Goal: Task Accomplishment & Management: Manage account settings

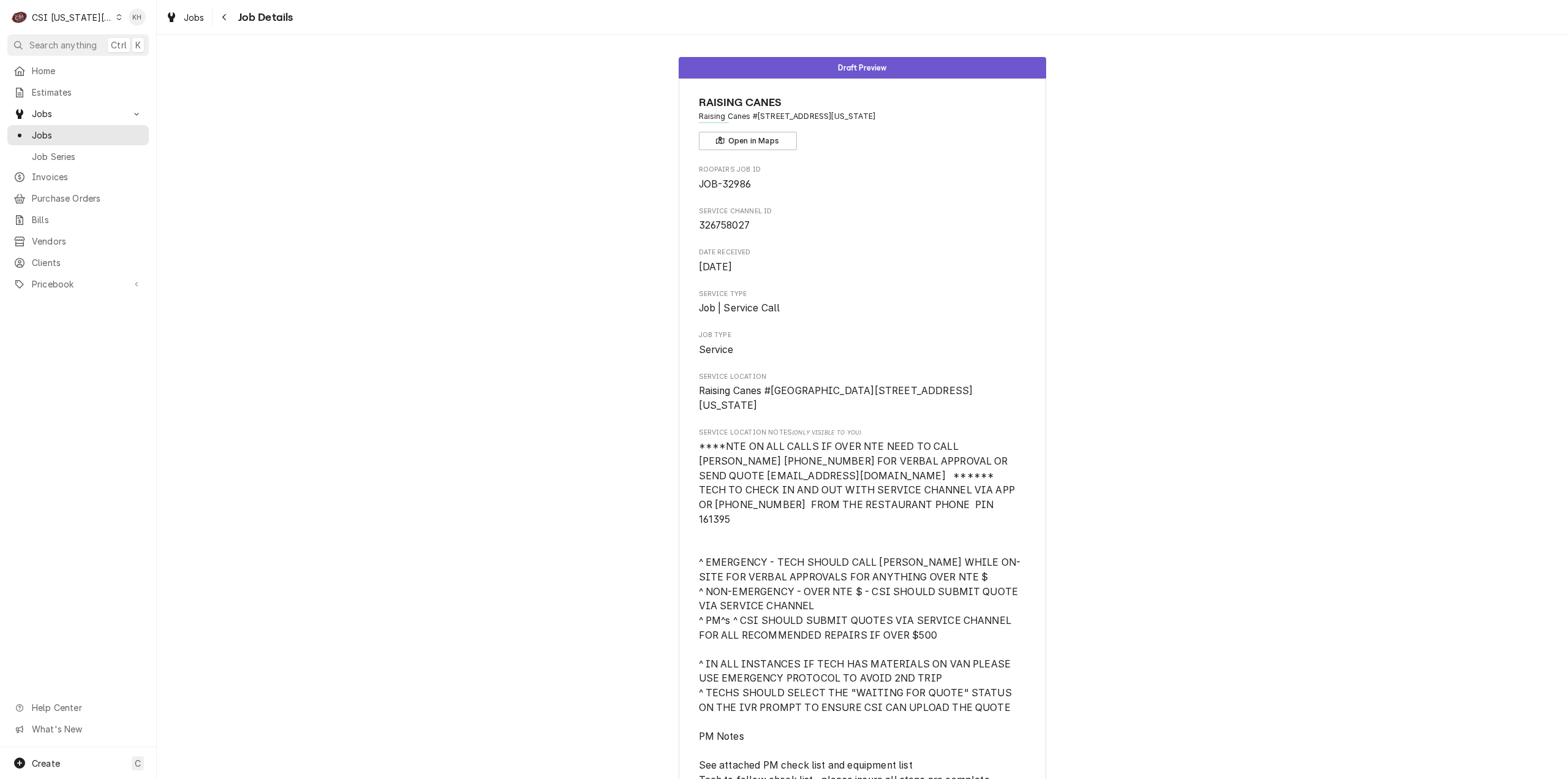
click at [76, 11] on div "CSI Kansas City" at bounding box center [72, 17] width 81 height 13
click at [162, 71] on div "CSI St. [PERSON_NAME]" at bounding box center [210, 67] width 179 height 13
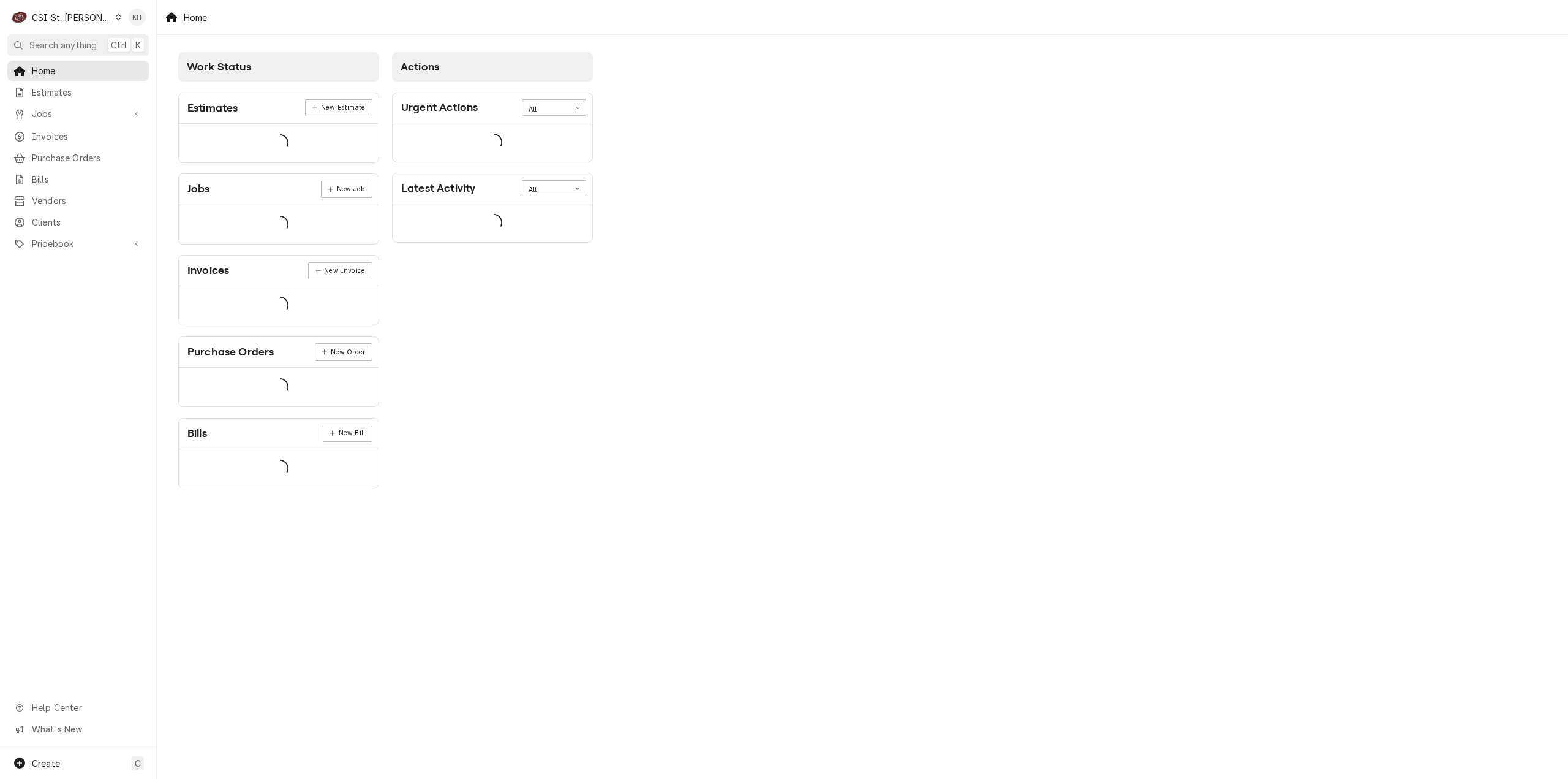
click at [73, 42] on span "Search anything" at bounding box center [63, 45] width 67 height 13
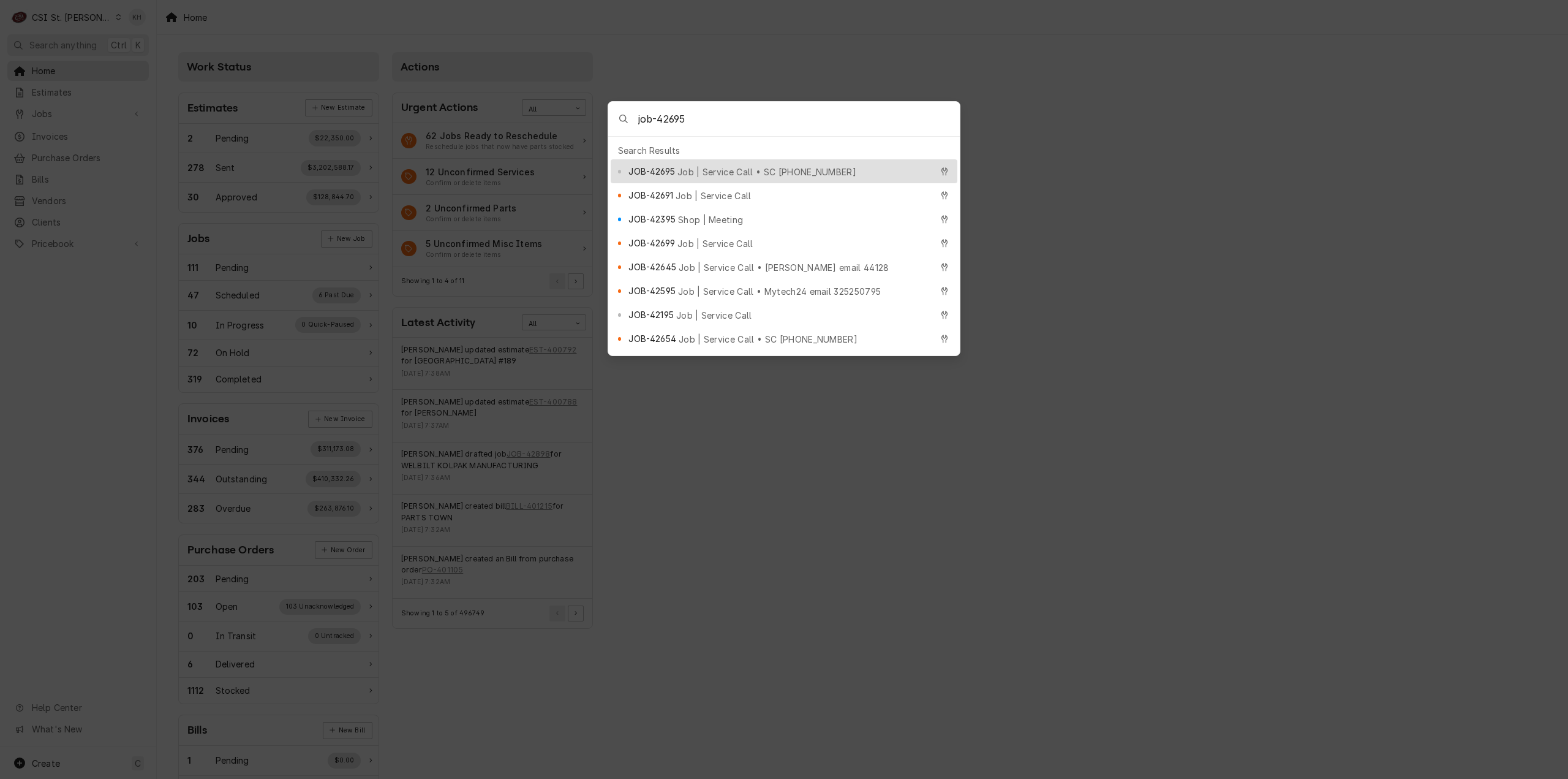
type input "job-42695"
click at [648, 159] on div "JOB-42695 Job | Service Call • SC 326000512" at bounding box center [784, 171] width 347 height 24
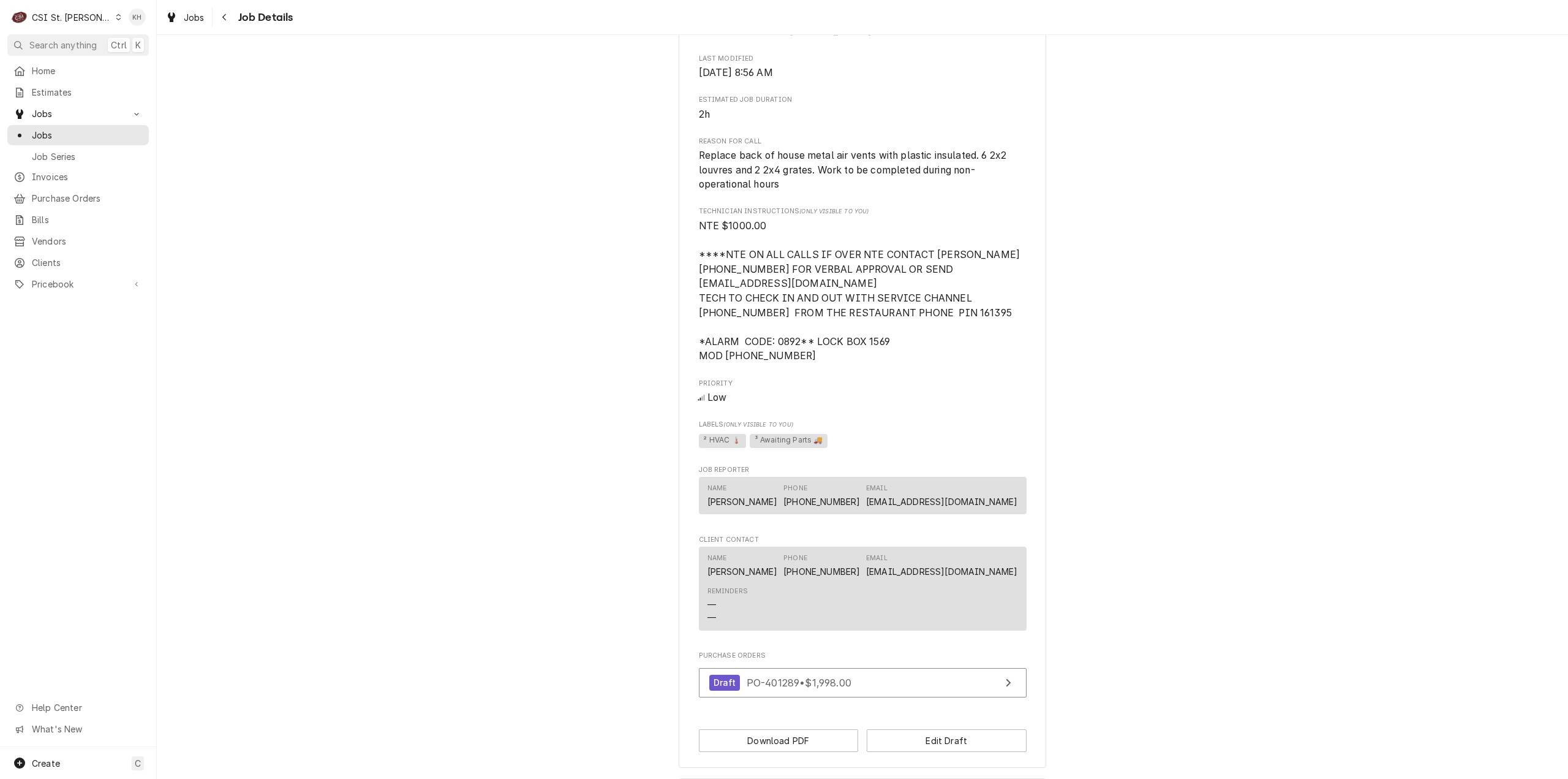
scroll to position [803, 0]
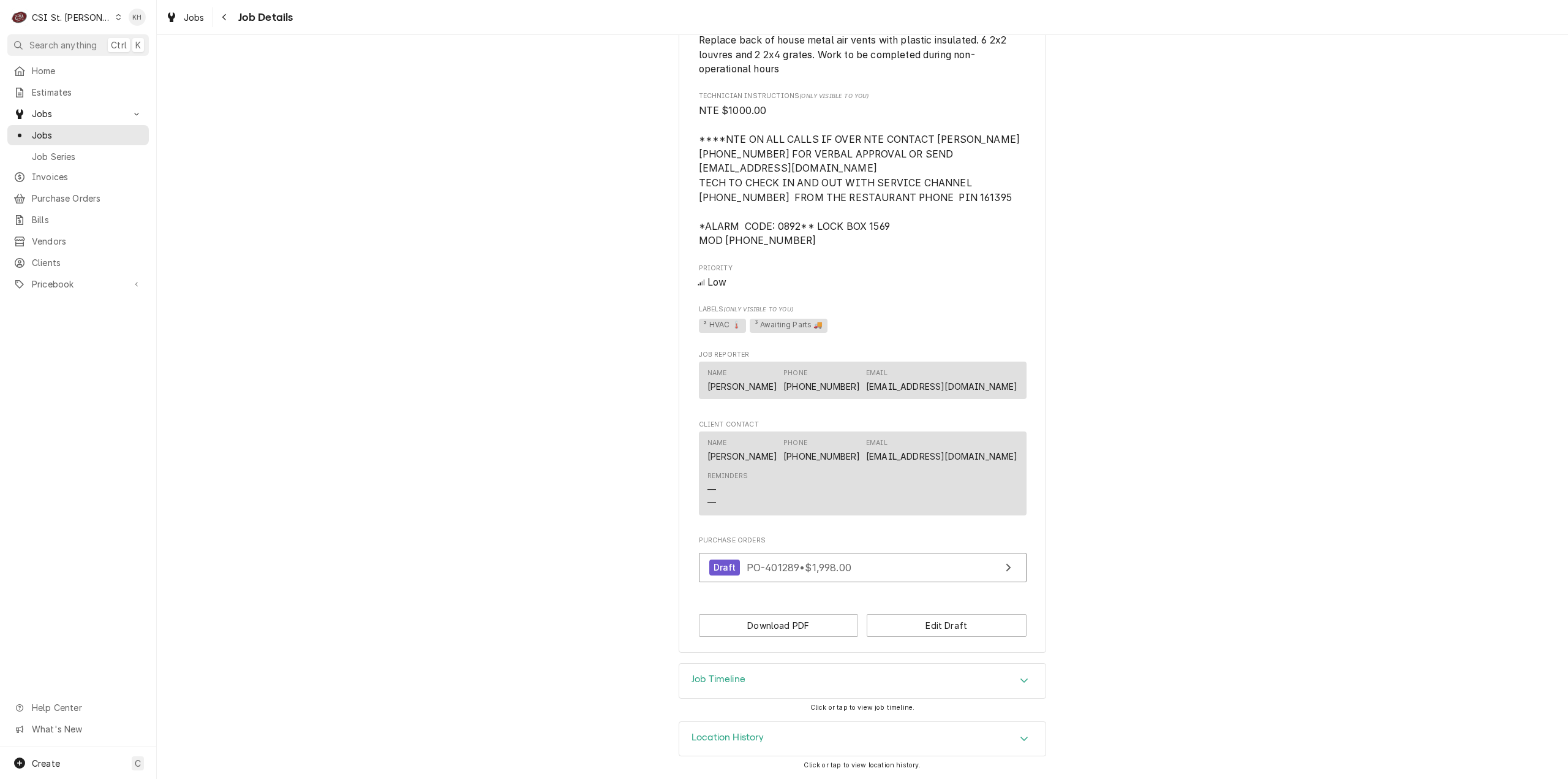
click at [763, 689] on div "Job Timeline" at bounding box center [863, 681] width 367 height 34
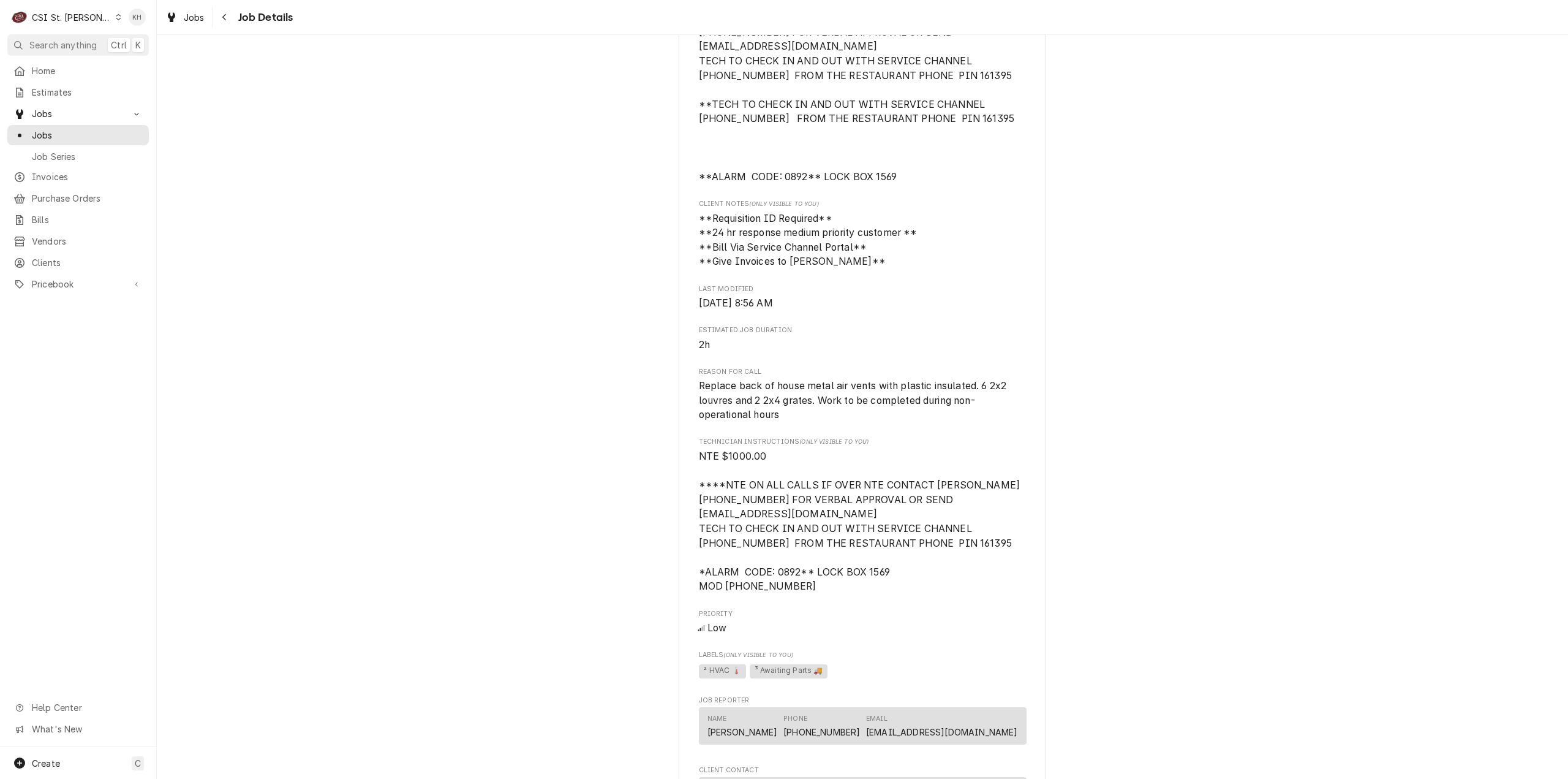
scroll to position [374, 0]
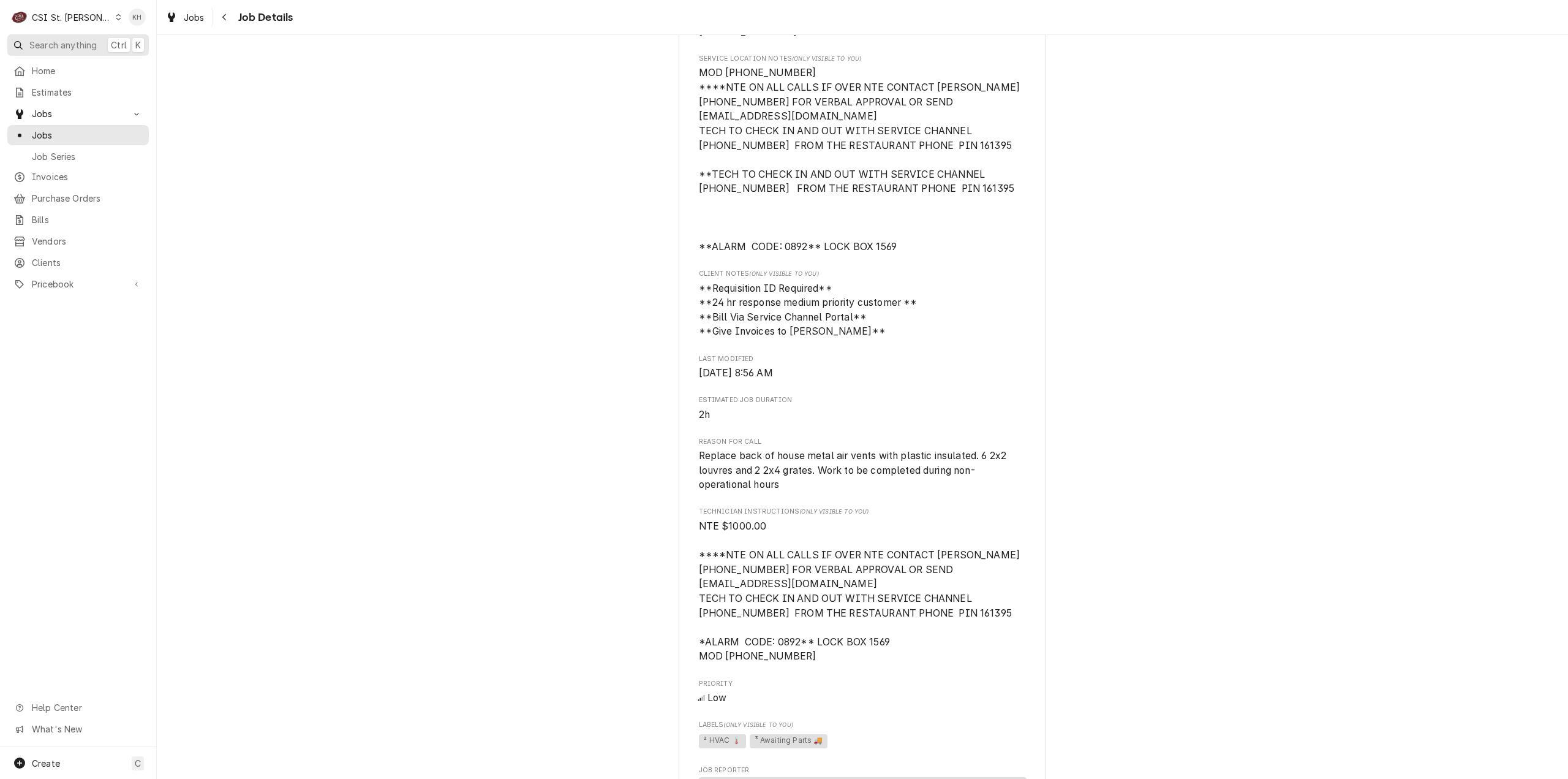
click at [68, 45] on span "Search anything" at bounding box center [63, 45] width 67 height 13
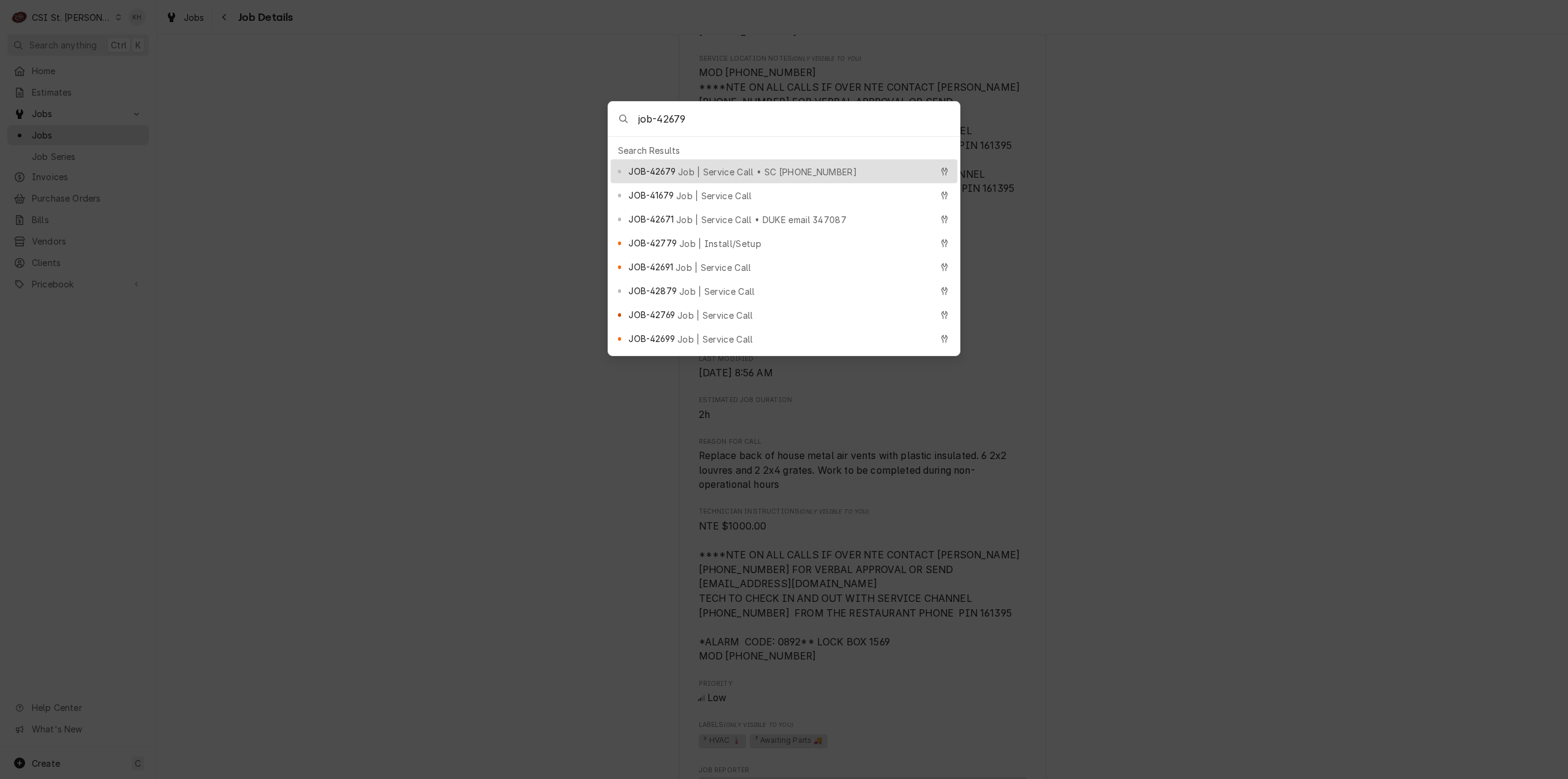
type input "job-42679"
drag, startPoint x: 727, startPoint y: 163, endPoint x: 696, endPoint y: 192, distance: 42.4
click at [721, 170] on span "Job | Service Call • SC 325873297" at bounding box center [767, 172] width 179 height 13
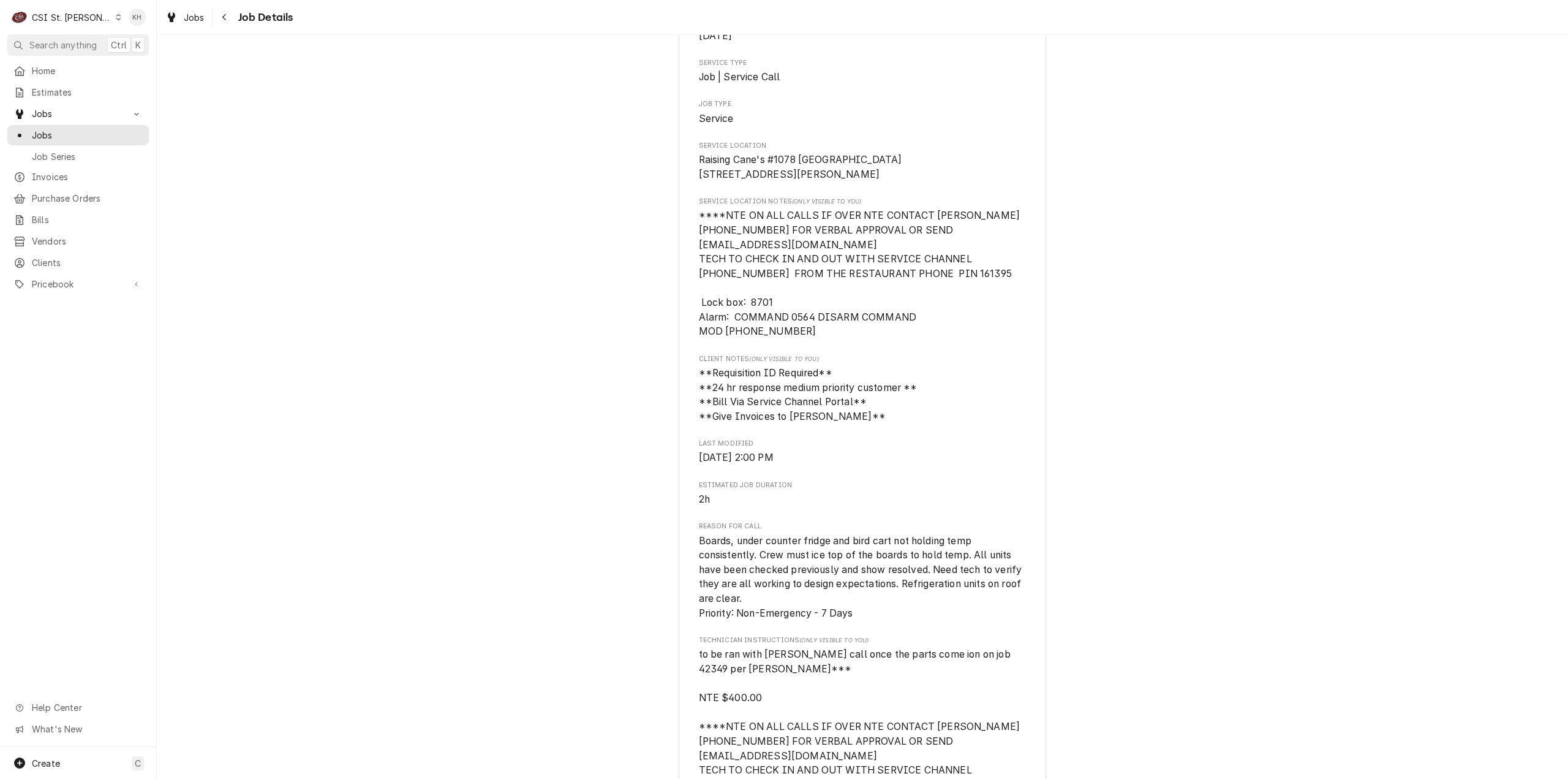
scroll to position [551, 0]
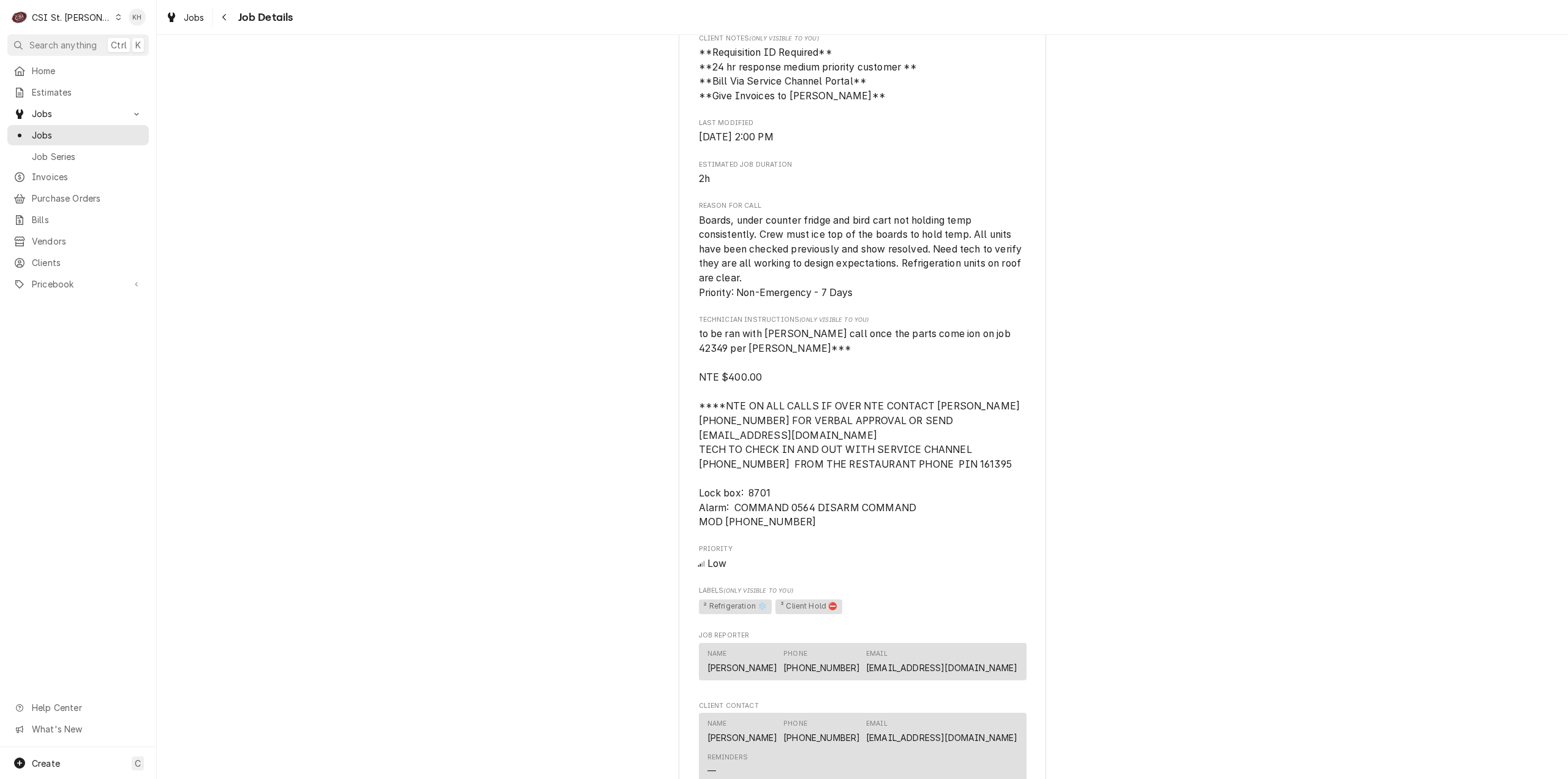
click at [998, 350] on span "to be ran with Ryan Potts call once the parts come ion on job 42349 per jeff co…" at bounding box center [861, 428] width 324 height 200
drag, startPoint x: 998, startPoint y: 351, endPoint x: 1057, endPoint y: 342, distance: 59.7
click at [998, 351] on span "to be ran with Ryan Potts call once the parts come ion on job 42349 per jeff co…" at bounding box center [861, 428] width 324 height 200
drag, startPoint x: 984, startPoint y: 340, endPoint x: 990, endPoint y: 345, distance: 7.8
click at [990, 345] on div "Technician Instructions (Only Visible to You) to be ran with Ryan Potts call on…" at bounding box center [863, 422] width 328 height 215
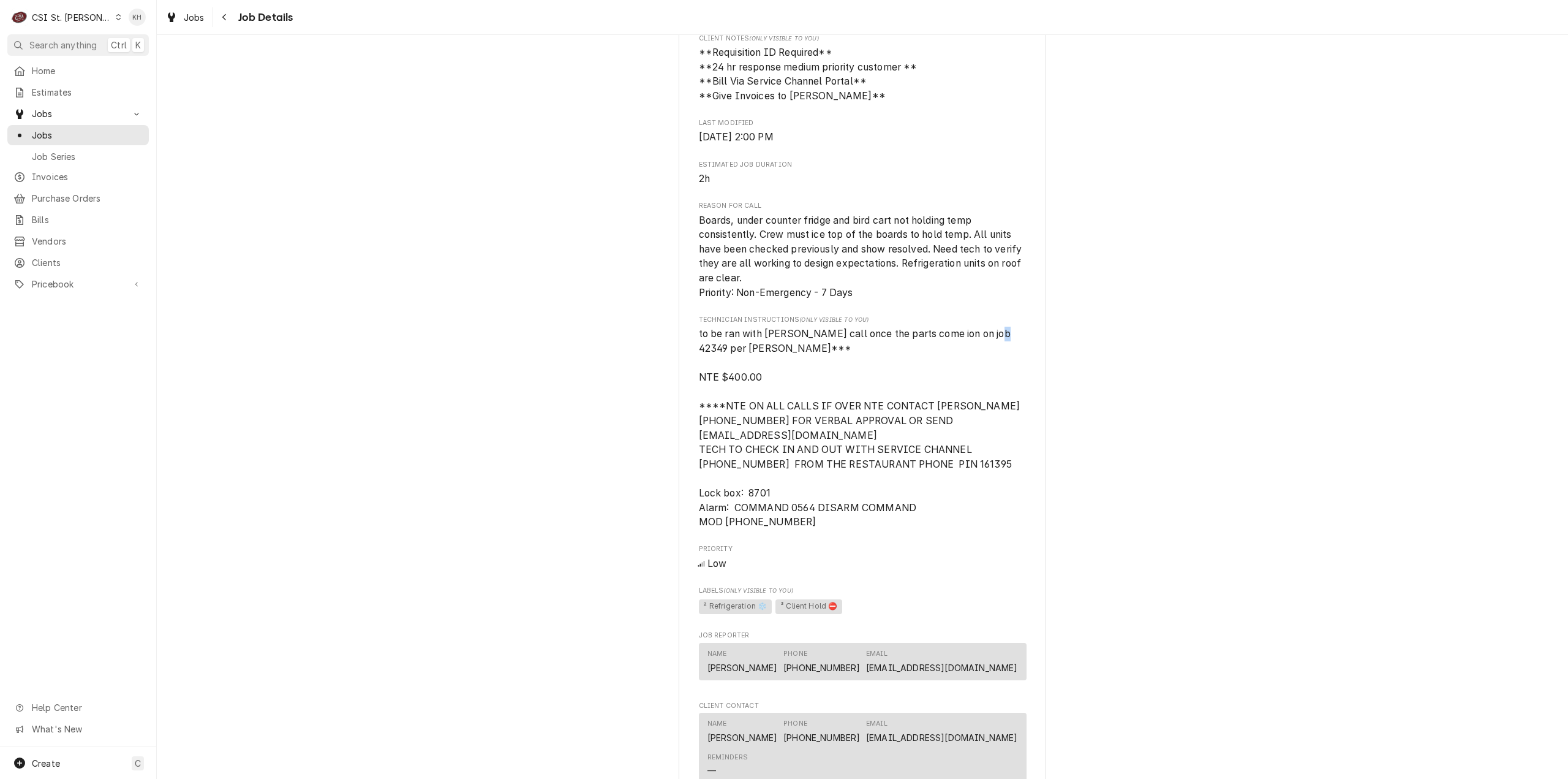
click at [994, 349] on span "to be ran with Ryan Potts call once the parts come ion on job 42349 per jeff co…" at bounding box center [861, 428] width 324 height 200
drag, startPoint x: 91, startPoint y: 50, endPoint x: 696, endPoint y: 64, distance: 605.2
click at [91, 50] on span "Search anything" at bounding box center [63, 45] width 67 height 13
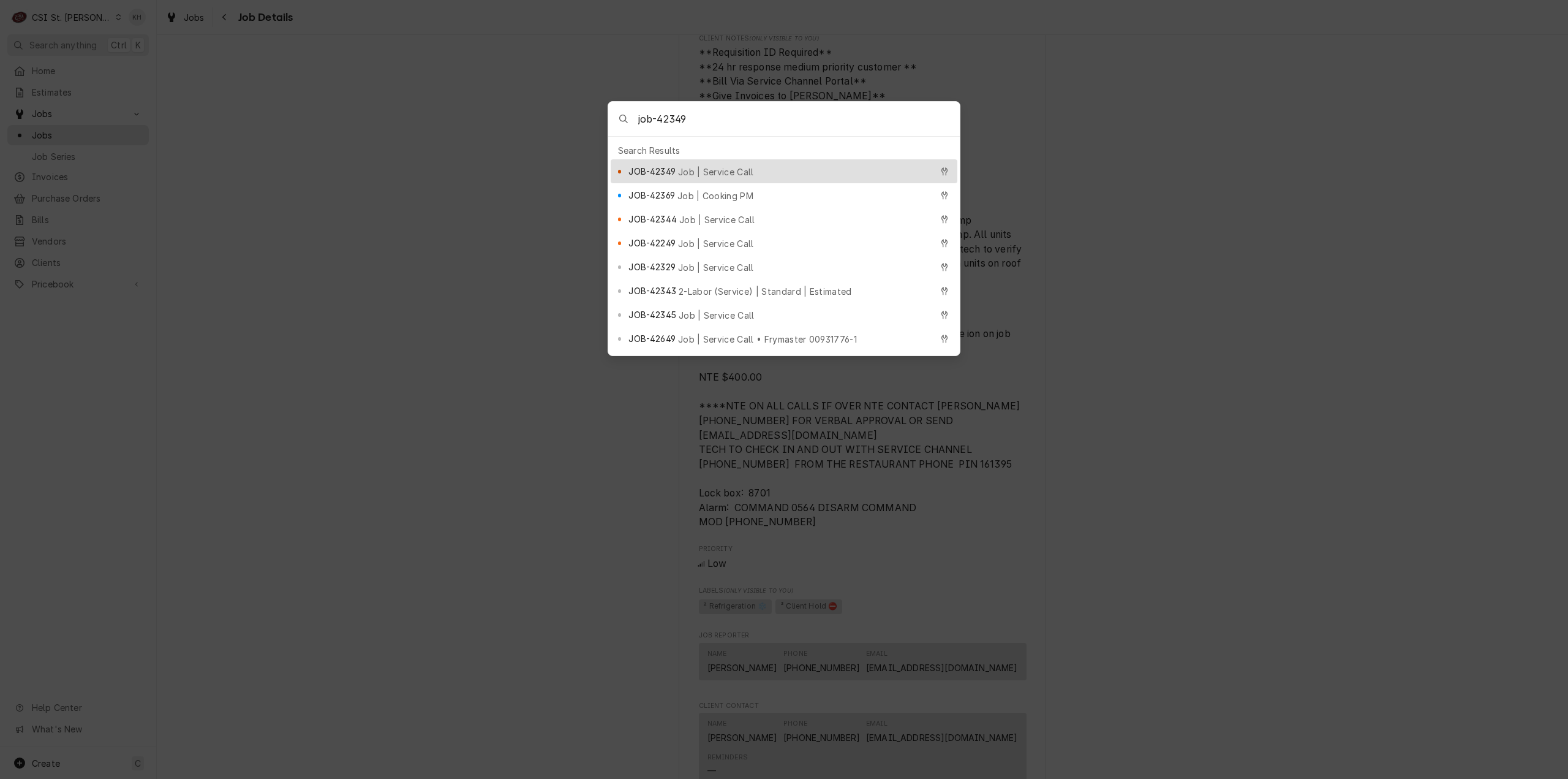
type input "job-42349"
click at [692, 166] on span "Job | Service Call" at bounding box center [716, 172] width 76 height 13
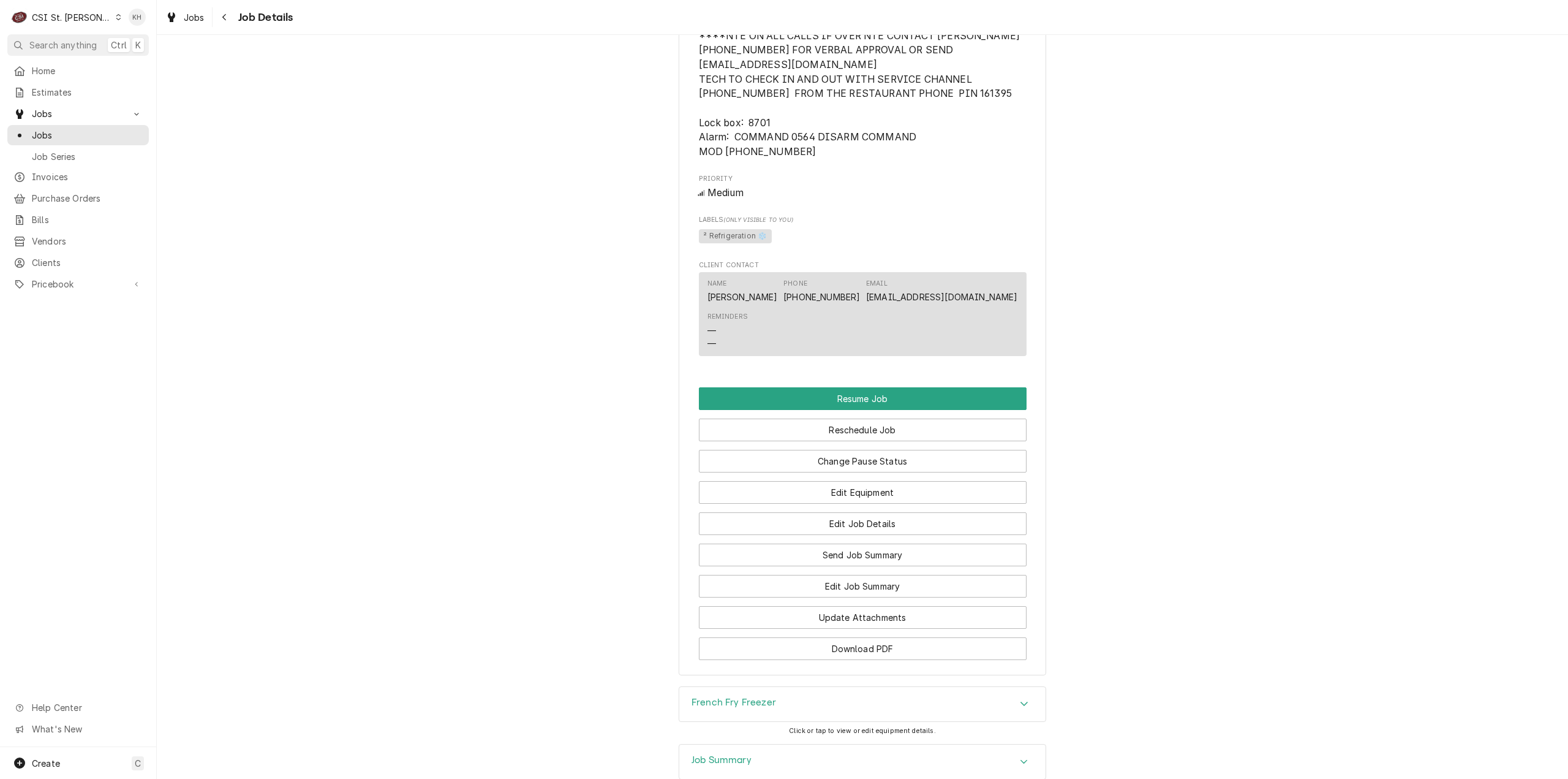
scroll to position [1430, 0]
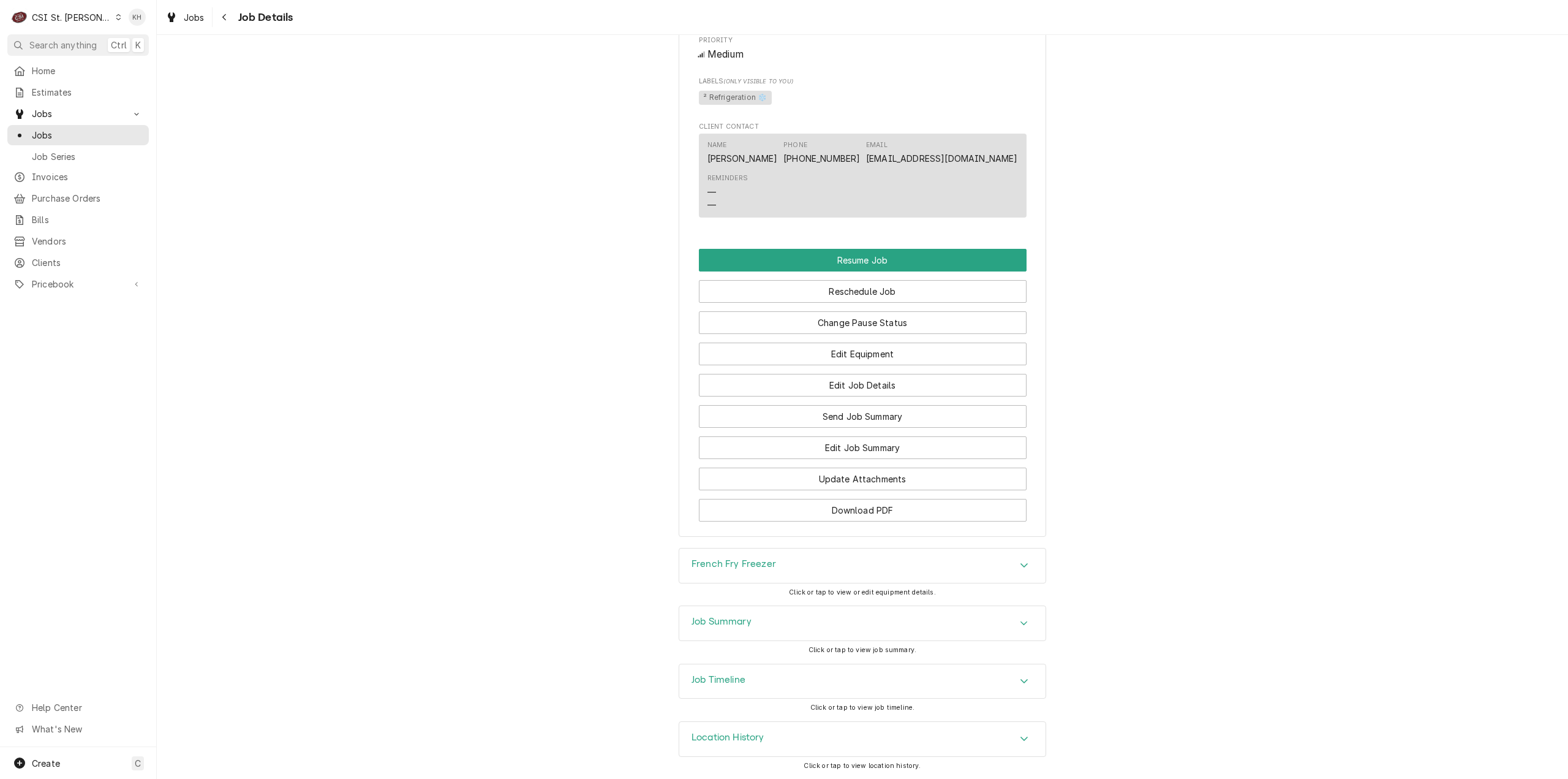
click at [767, 672] on div "Job Timeline" at bounding box center [863, 681] width 367 height 34
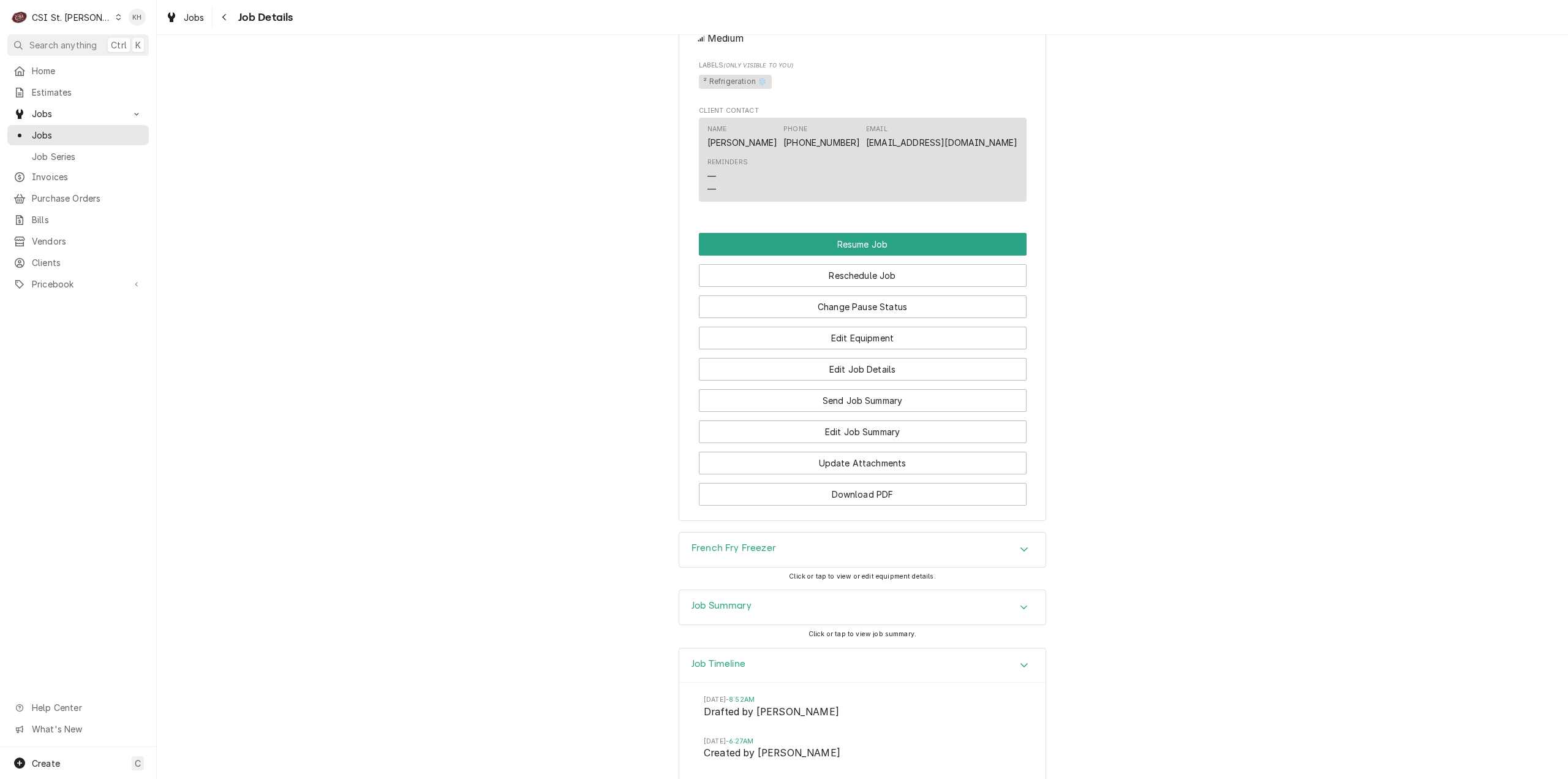
scroll to position [1903, 0]
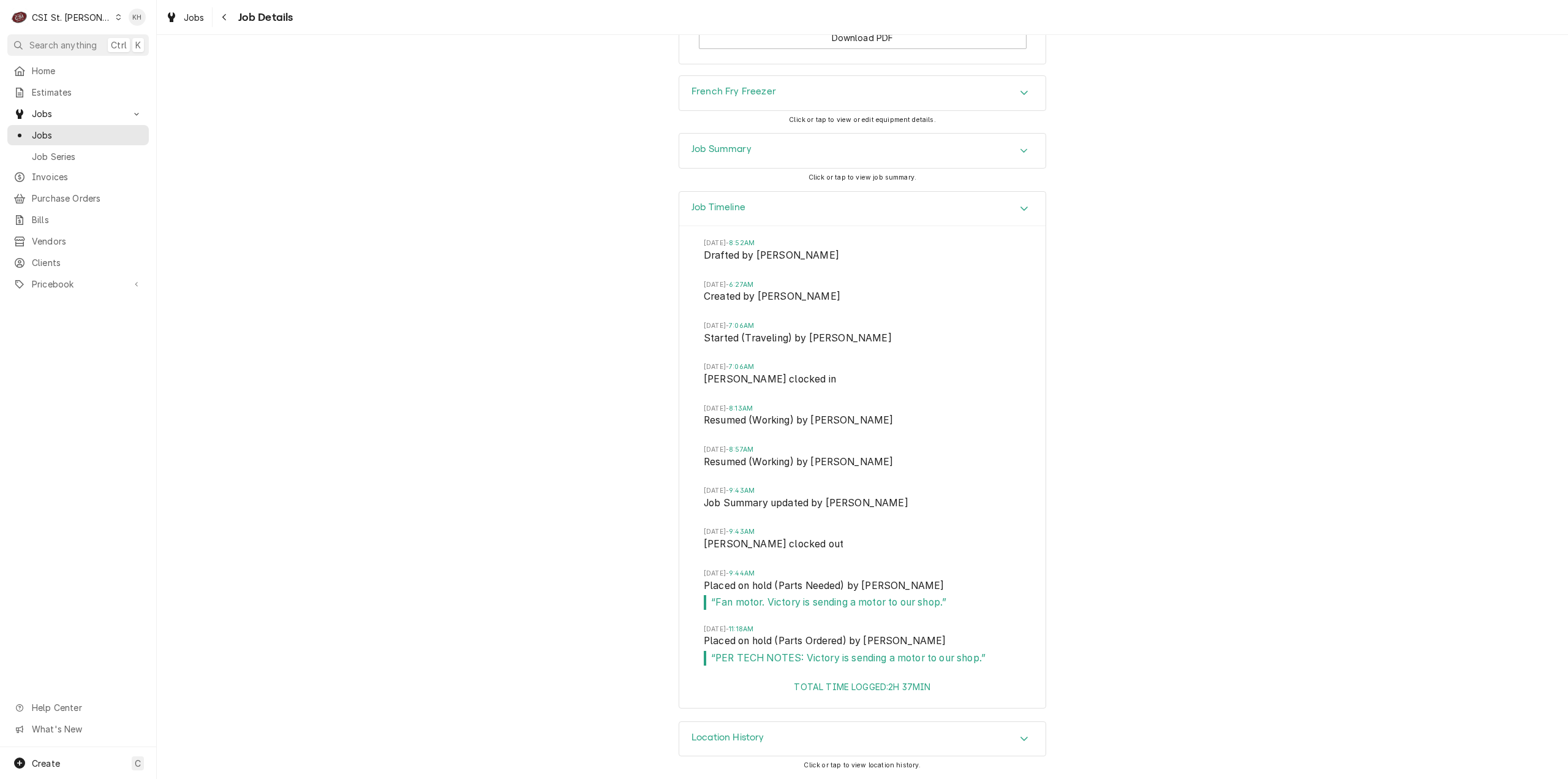
click at [43, 4] on div "C CSI St. Louis KH" at bounding box center [78, 17] width 156 height 34
drag, startPoint x: 50, startPoint y: 15, endPoint x: 63, endPoint y: 33, distance: 22.2
click at [50, 15] on div "CSI St. [PERSON_NAME]" at bounding box center [72, 17] width 80 height 13
click at [135, 26] on div "CSI [US_STATE][GEOGRAPHIC_DATA]" at bounding box center [188, 24] width 162 height 13
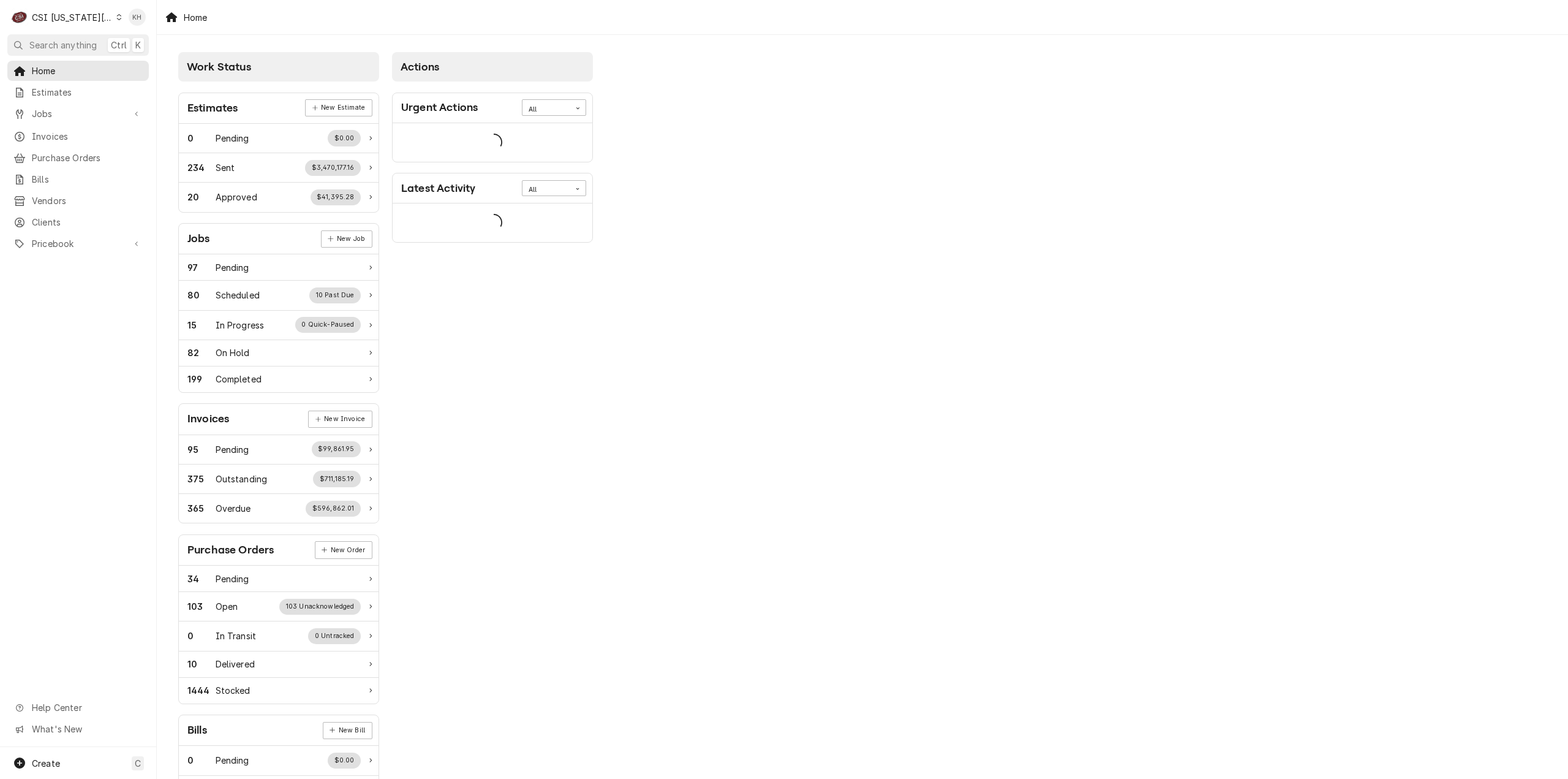
click at [71, 49] on span "Search anything" at bounding box center [63, 45] width 67 height 13
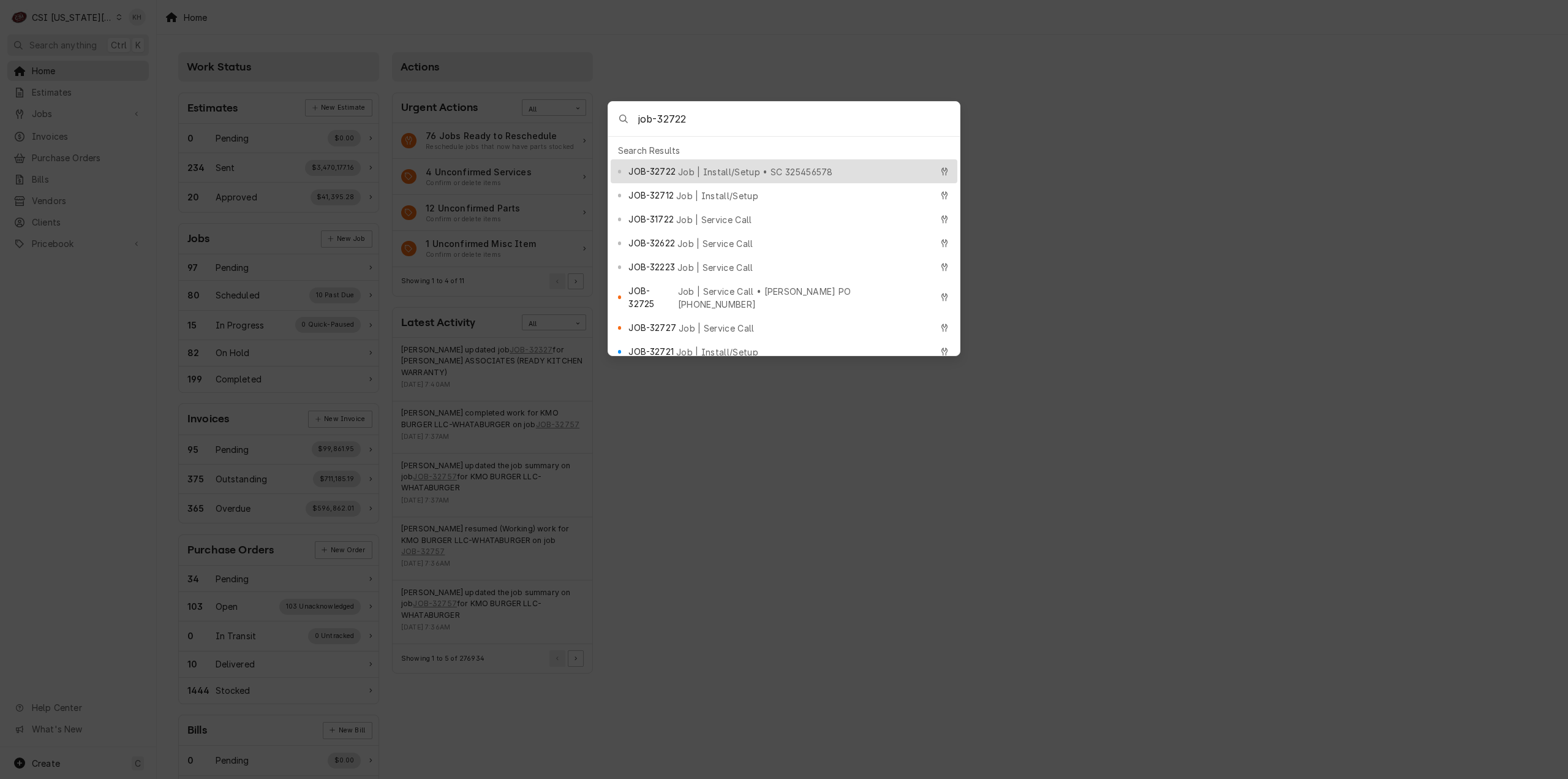
type input "job-32722"
drag, startPoint x: 737, startPoint y: 161, endPoint x: 728, endPoint y: 176, distance: 17.5
click at [737, 164] on div "JOB-32722 Job | Install/Setup • SC 325456578" at bounding box center [779, 171] width 302 height 14
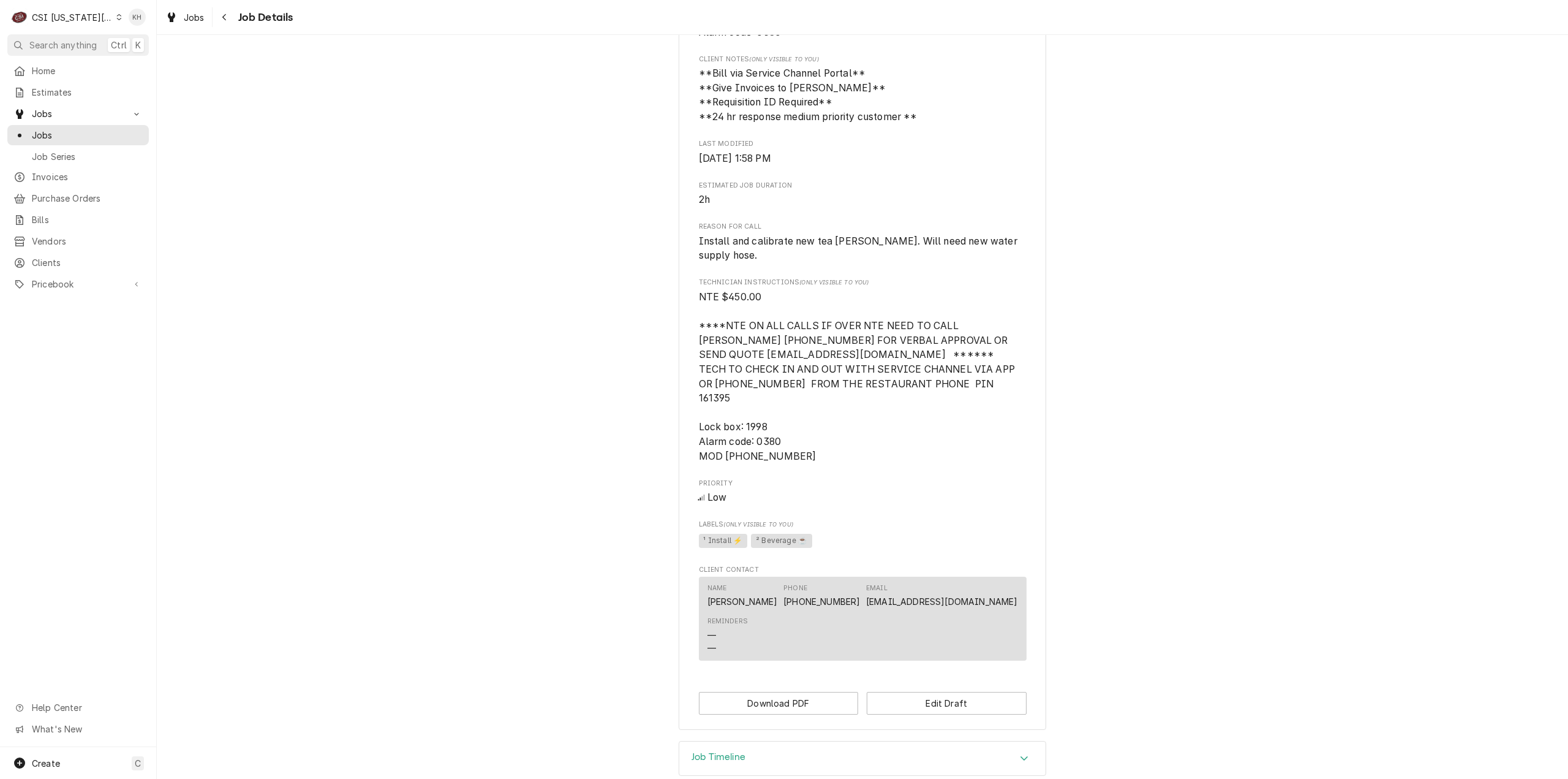
scroll to position [897, 0]
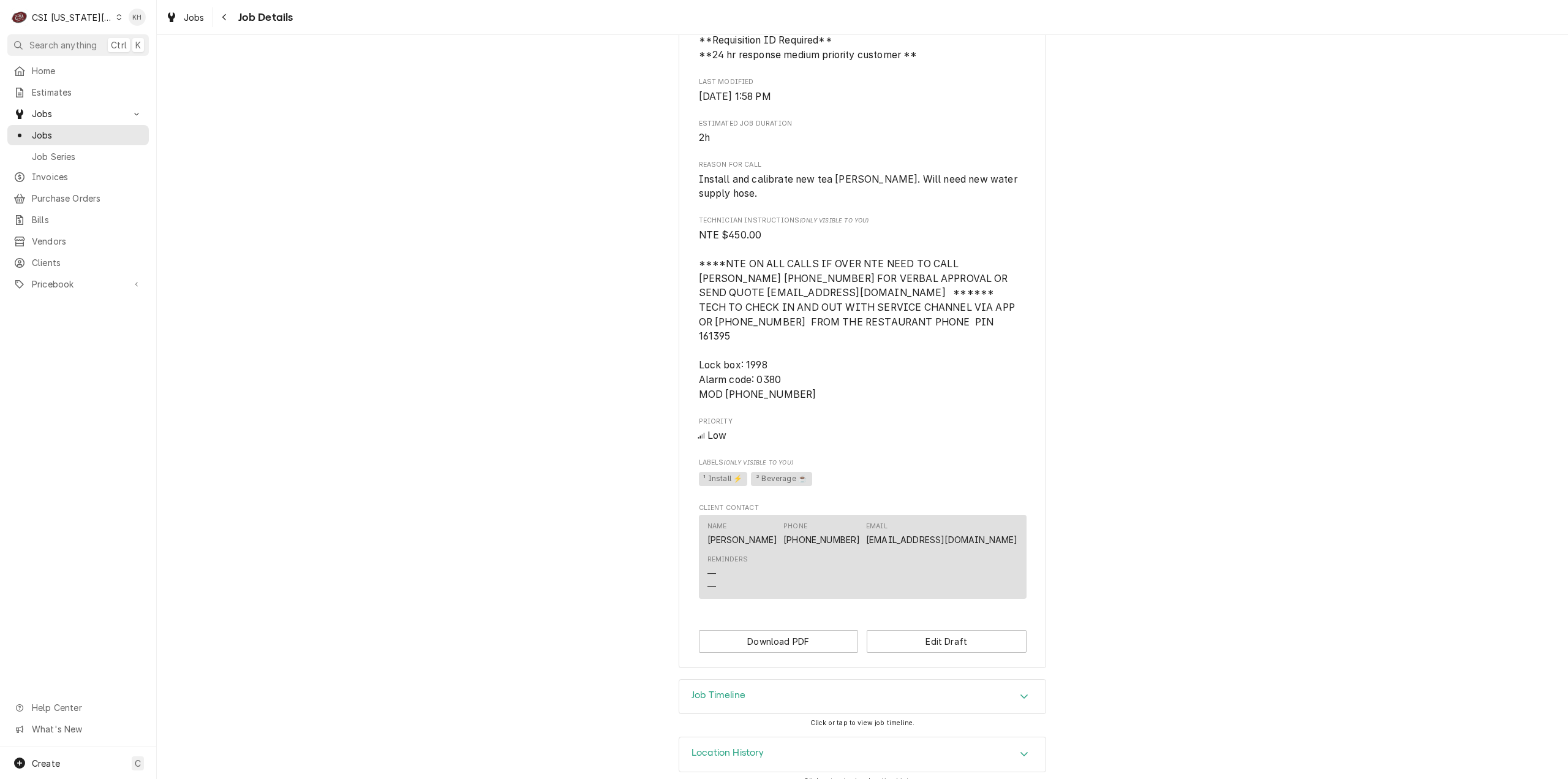
click at [721, 696] on div "Job Timeline" at bounding box center [863, 697] width 367 height 34
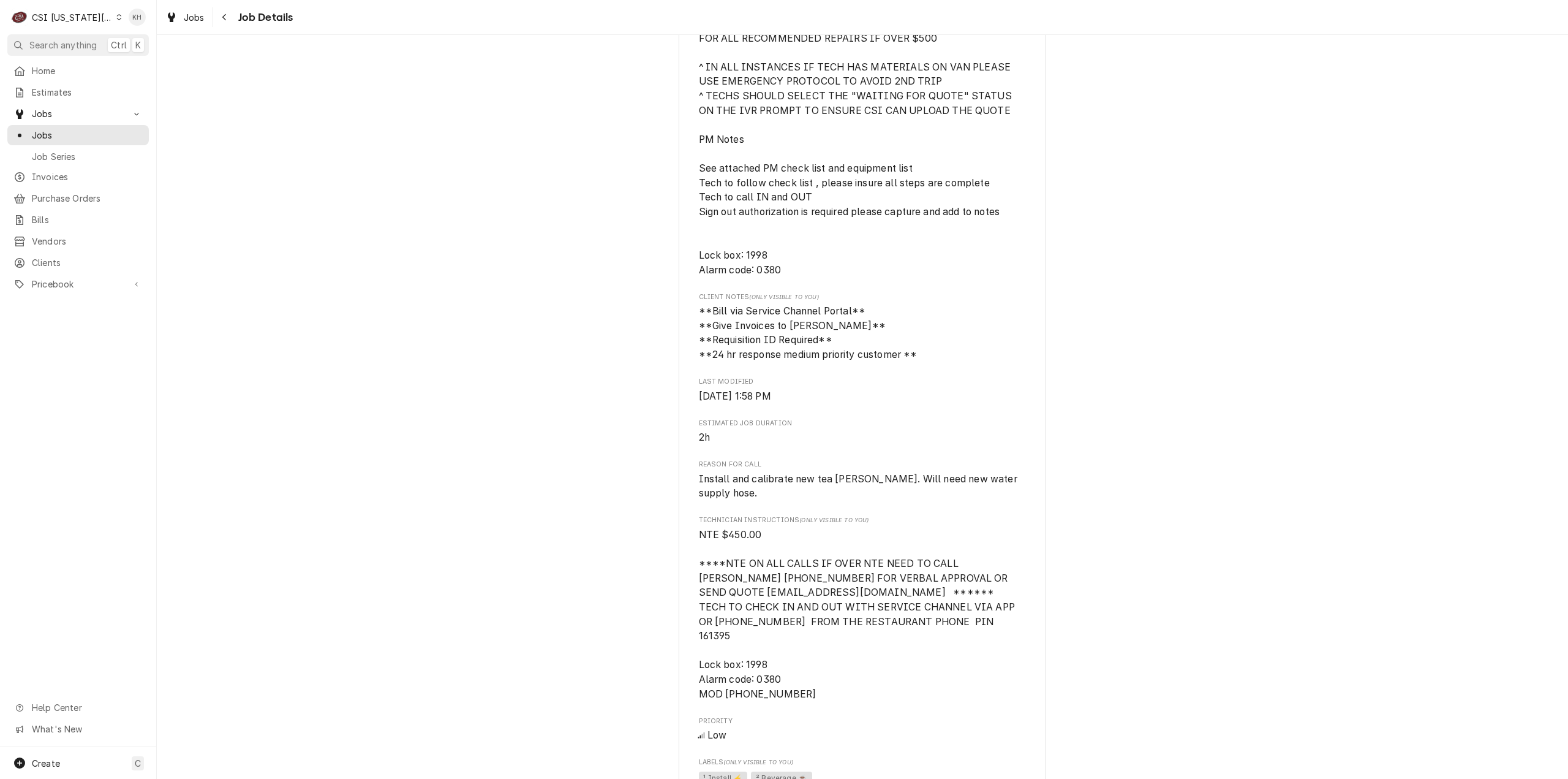
scroll to position [596, 0]
click at [63, 46] on span "Search anything" at bounding box center [63, 45] width 67 height 13
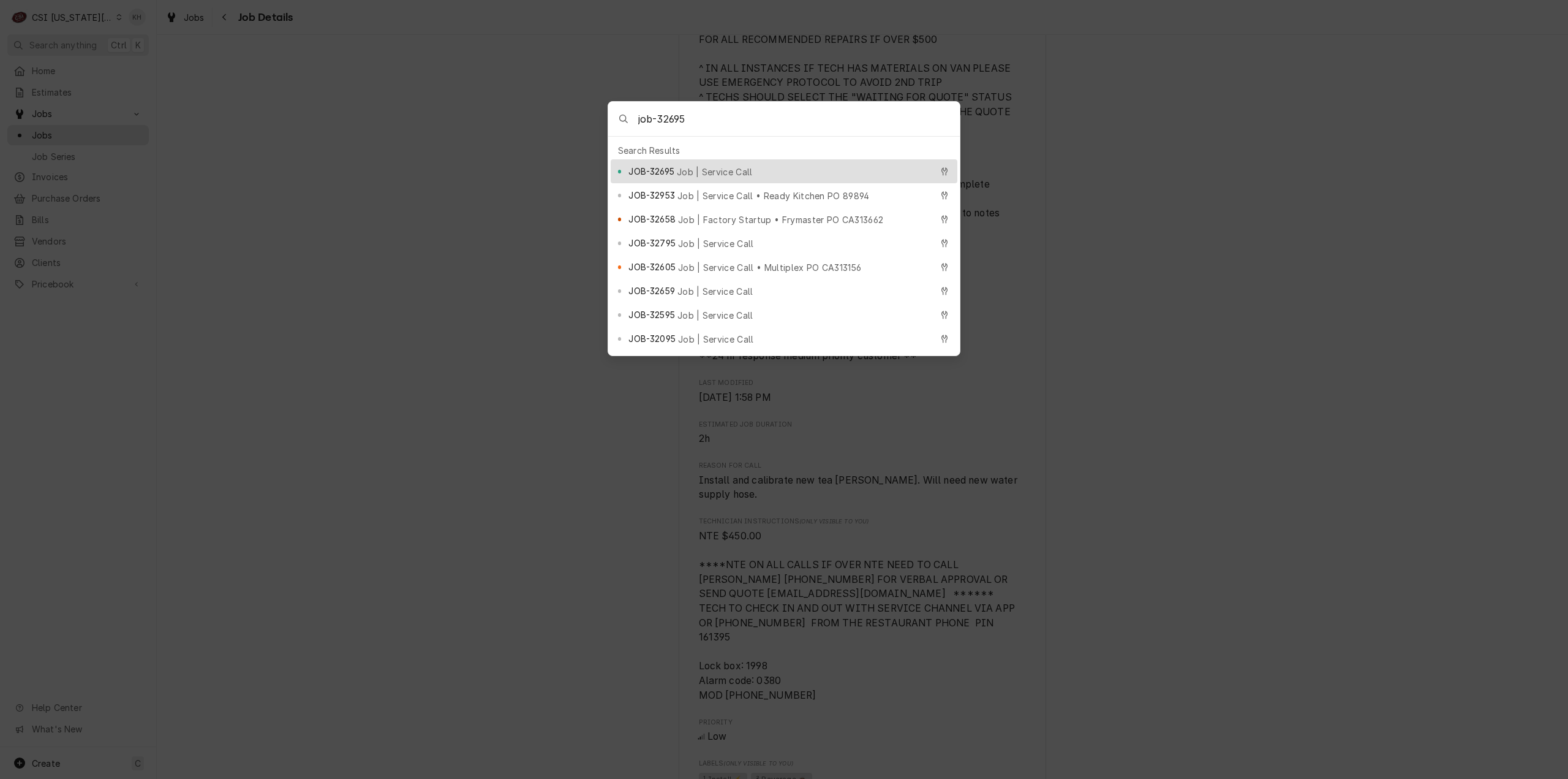
type input "job-32695"
click at [710, 172] on div "JOB-32695 Job | Service Call" at bounding box center [779, 171] width 302 height 14
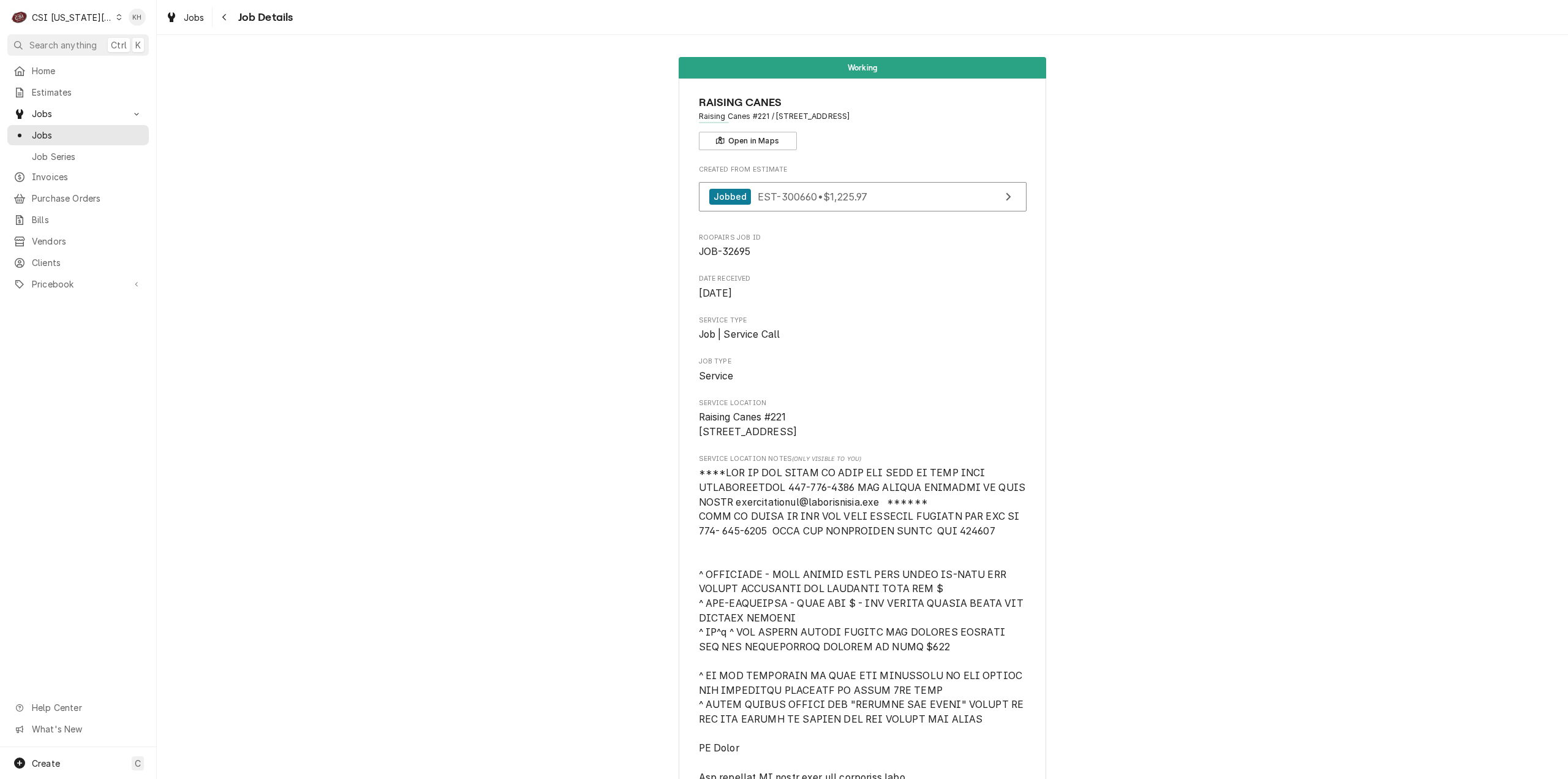
drag, startPoint x: 64, startPoint y: 16, endPoint x: 72, endPoint y: 29, distance: 15.3
click at [64, 16] on div "CSI [US_STATE][GEOGRAPHIC_DATA]" at bounding box center [72, 17] width 81 height 13
click at [127, 61] on div "CSI St. [PERSON_NAME]" at bounding box center [210, 67] width 179 height 13
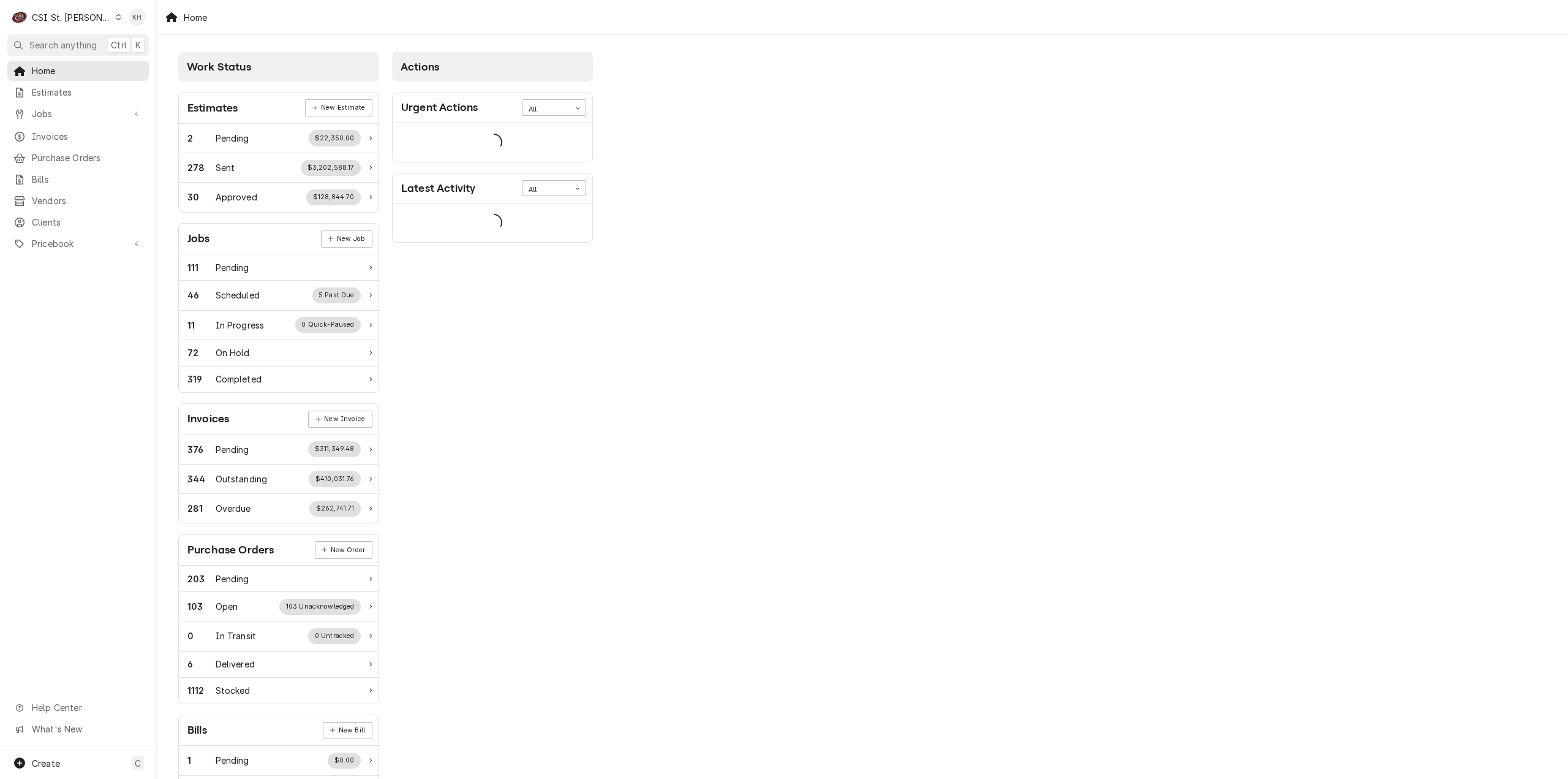
click at [85, 41] on span "Search anything" at bounding box center [63, 45] width 67 height 13
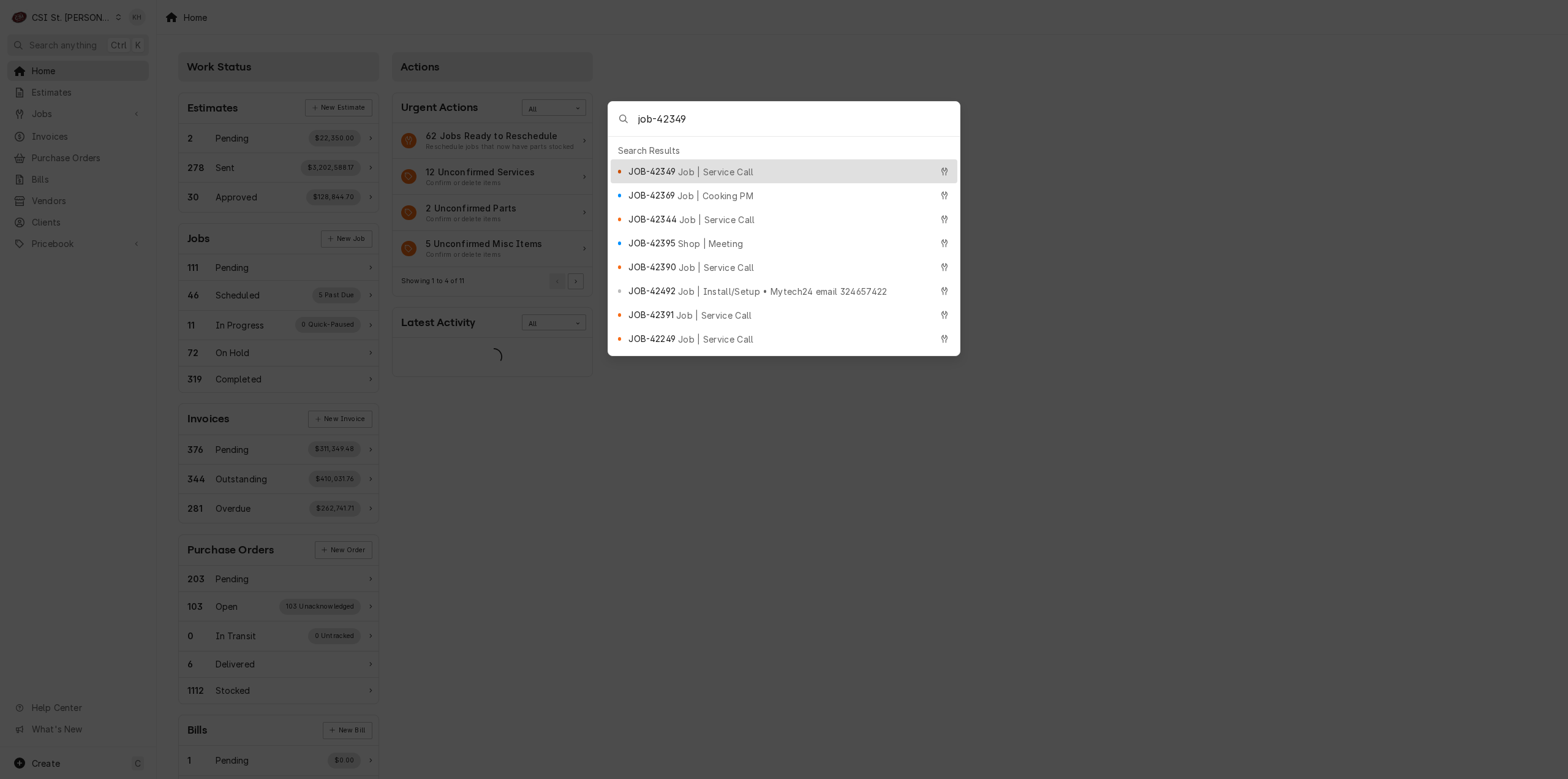
type input "job-42349"
click at [759, 159] on div "JOB-42349 Job | Service Call" at bounding box center [784, 171] width 347 height 24
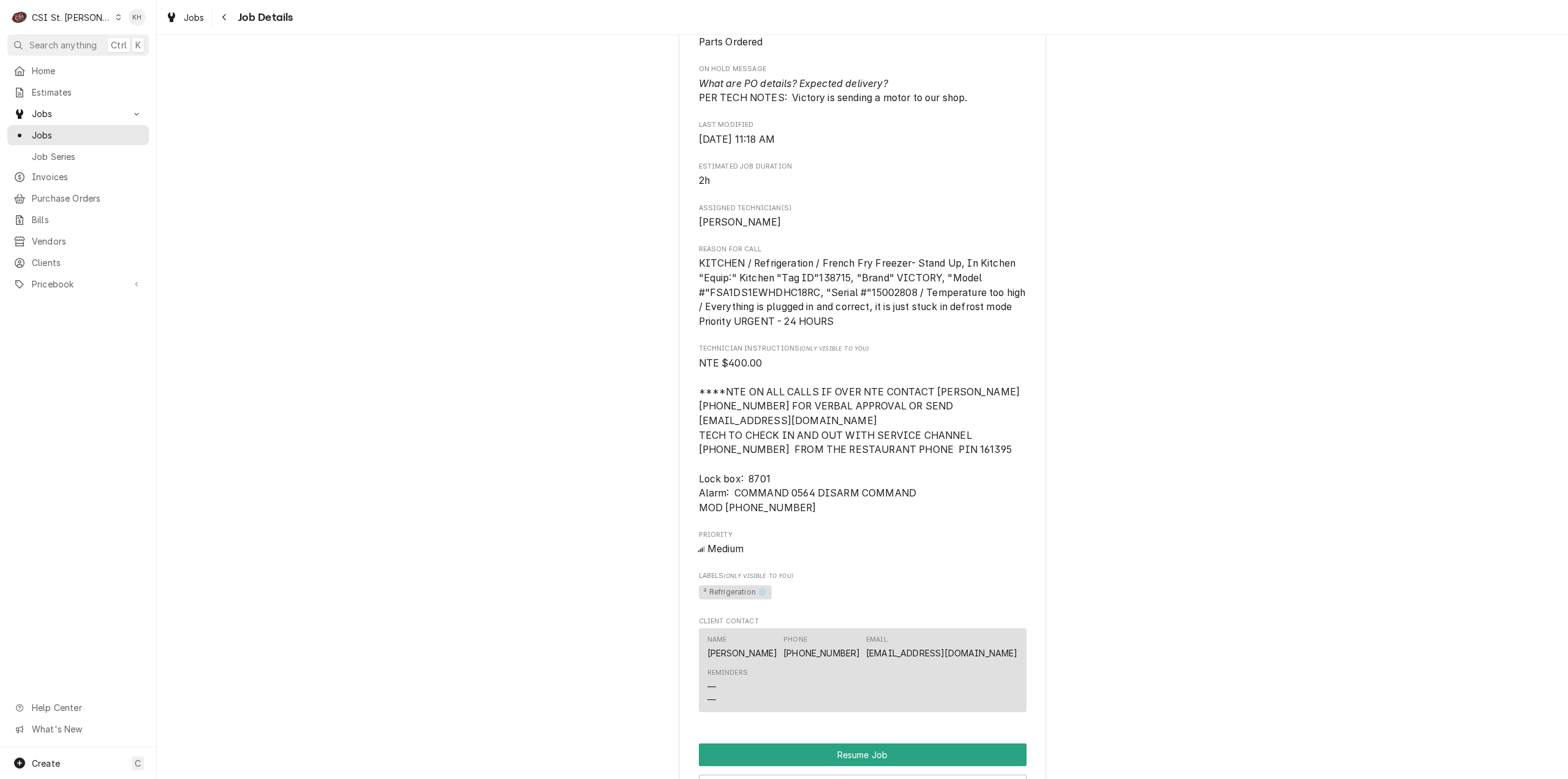
scroll to position [1430, 0]
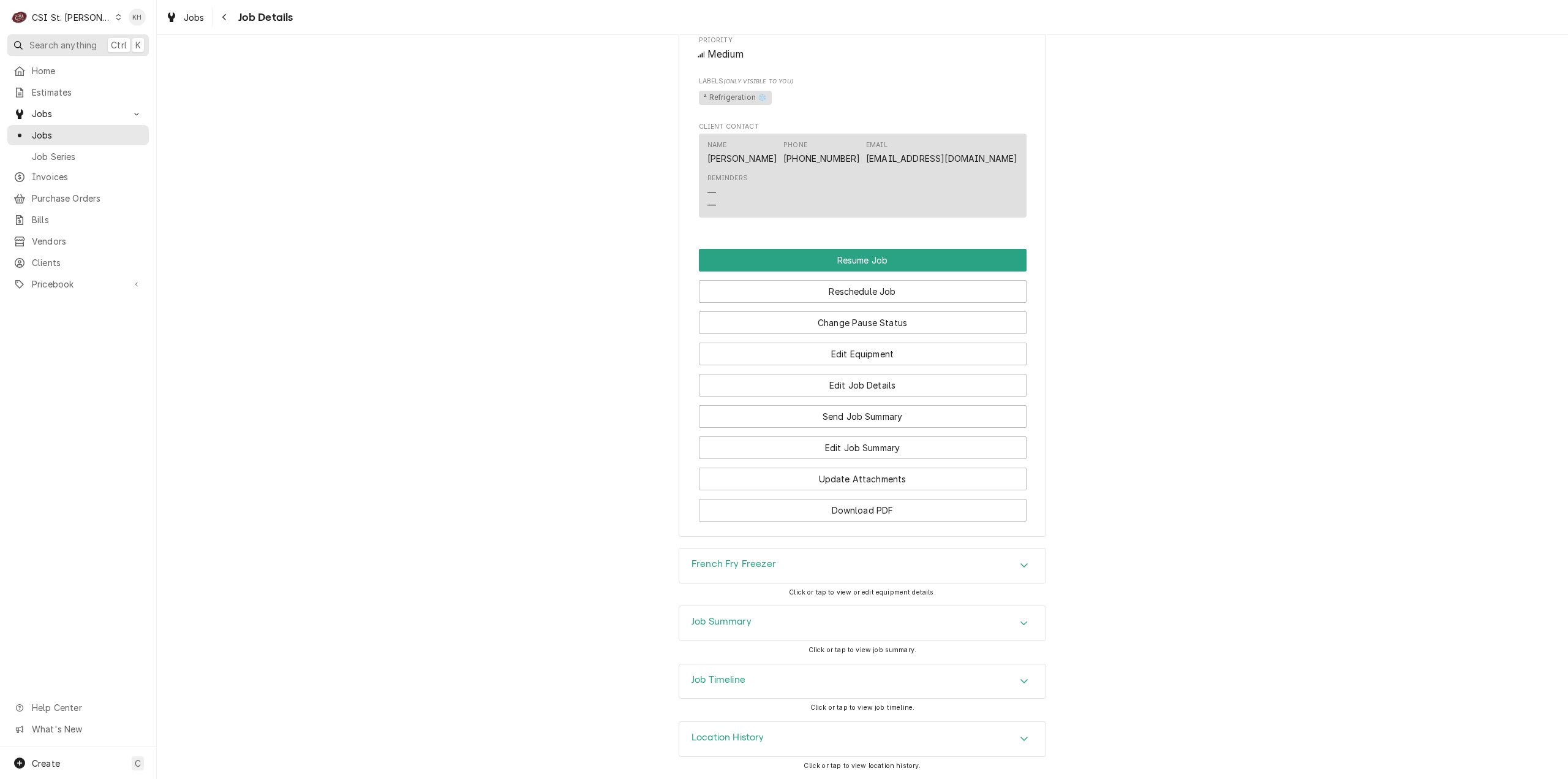
click at [85, 46] on span "Search anything" at bounding box center [63, 45] width 67 height 13
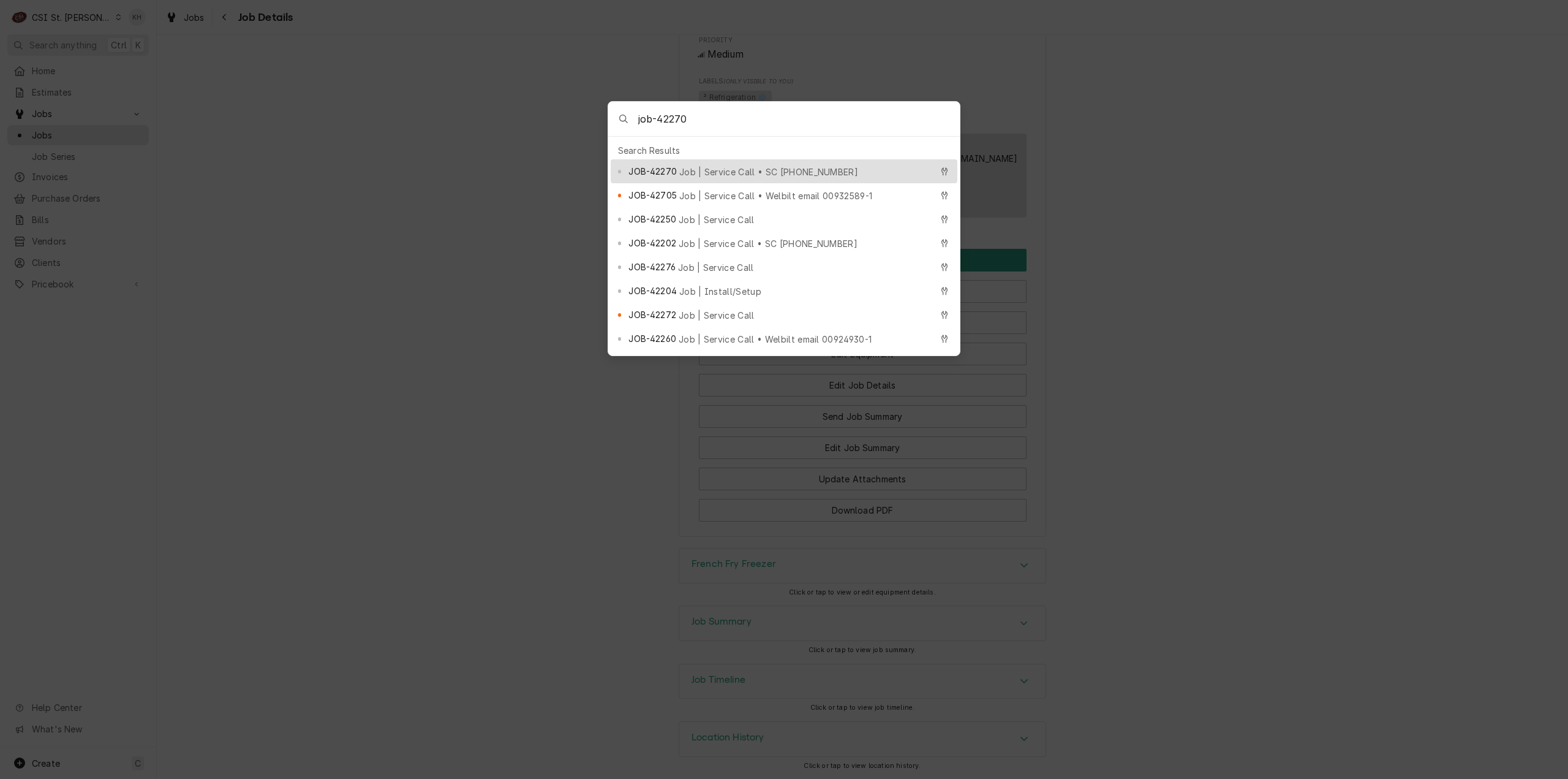
type input "job-42270"
click at [798, 164] on div "JOB-42270 Job | Service Call • SC 323645891" at bounding box center [779, 171] width 302 height 14
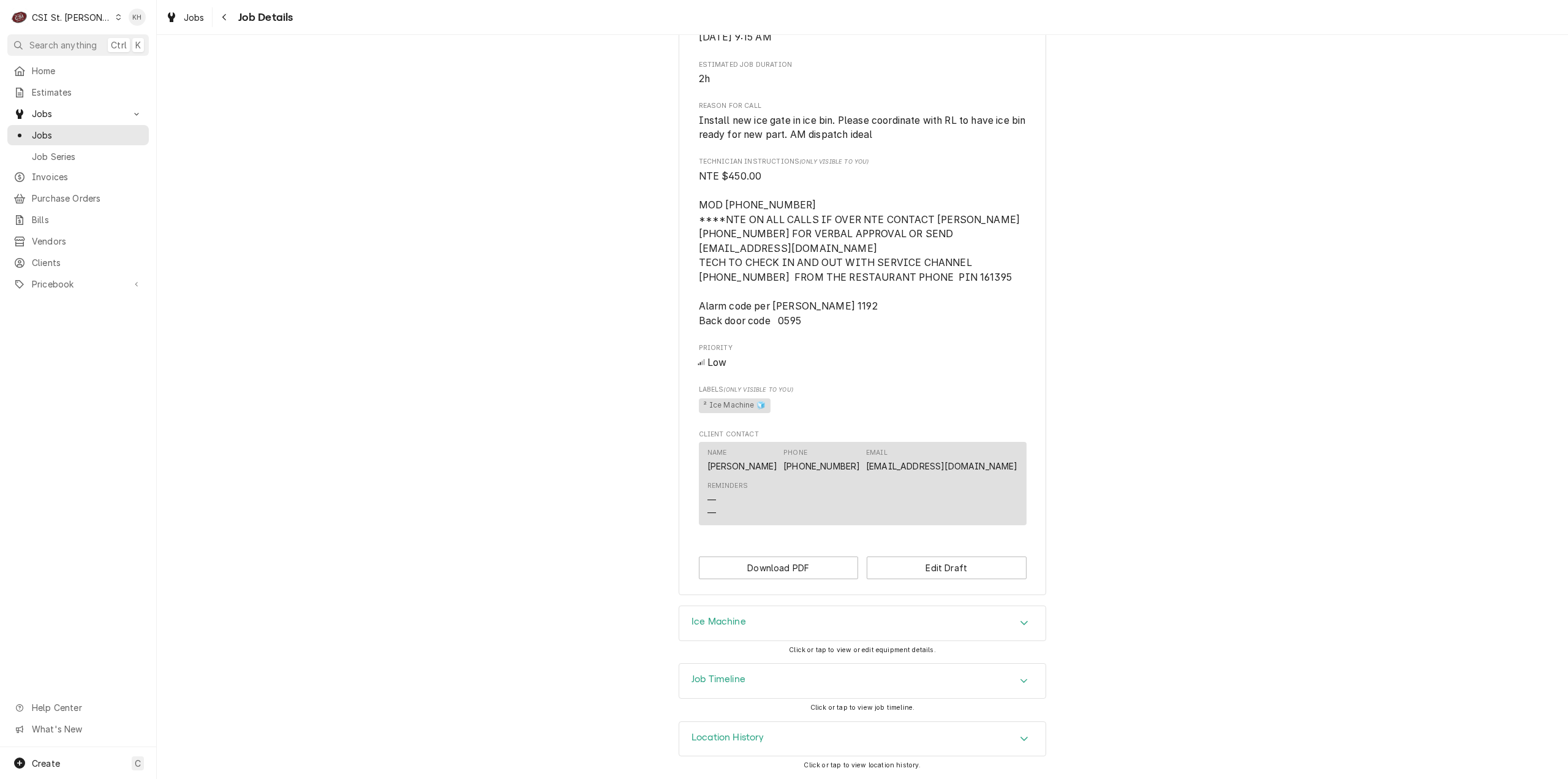
click at [727, 678] on h3 "Job Timeline" at bounding box center [719, 679] width 54 height 11
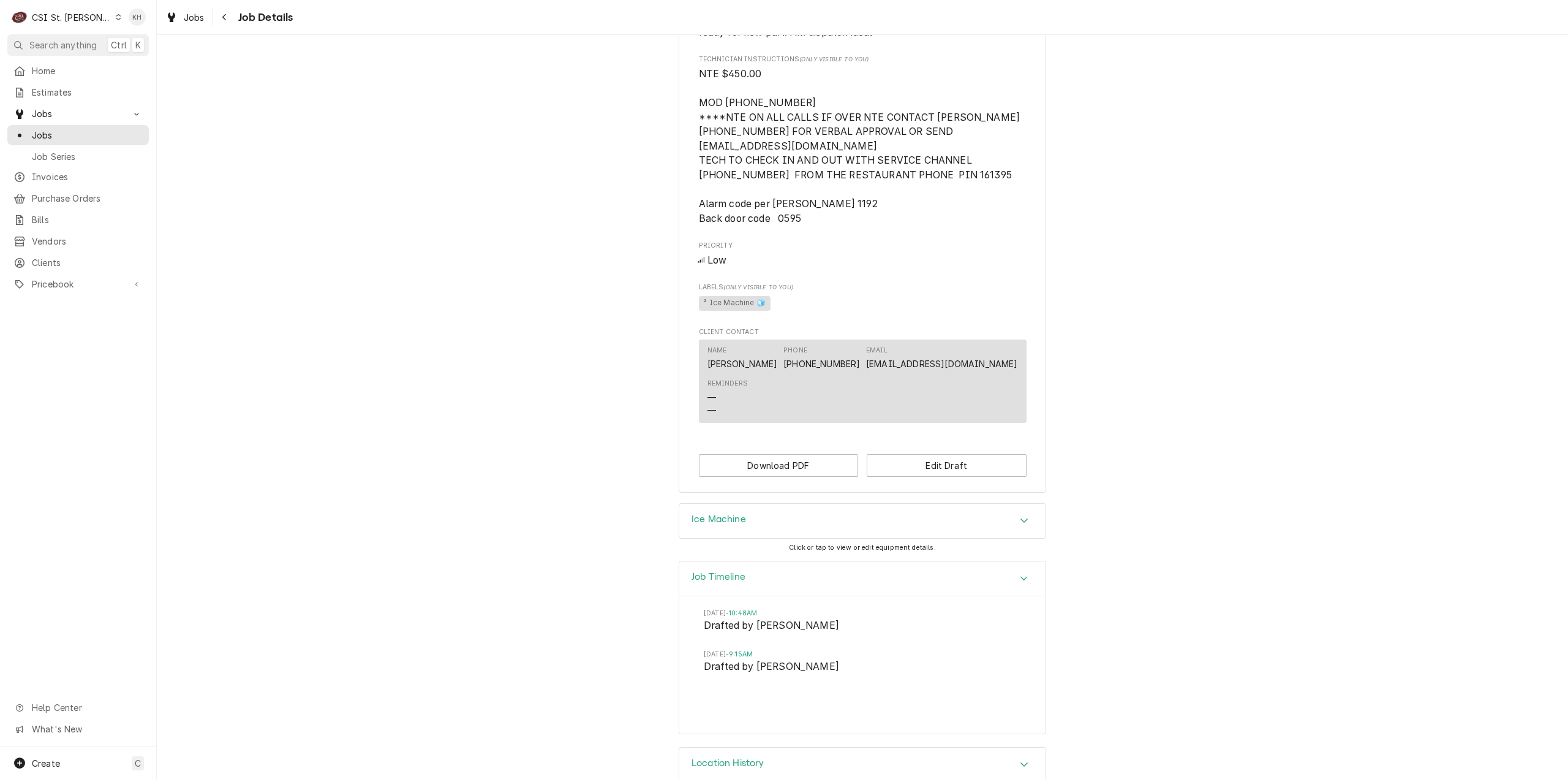
scroll to position [793, 0]
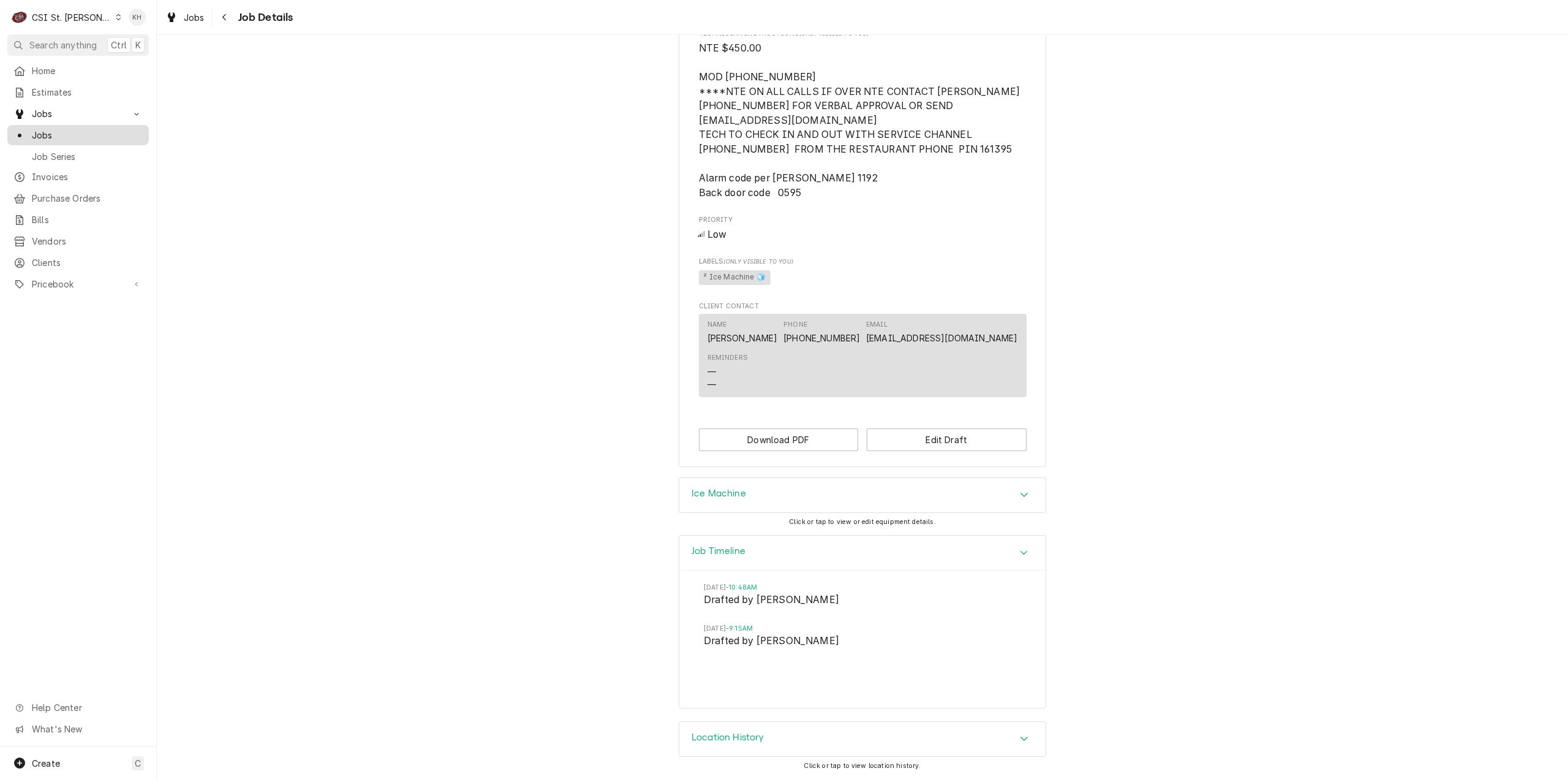
drag, startPoint x: 68, startPoint y: 124, endPoint x: 104, endPoint y: 125, distance: 36.0
click at [68, 128] on div "Jobs" at bounding box center [78, 135] width 137 height 15
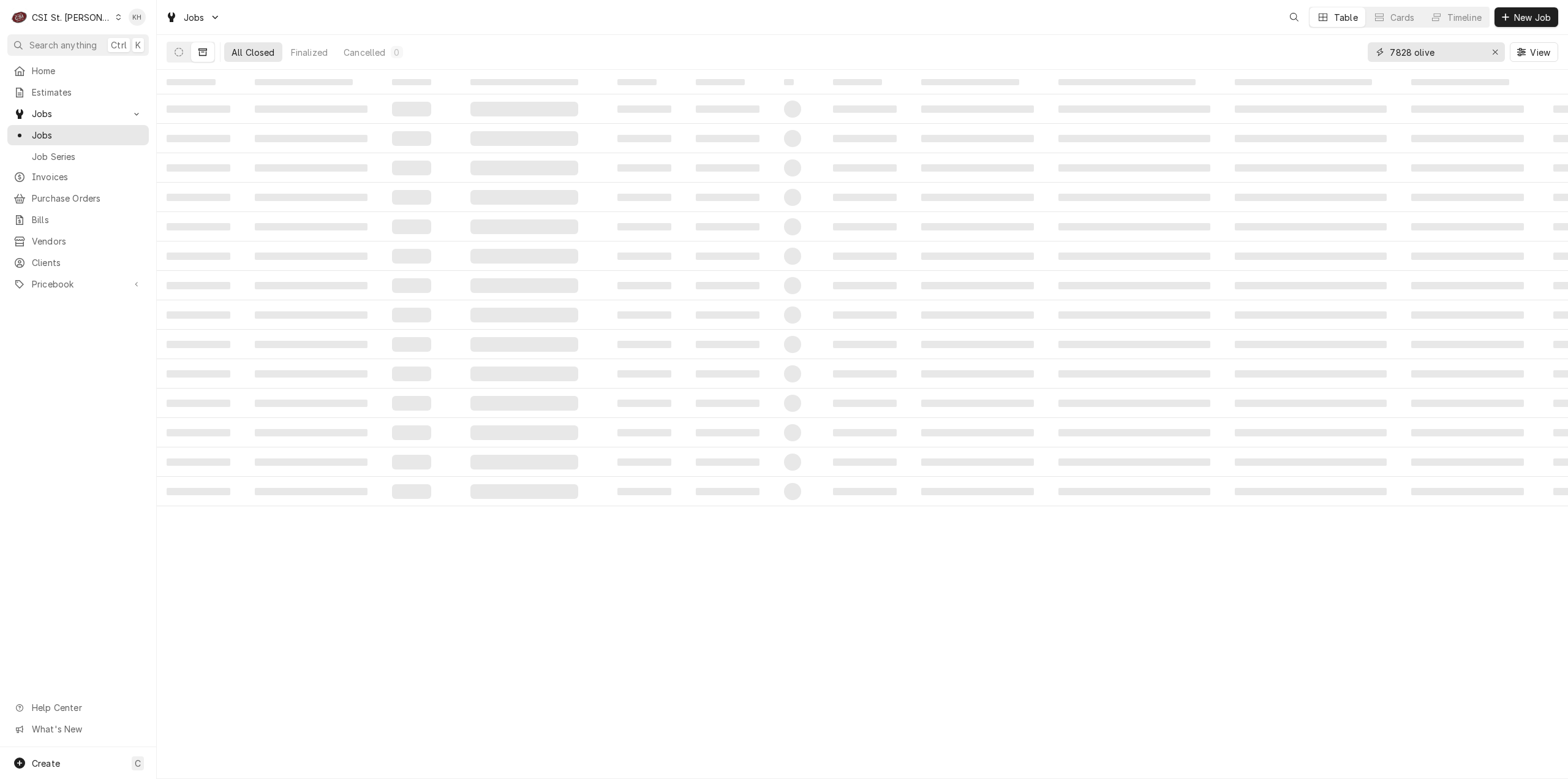
drag, startPoint x: 1447, startPoint y: 50, endPoint x: 1261, endPoint y: 66, distance: 186.7
click at [1261, 66] on div "All Closed Finalized Cancelled 0 7828 olive View" at bounding box center [863, 52] width 1392 height 34
type input "st franc"
click at [183, 45] on button "Dynamic Content Wrapper" at bounding box center [179, 51] width 24 height 19
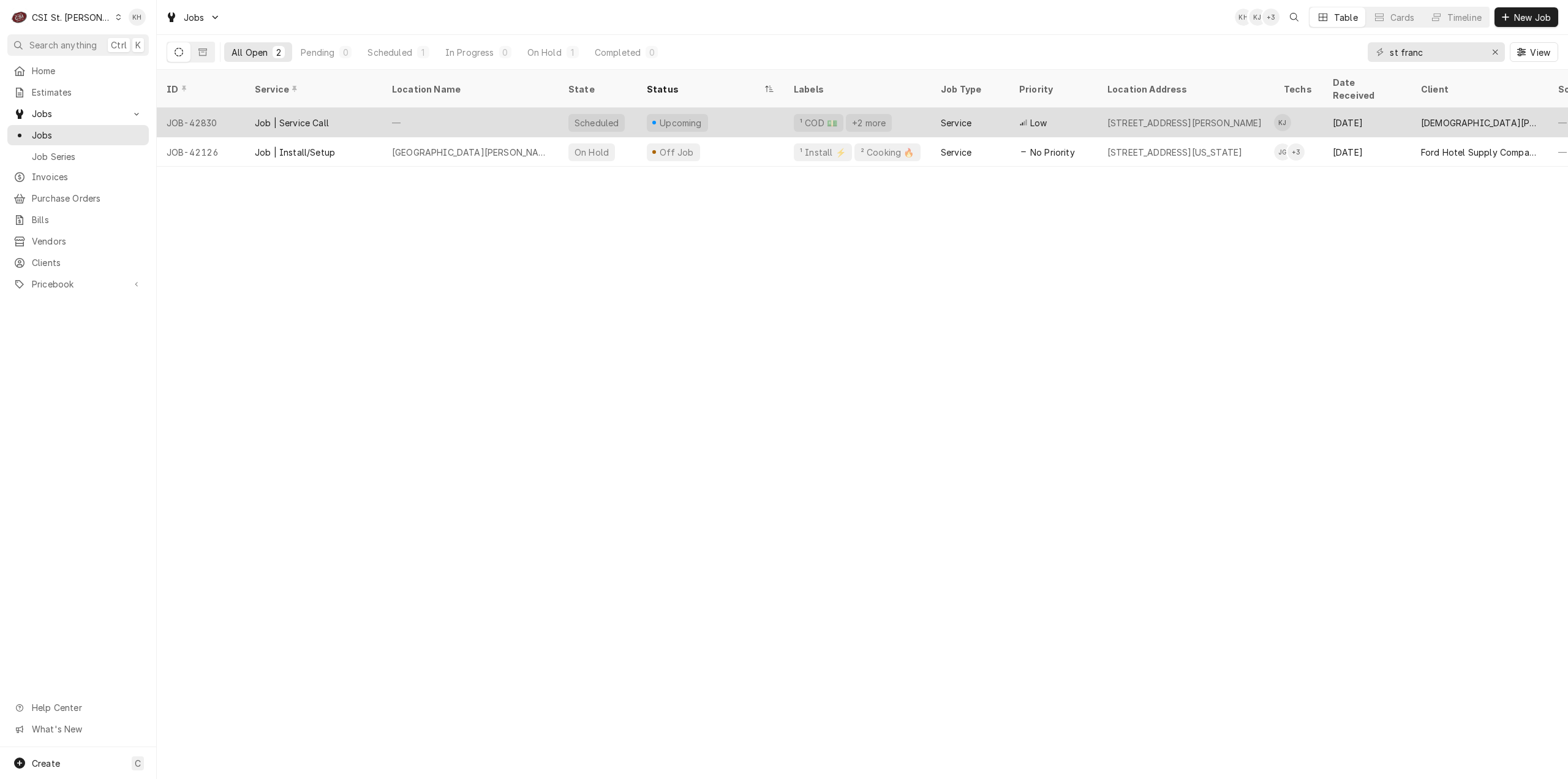
click at [406, 108] on div "—" at bounding box center [470, 122] width 176 height 29
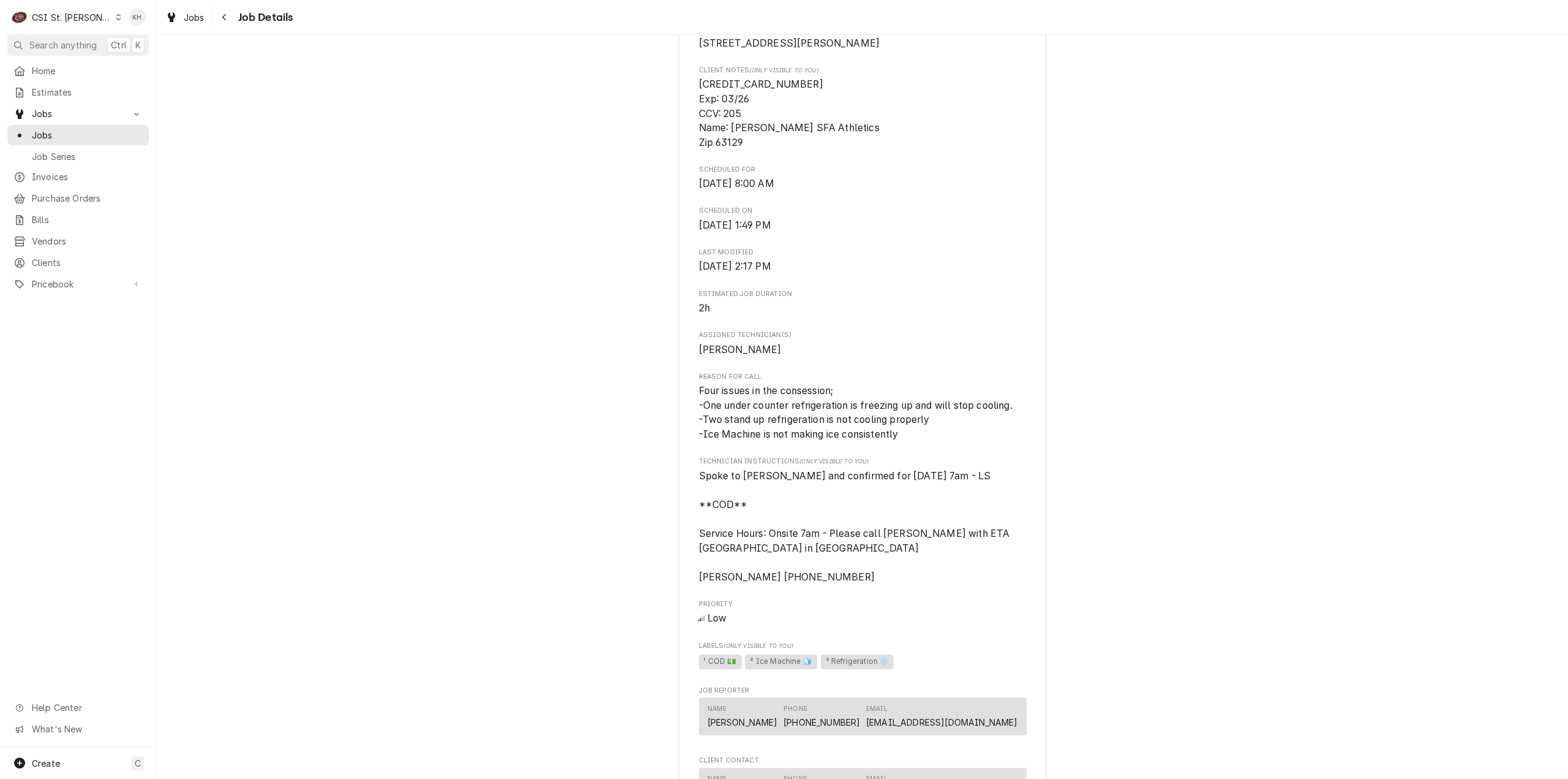
scroll to position [715, 0]
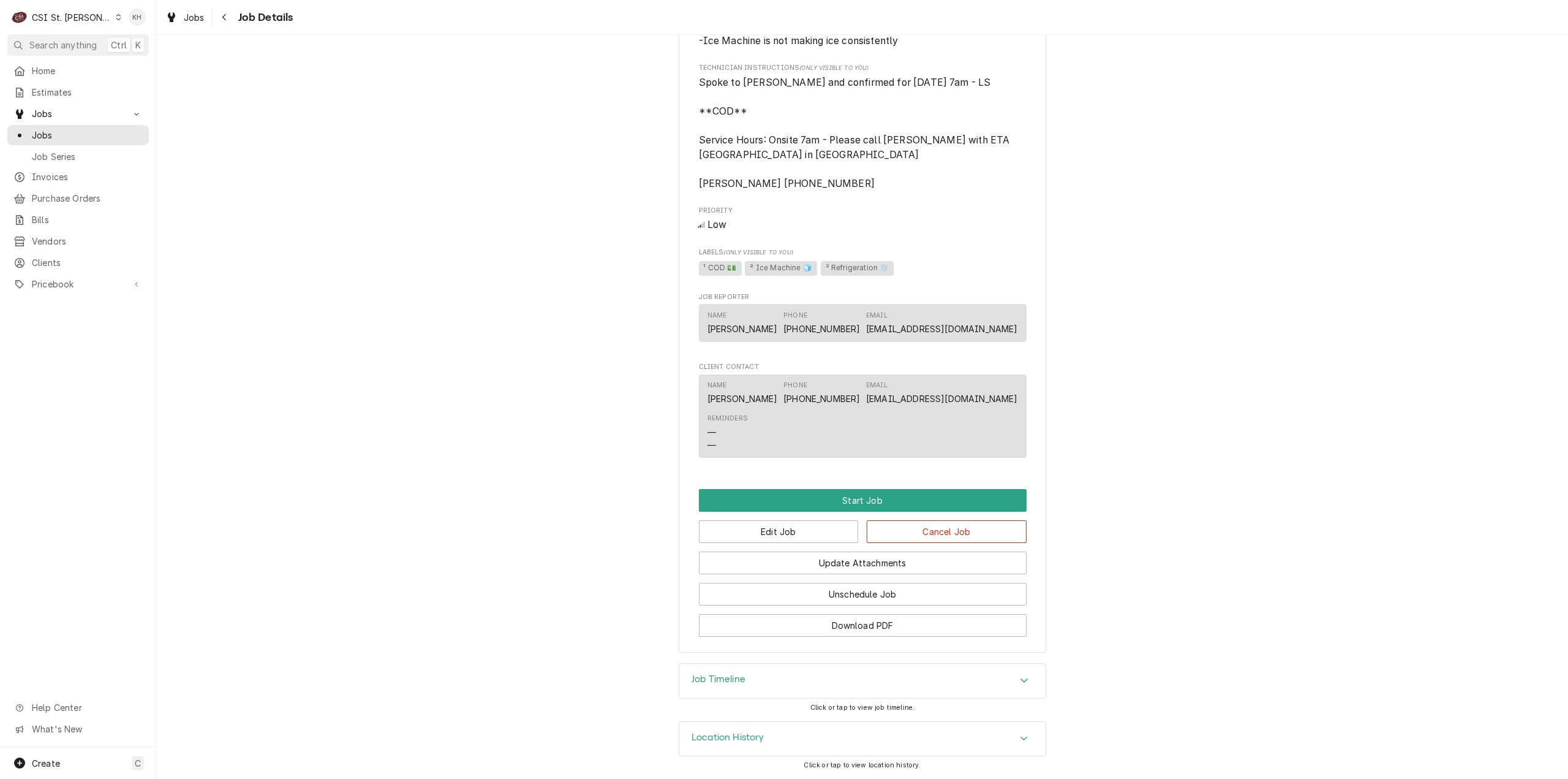
click at [719, 689] on div "Job Timeline" at bounding box center [863, 681] width 367 height 34
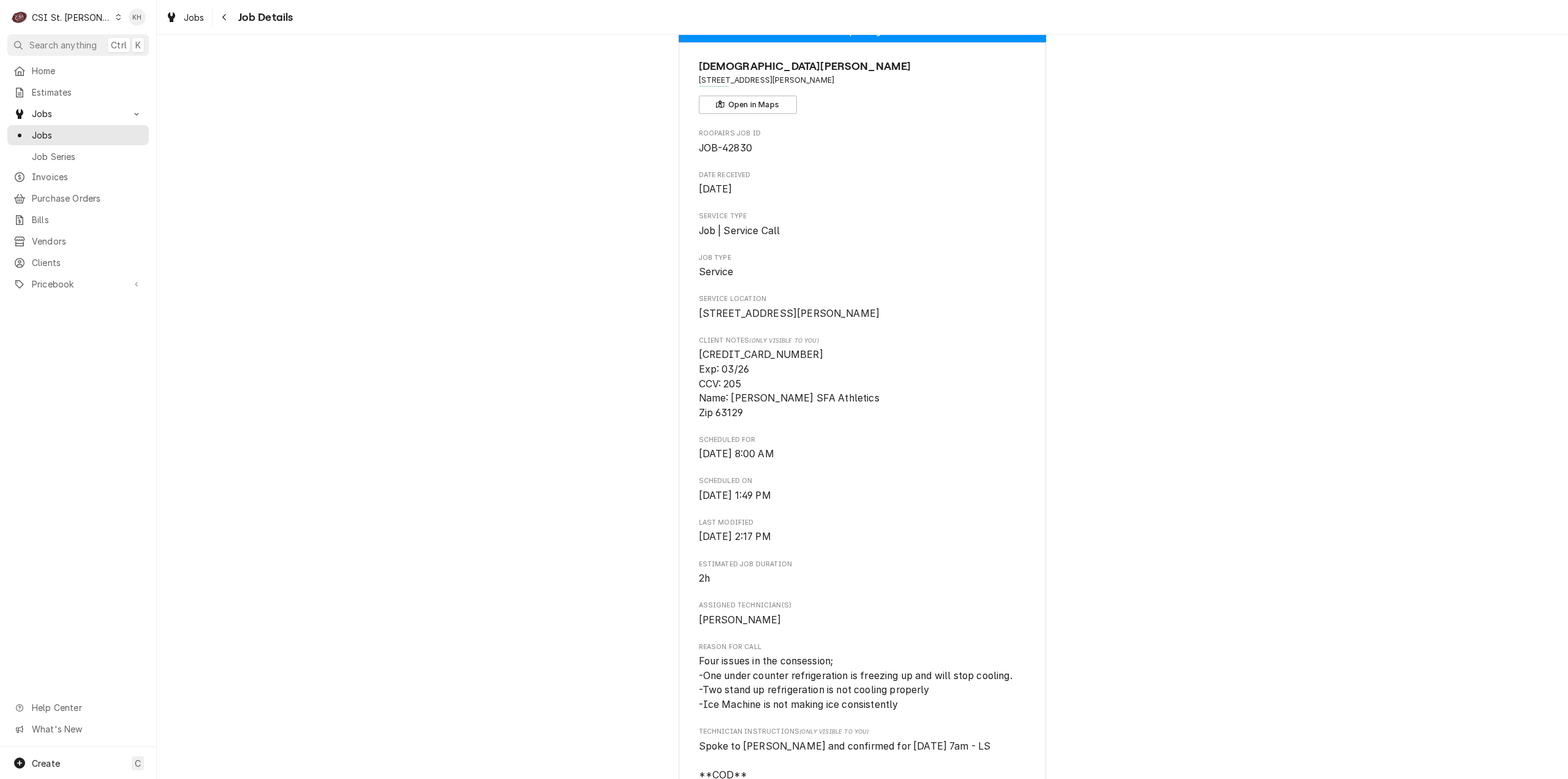
scroll to position [0, 0]
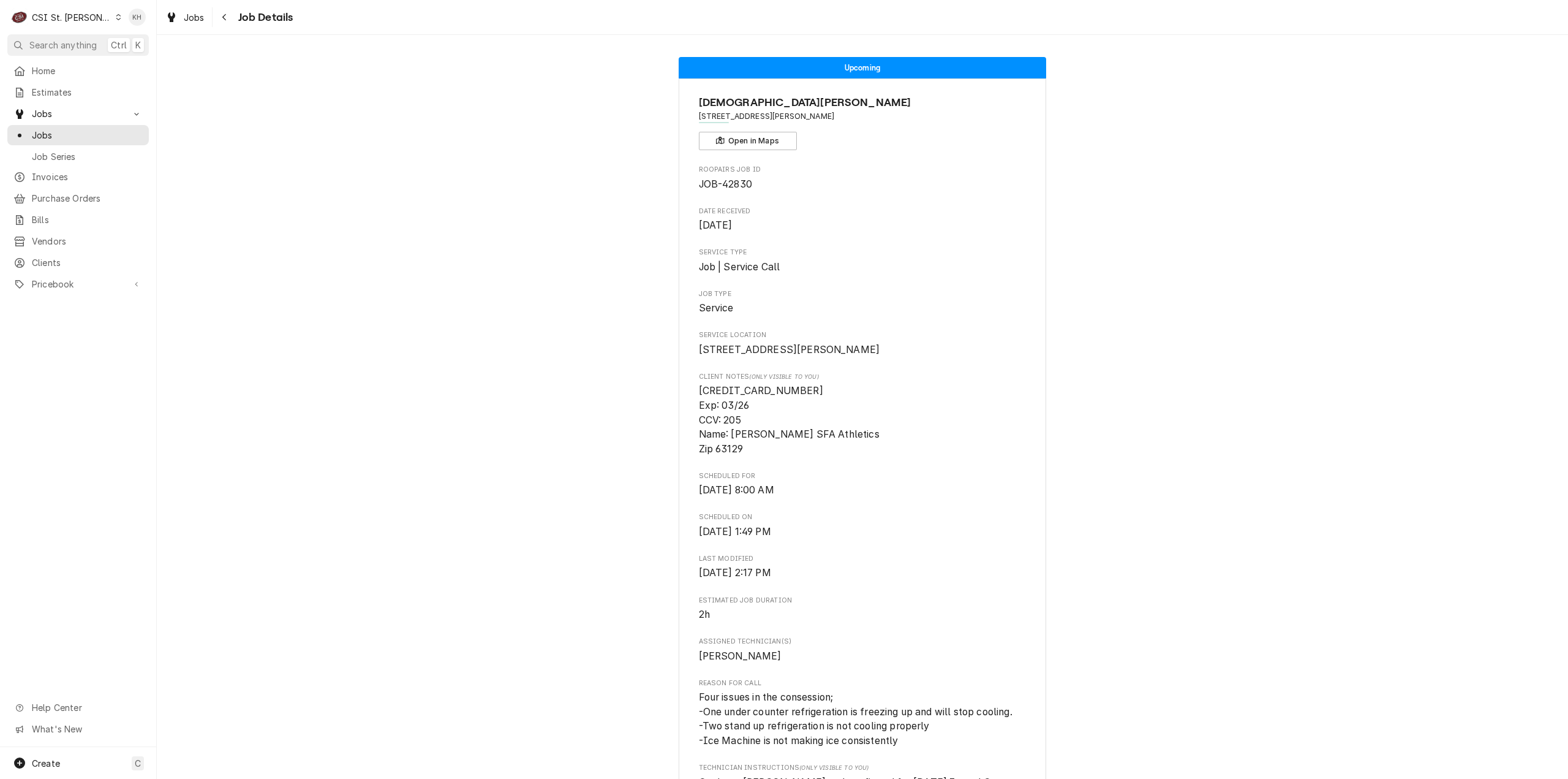
click at [1273, 494] on div "Upcoming St Francis of Assisi Church 4556 Telegraph Rd, St. Louis, MO 63129 Ope…" at bounding box center [862, 706] width 1411 height 1315
click at [1191, 292] on div "Upcoming St Francis of Assisi Church 4556 Telegraph Rd, St. Louis, MO 63129 Ope…" at bounding box center [862, 706] width 1411 height 1315
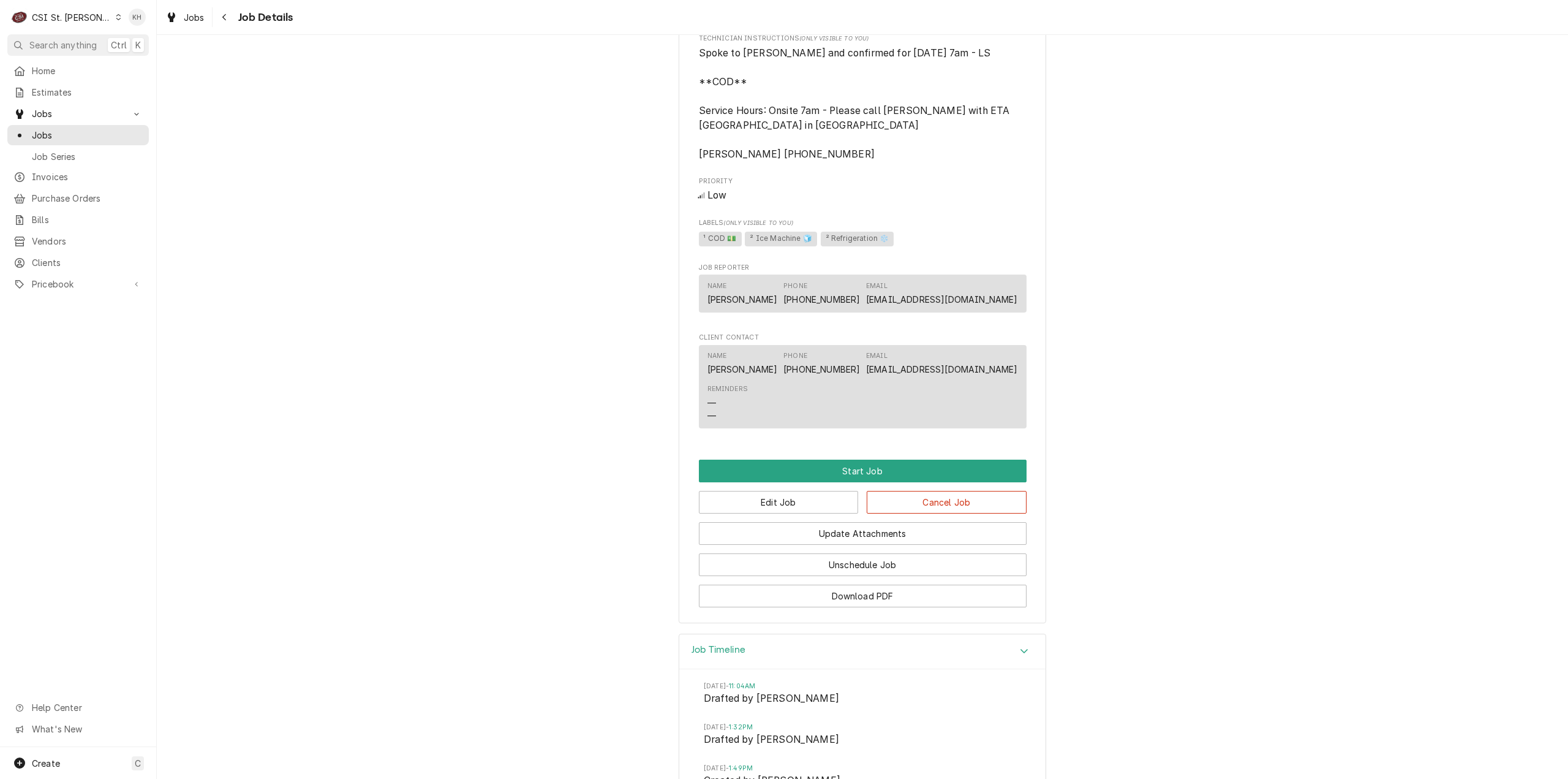
scroll to position [735, 0]
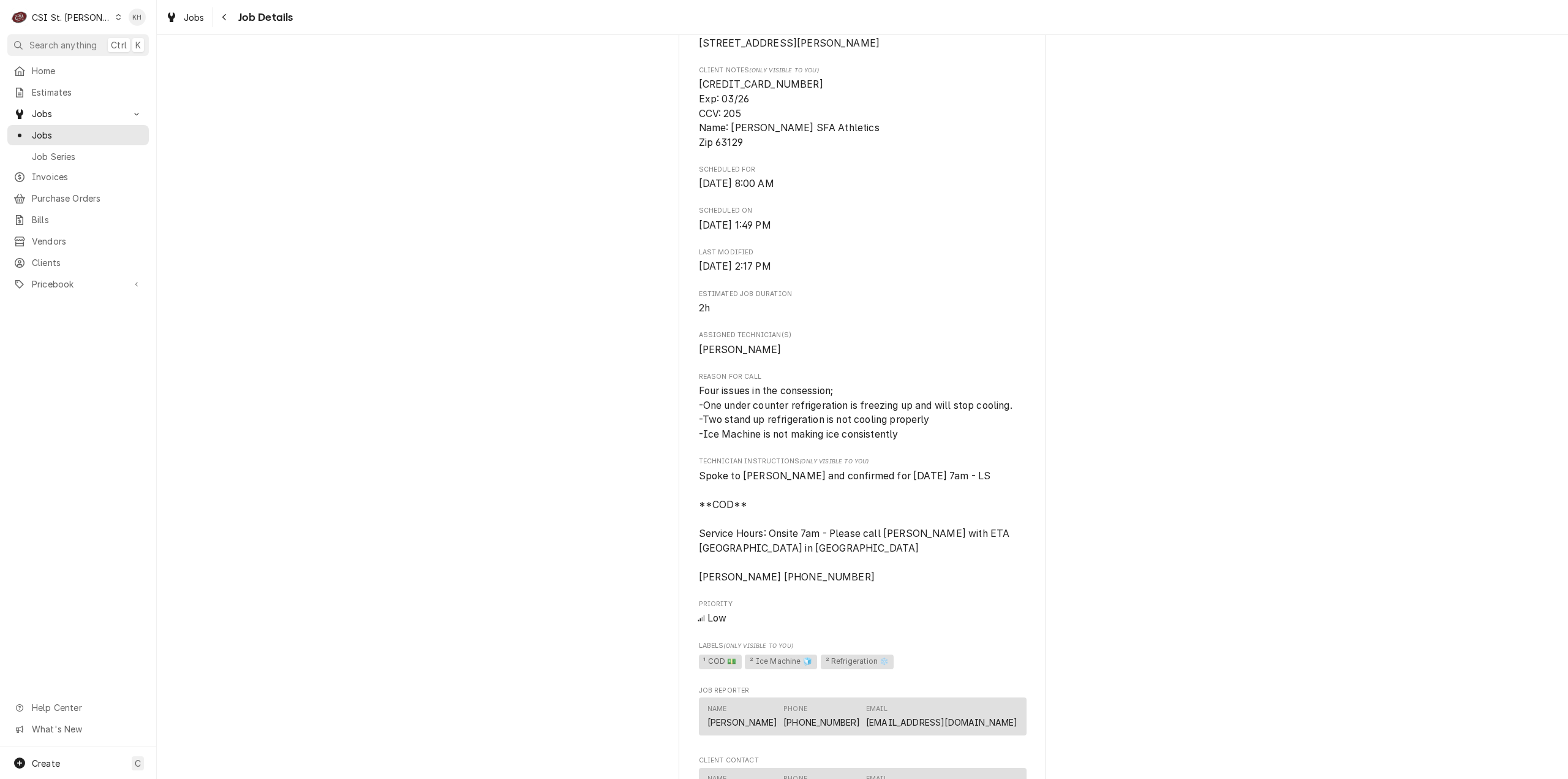
scroll to position [0, 0]
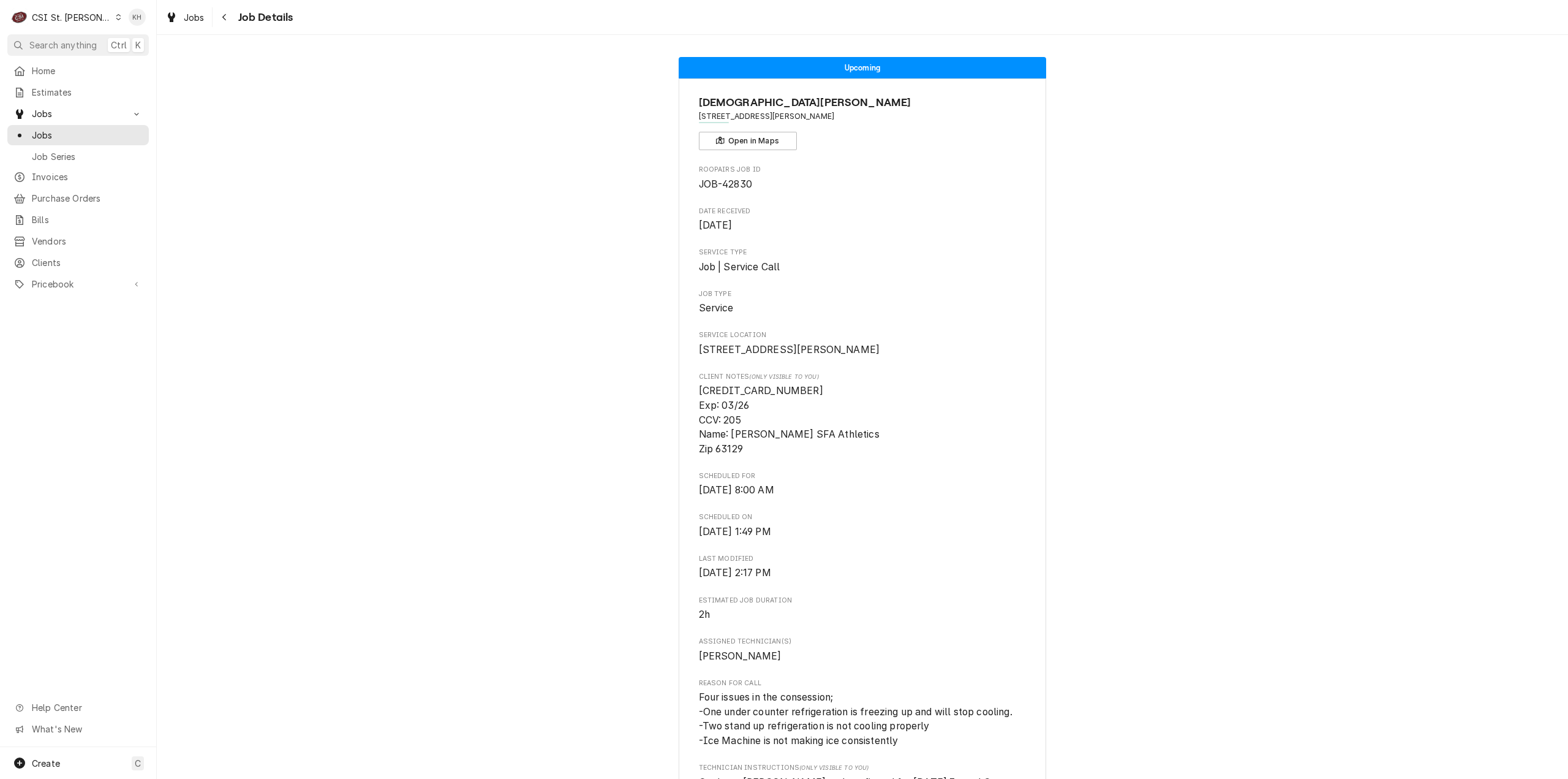
click at [1316, 412] on div "Upcoming St Francis of Assisi Church 4556 Telegraph Rd, St. Louis, MO 63129 Ope…" at bounding box center [862, 706] width 1411 height 1315
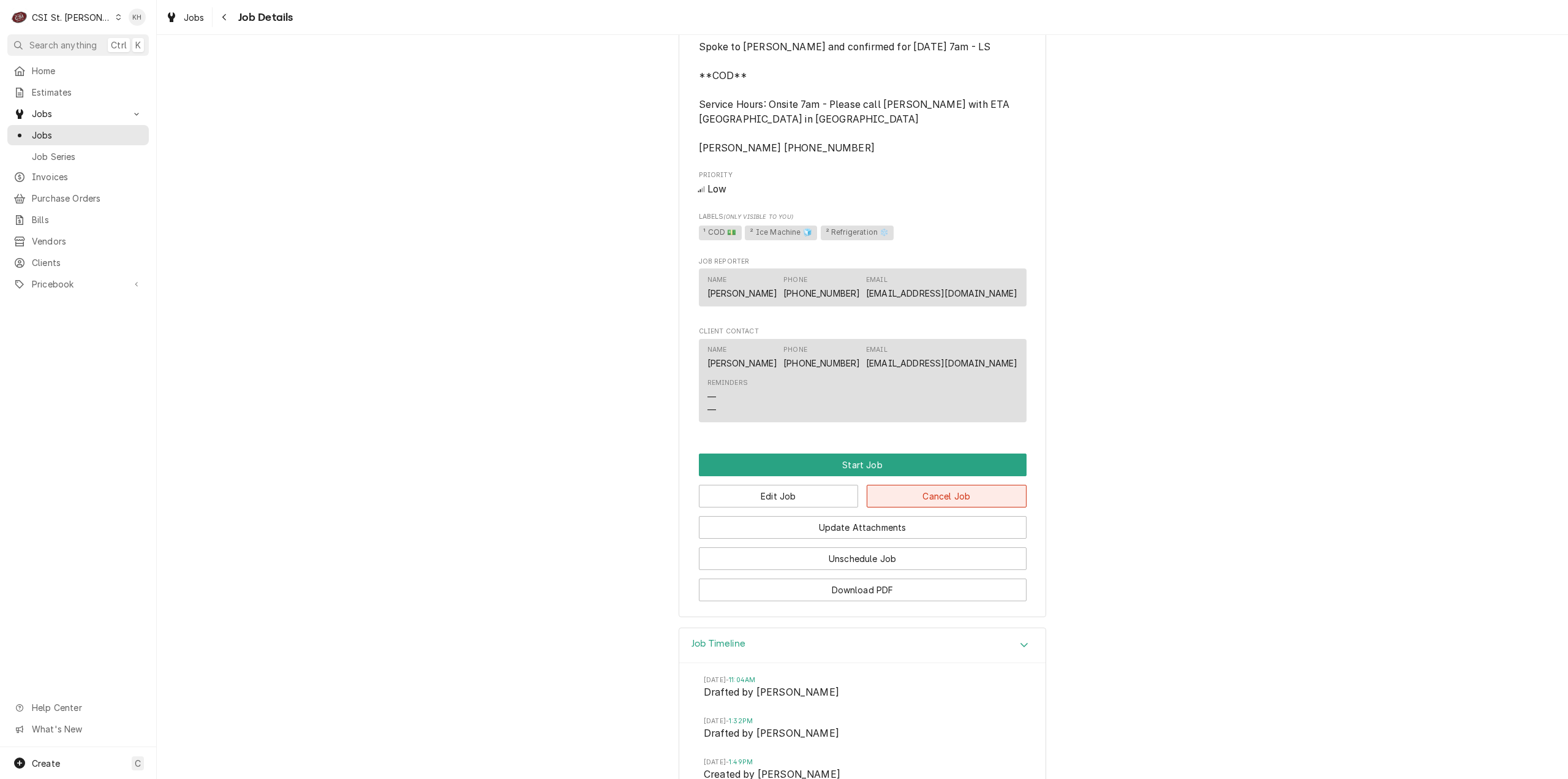
scroll to position [939, 0]
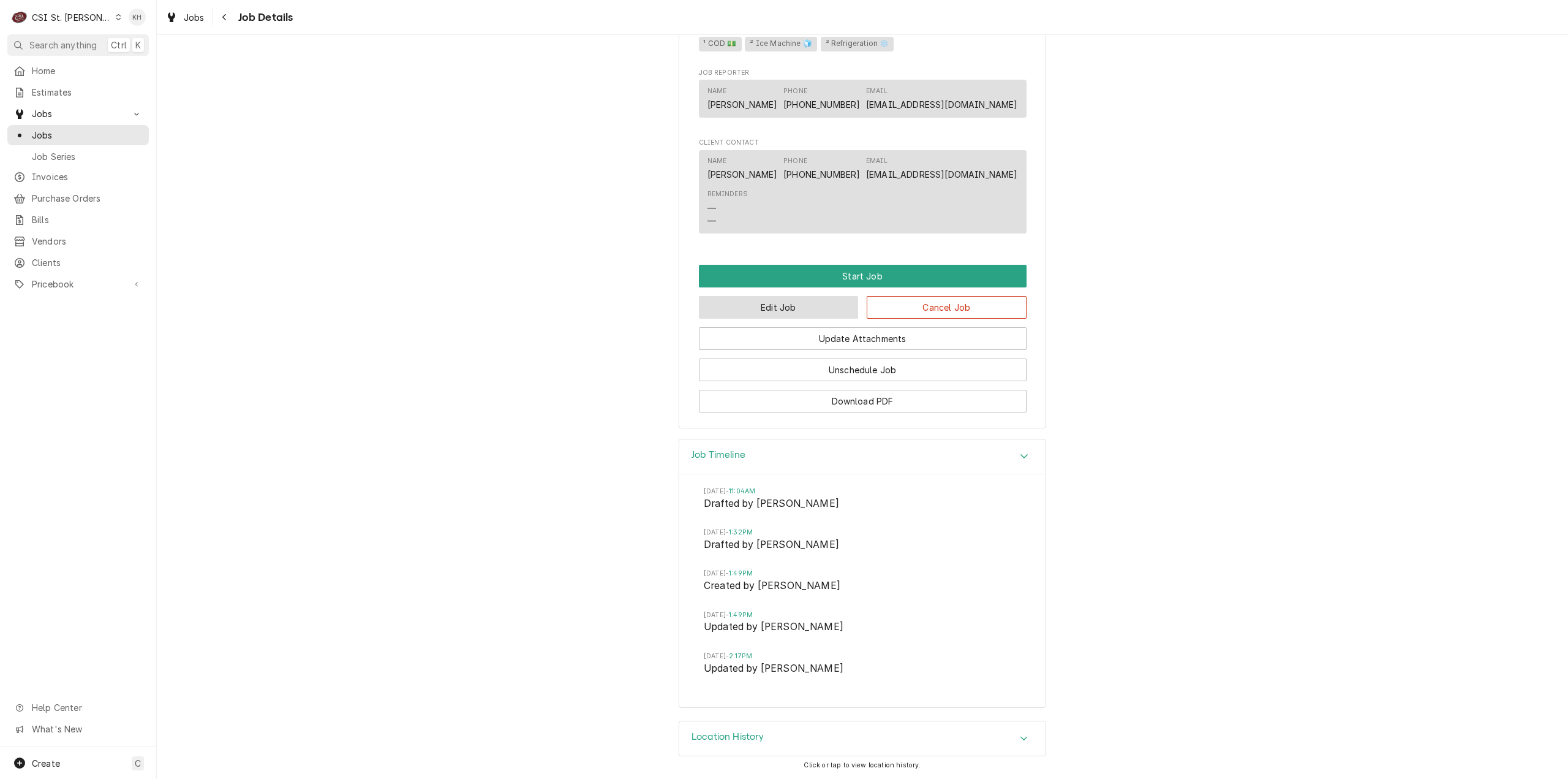
click at [824, 315] on button "Edit Job" at bounding box center [779, 307] width 160 height 23
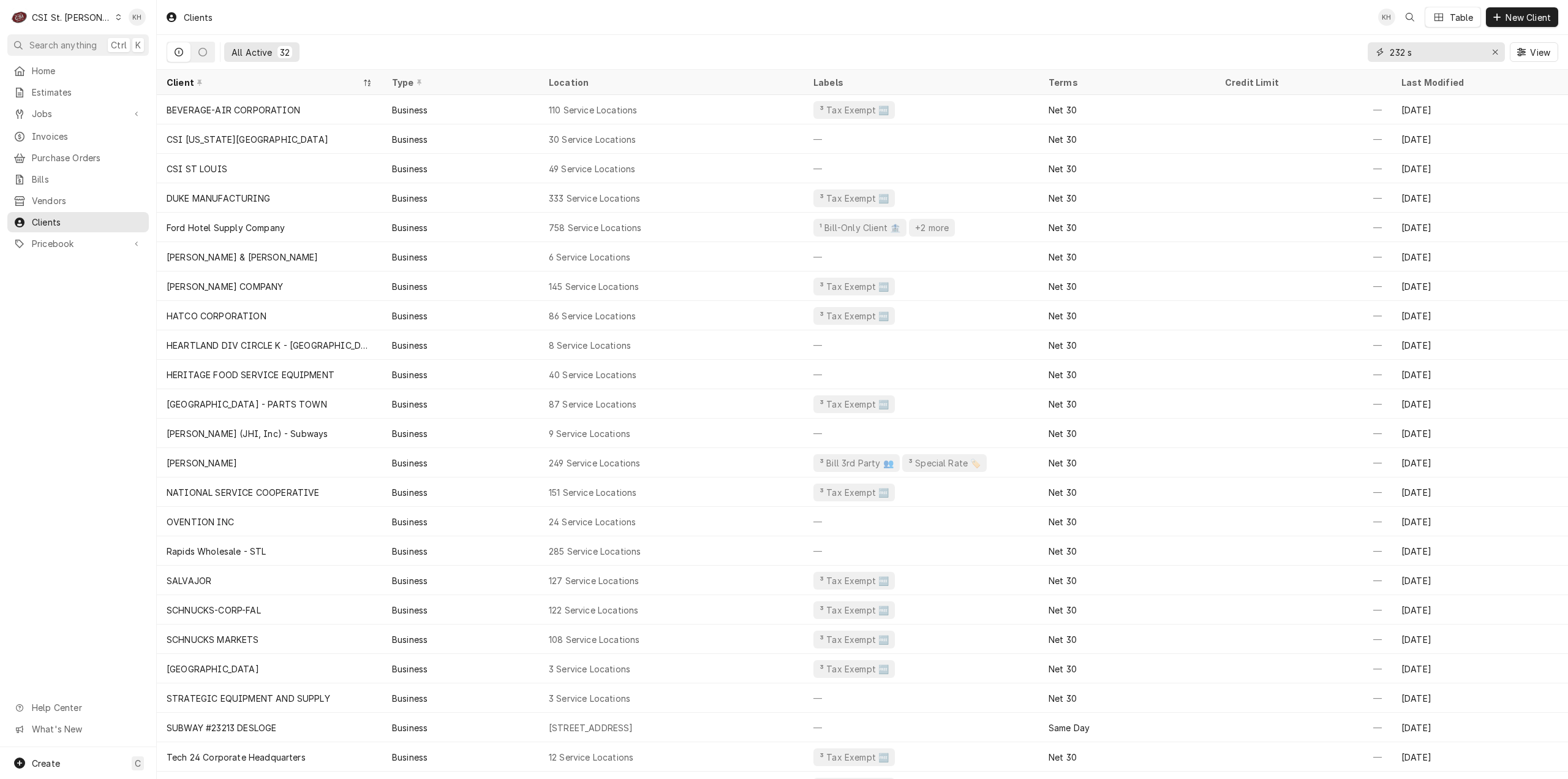
drag, startPoint x: 1428, startPoint y: 52, endPoint x: 1197, endPoint y: 28, distance: 232.2
click at [1197, 28] on div "Clients KH Table New Client All Active 32 232 s View" at bounding box center [862, 35] width 1411 height 70
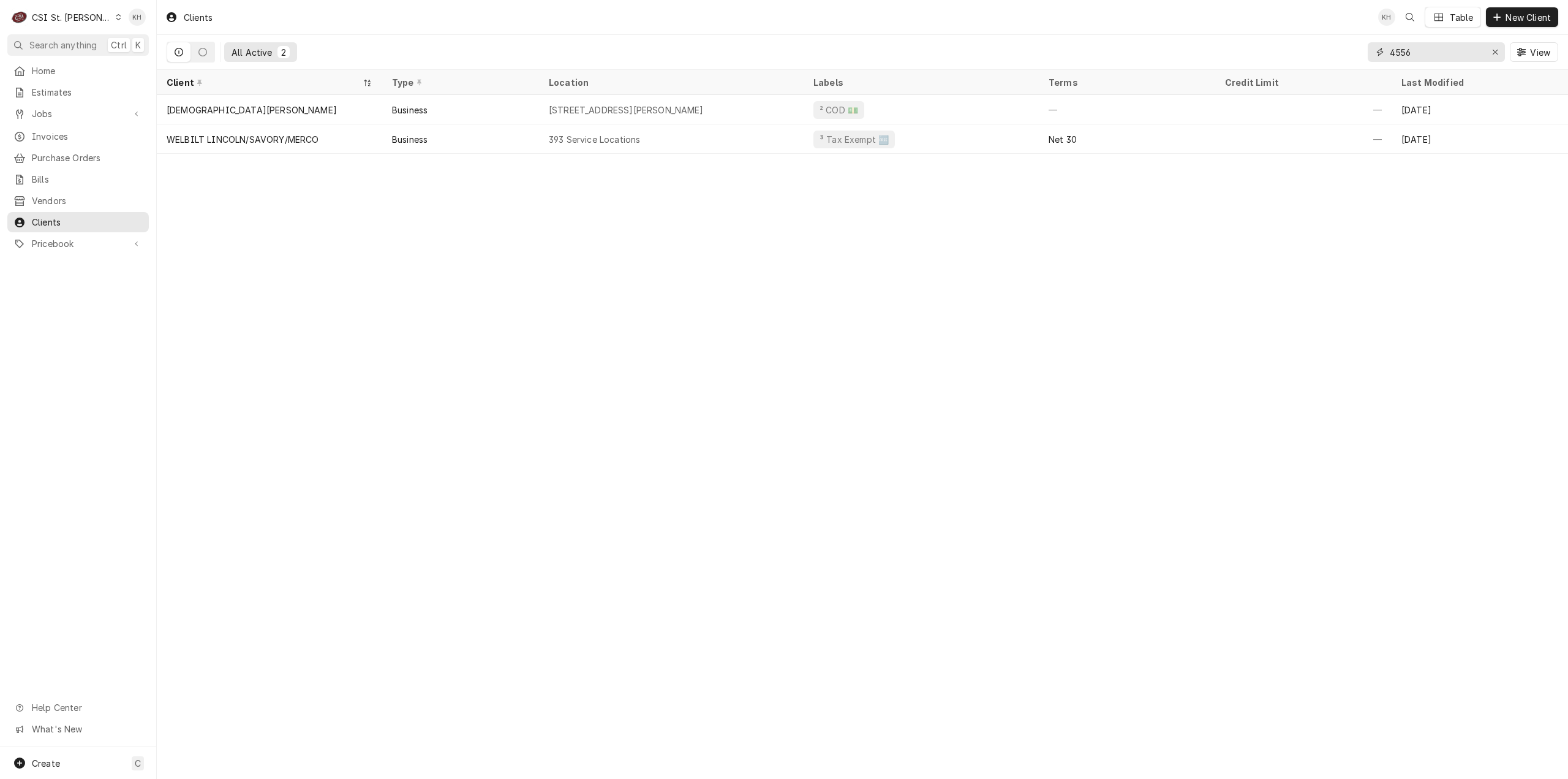
type input "4556"
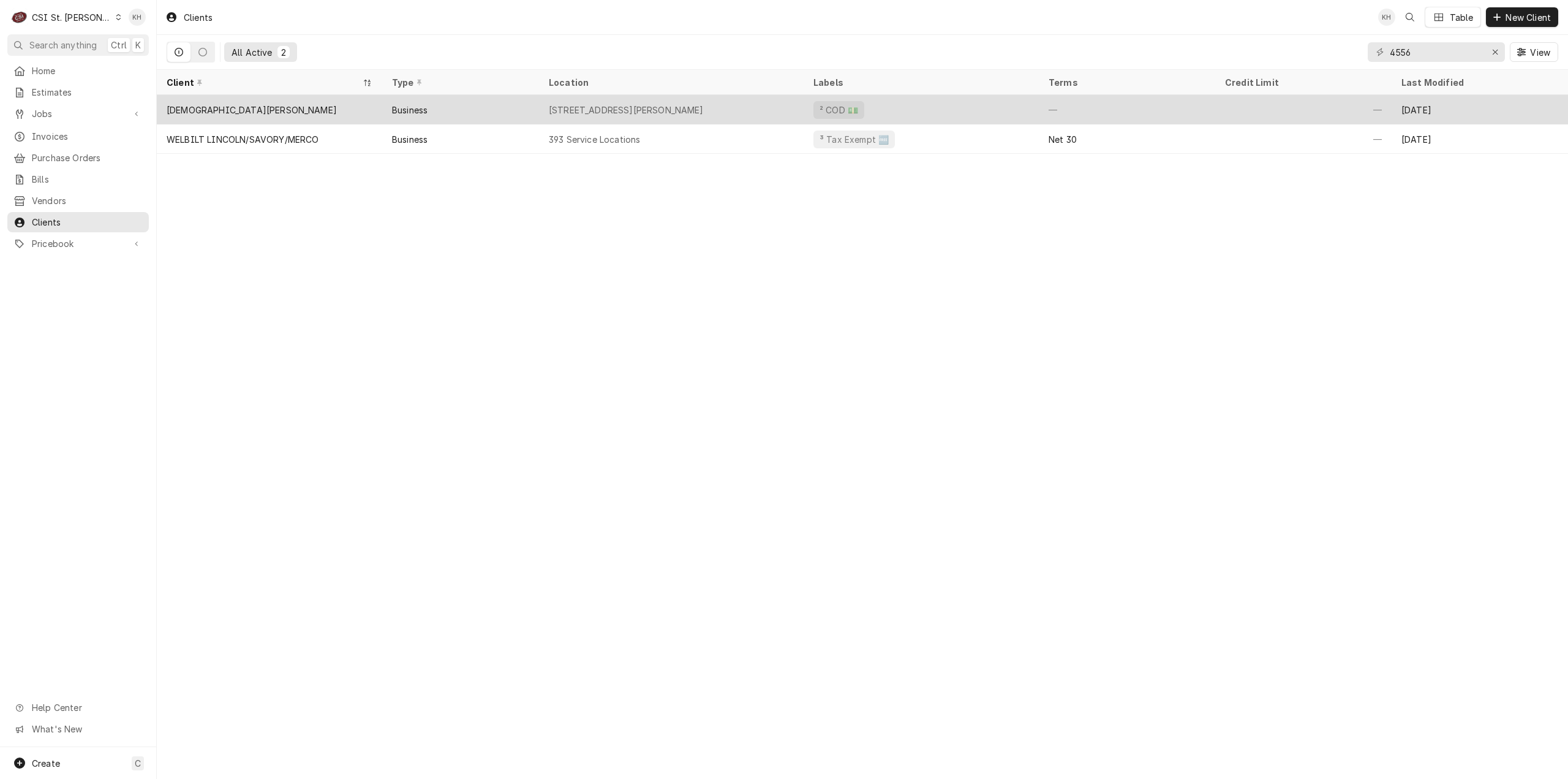
click at [309, 105] on div "[DEMOGRAPHIC_DATA][PERSON_NAME]" at bounding box center [270, 109] width 225 height 29
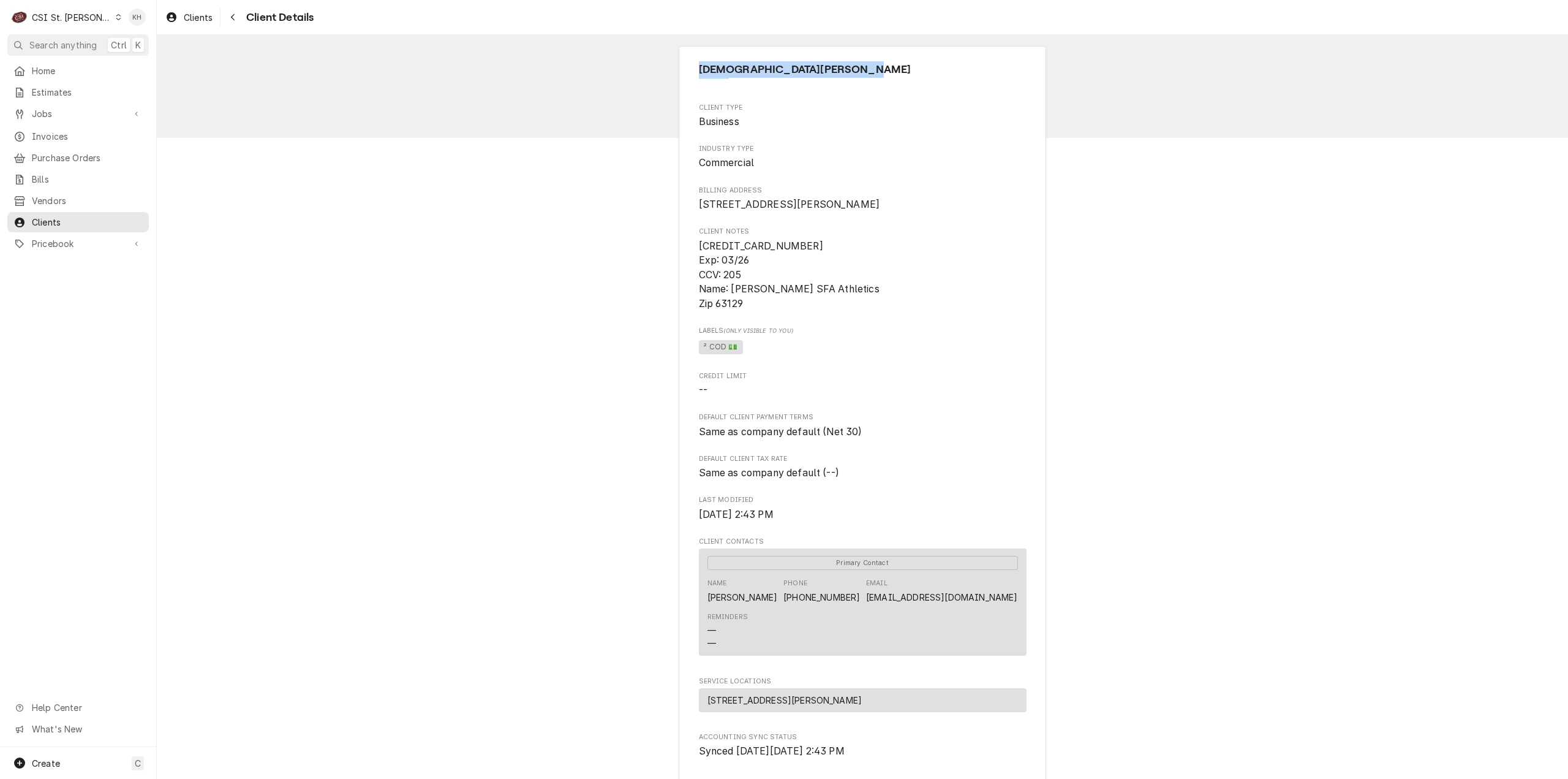
drag, startPoint x: 841, startPoint y: 66, endPoint x: 663, endPoint y: 51, distance: 178.6
click at [663, 51] on div "St Francis of Assisi Church Client Type Business Industry Type Commercial Billi…" at bounding box center [862, 497] width 1411 height 924
copy span "[DEMOGRAPHIC_DATA][PERSON_NAME]"
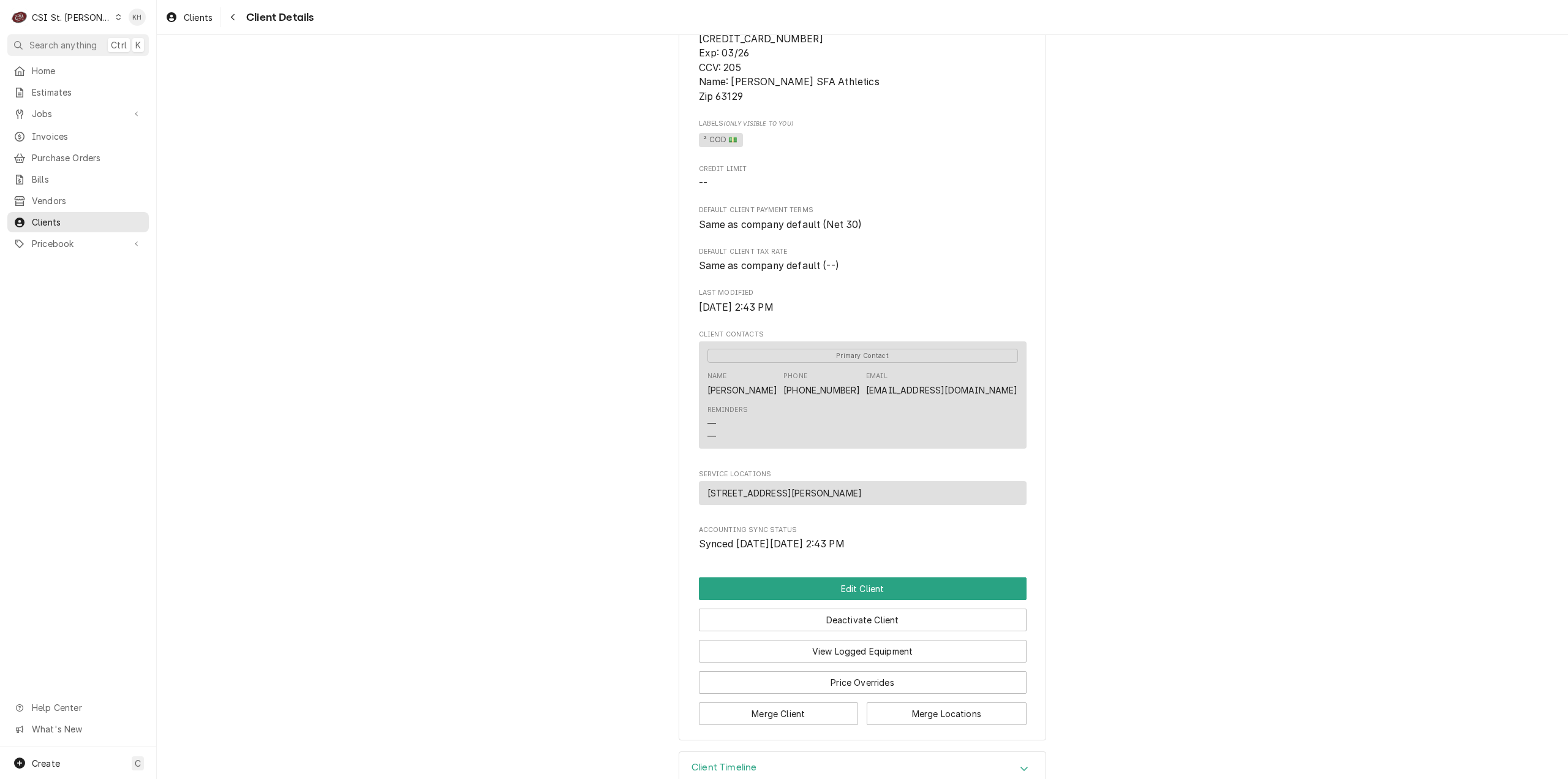
scroll to position [251, 0]
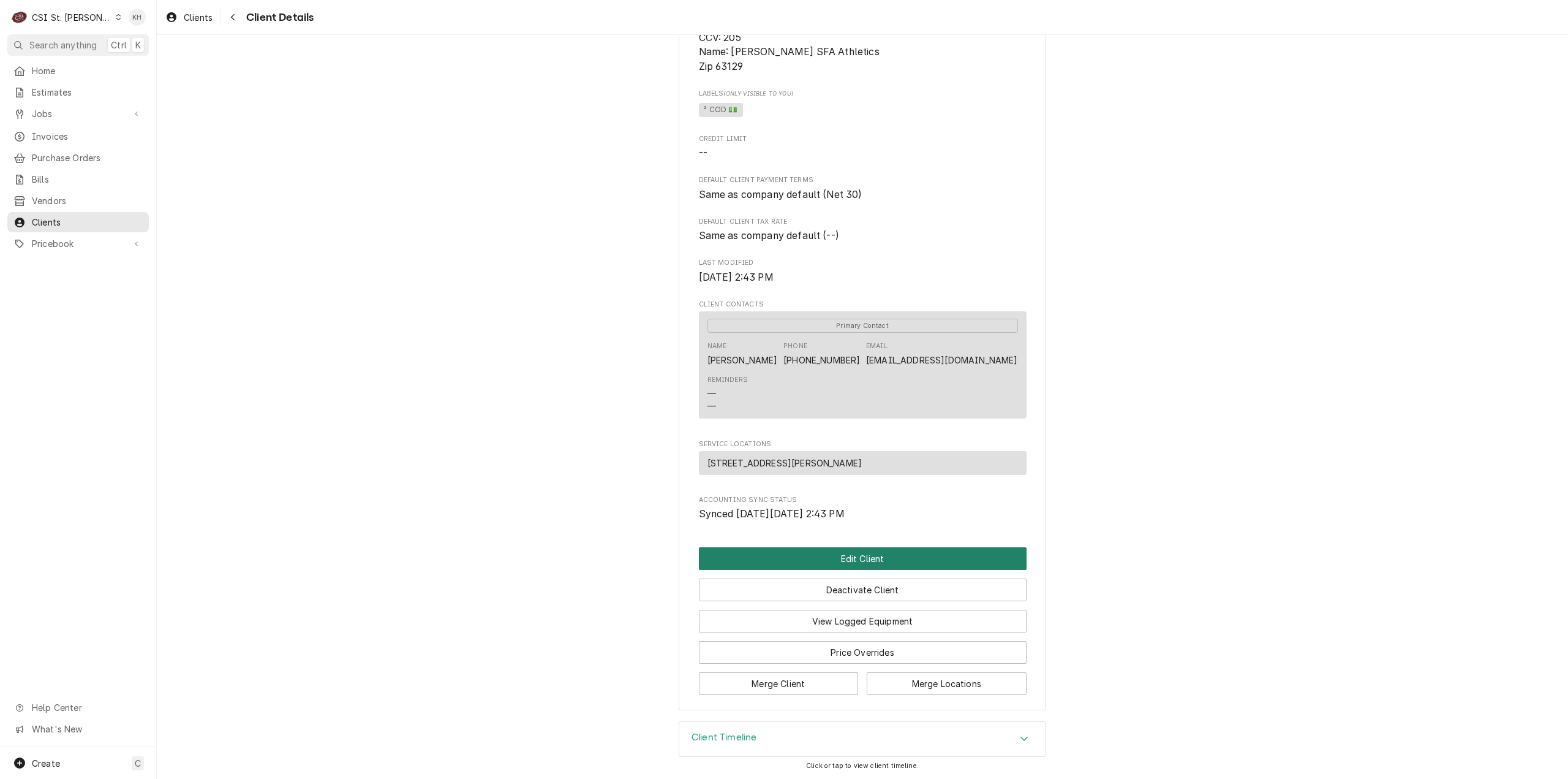
click at [866, 558] on button "Edit Client" at bounding box center [863, 559] width 328 height 23
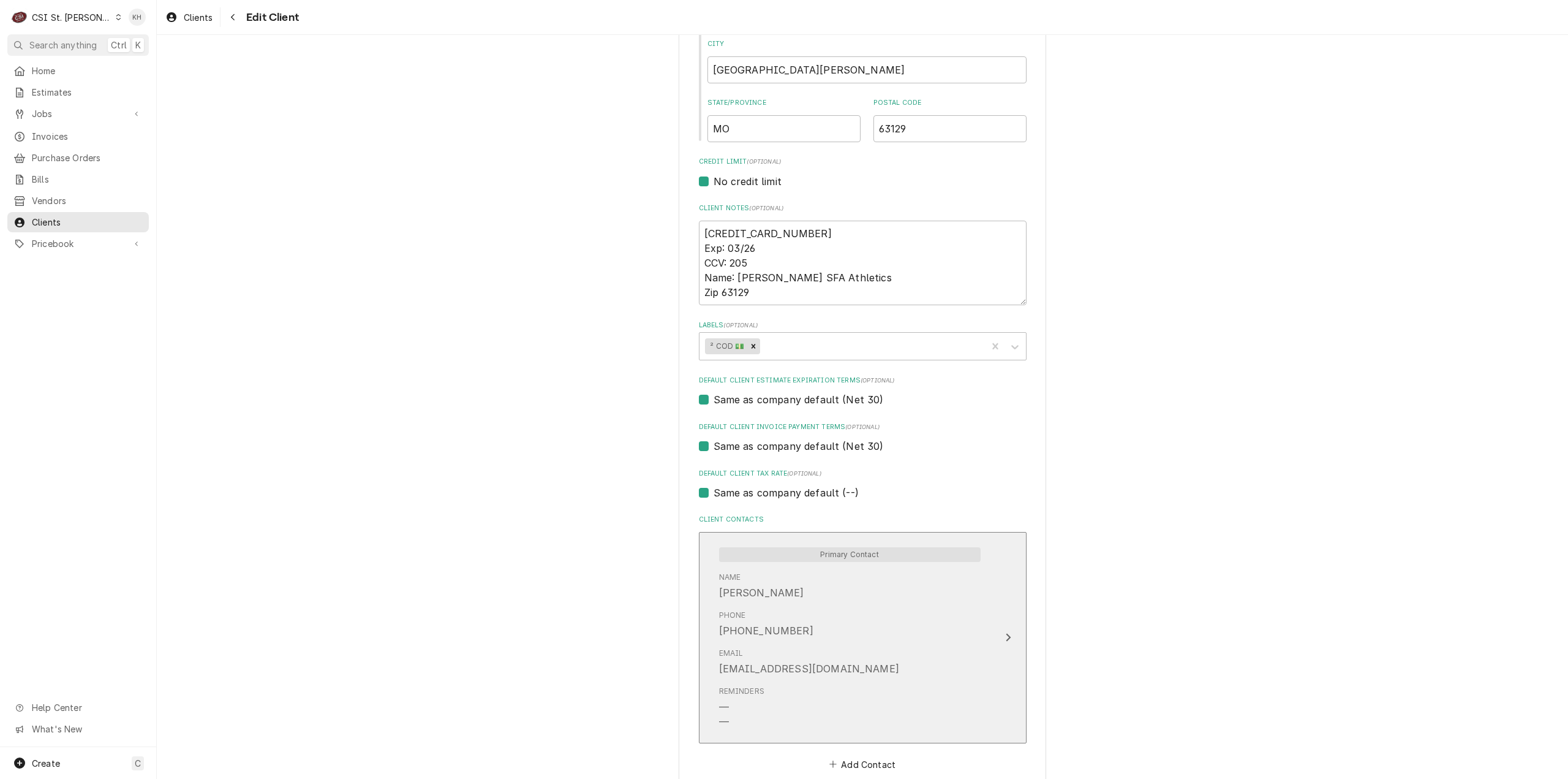
scroll to position [587, 0]
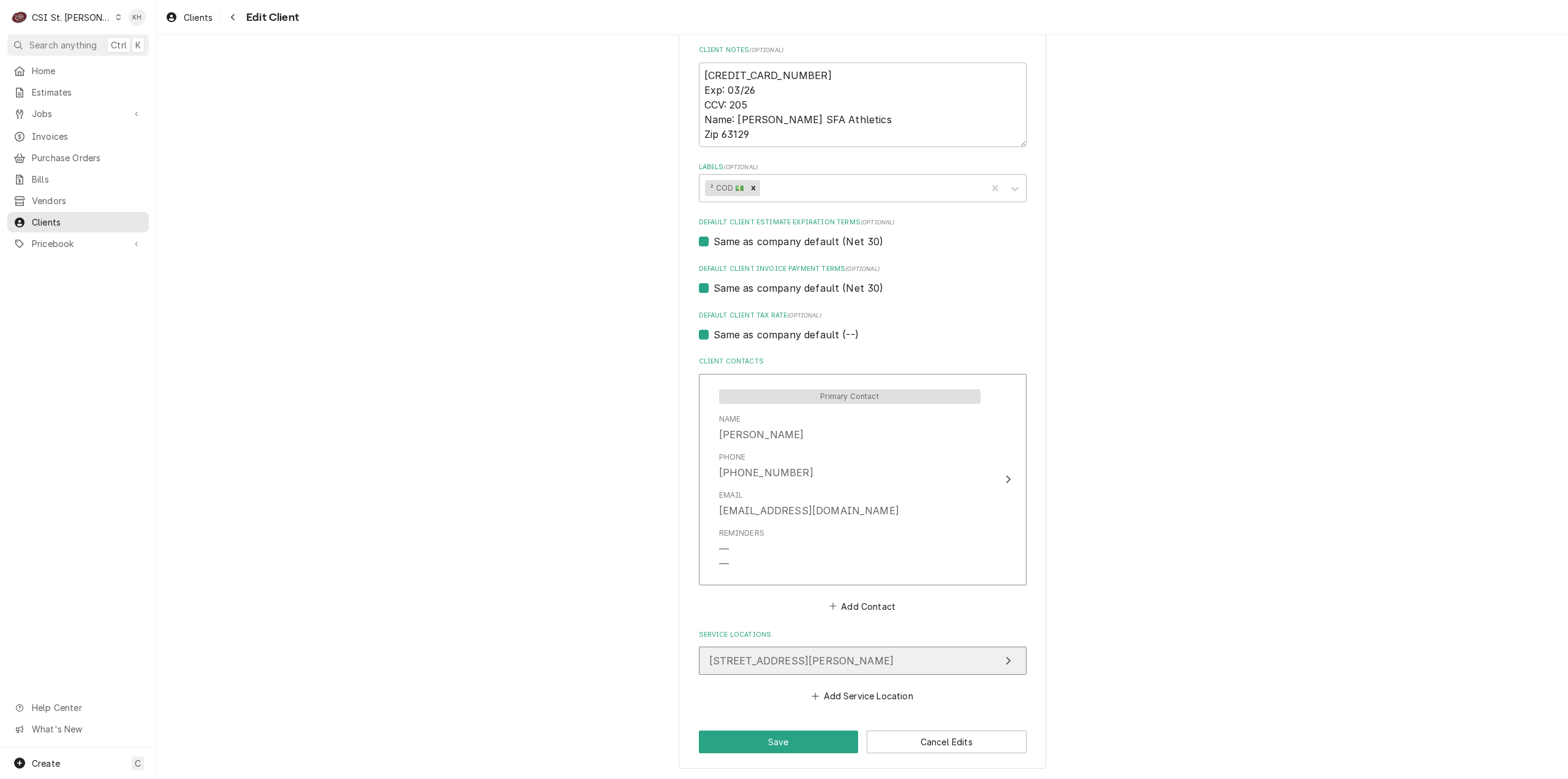
click at [805, 655] on span "[STREET_ADDRESS][PERSON_NAME]" at bounding box center [801, 660] width 185 height 12
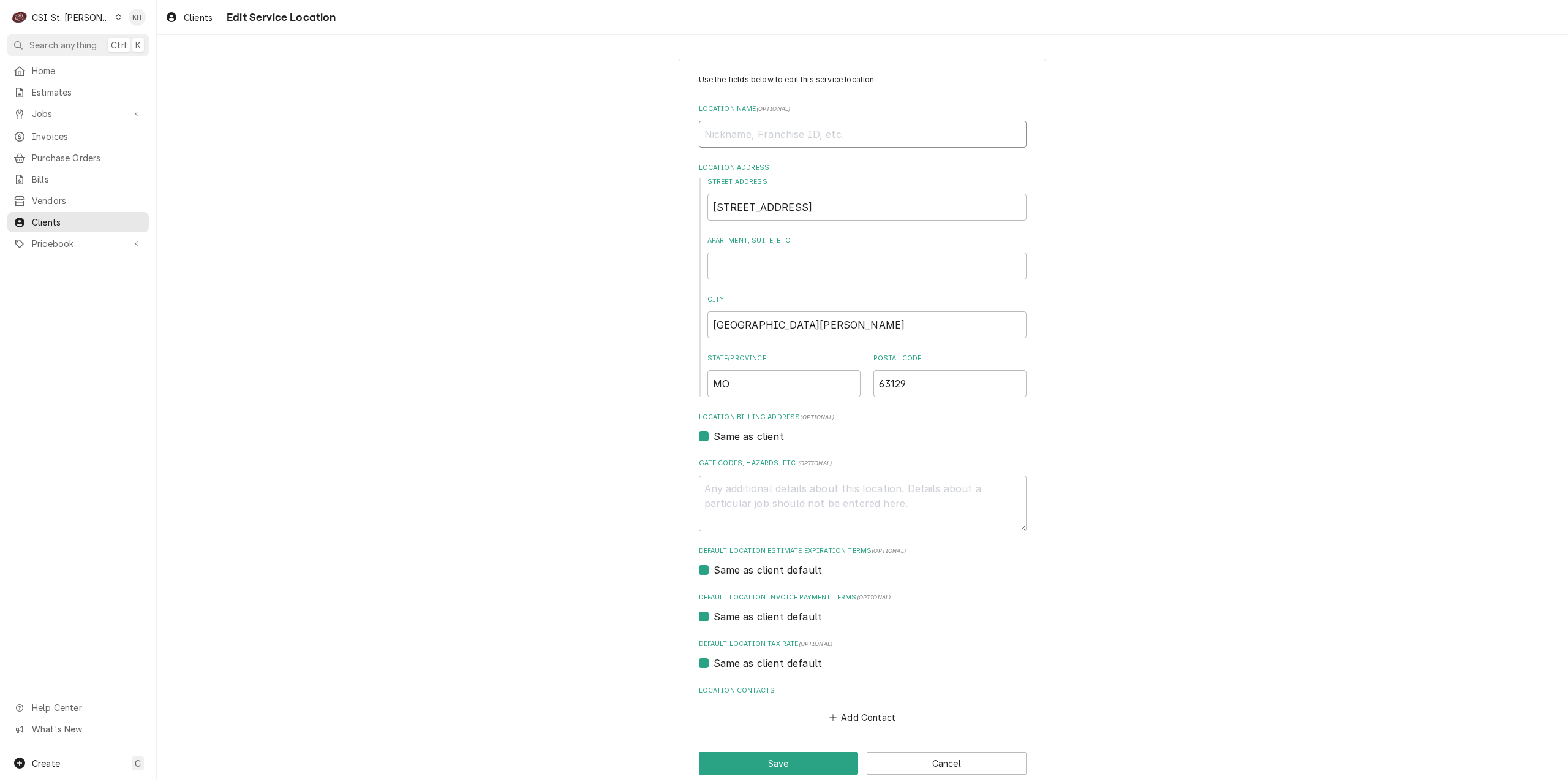
click at [739, 141] on input "Location Name ( optional )" at bounding box center [863, 134] width 328 height 27
paste input "[DEMOGRAPHIC_DATA][PERSON_NAME]"
type textarea "x"
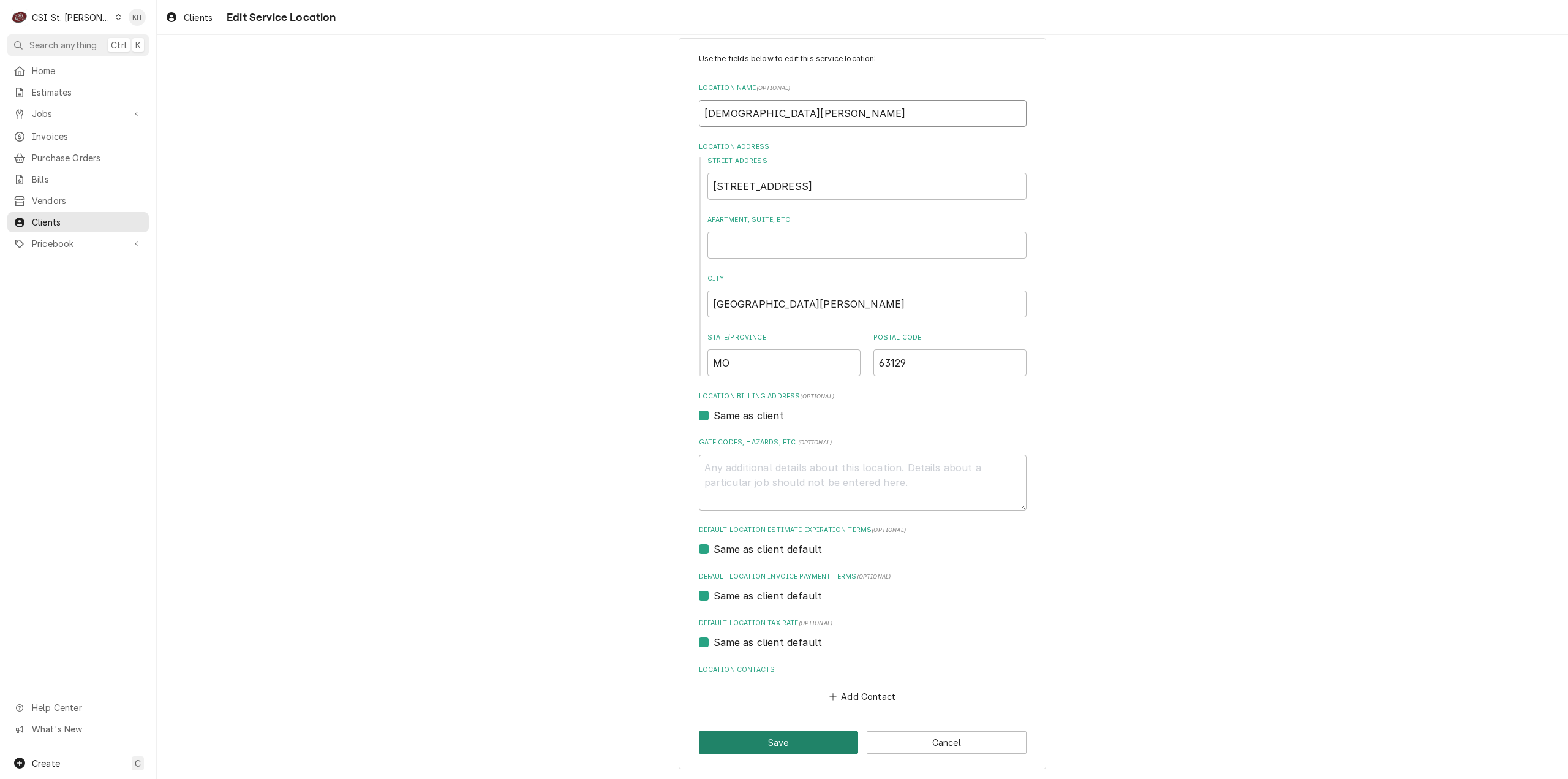
type input "[DEMOGRAPHIC_DATA][PERSON_NAME]"
click at [767, 734] on button "Save" at bounding box center [779, 743] width 160 height 23
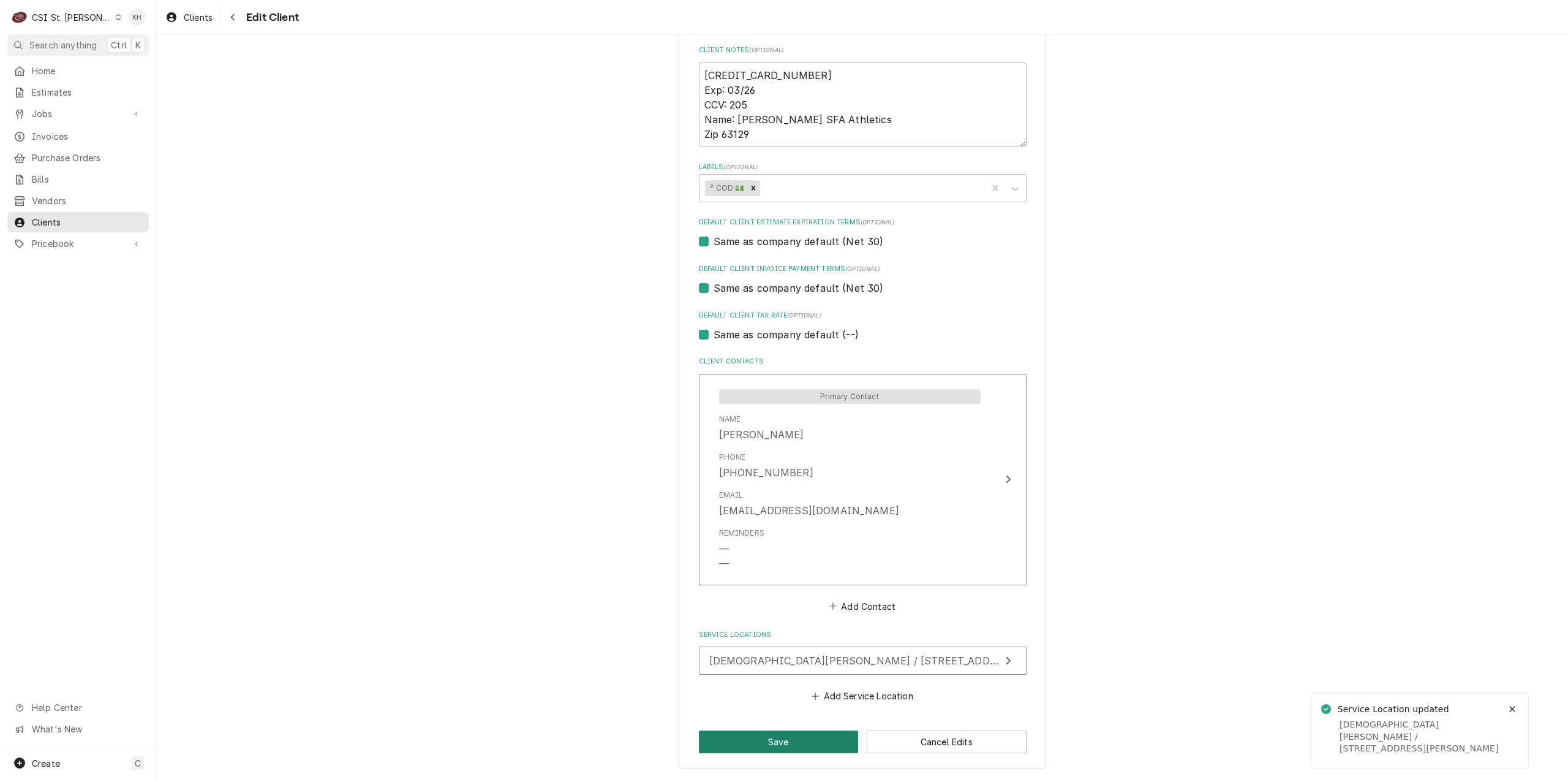
click at [776, 745] on button "Save" at bounding box center [779, 742] width 160 height 23
type textarea "x"
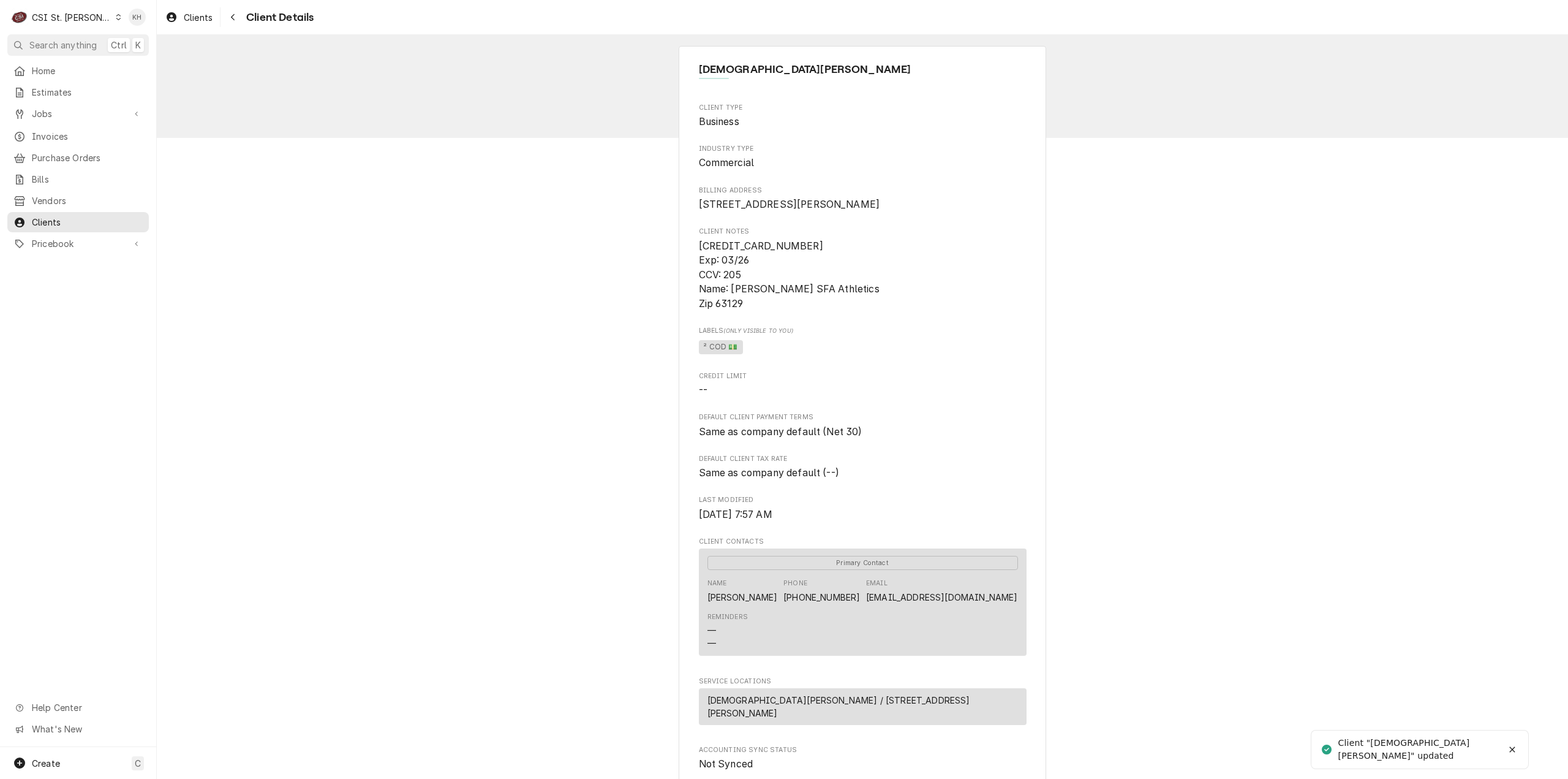
scroll to position [251, 0]
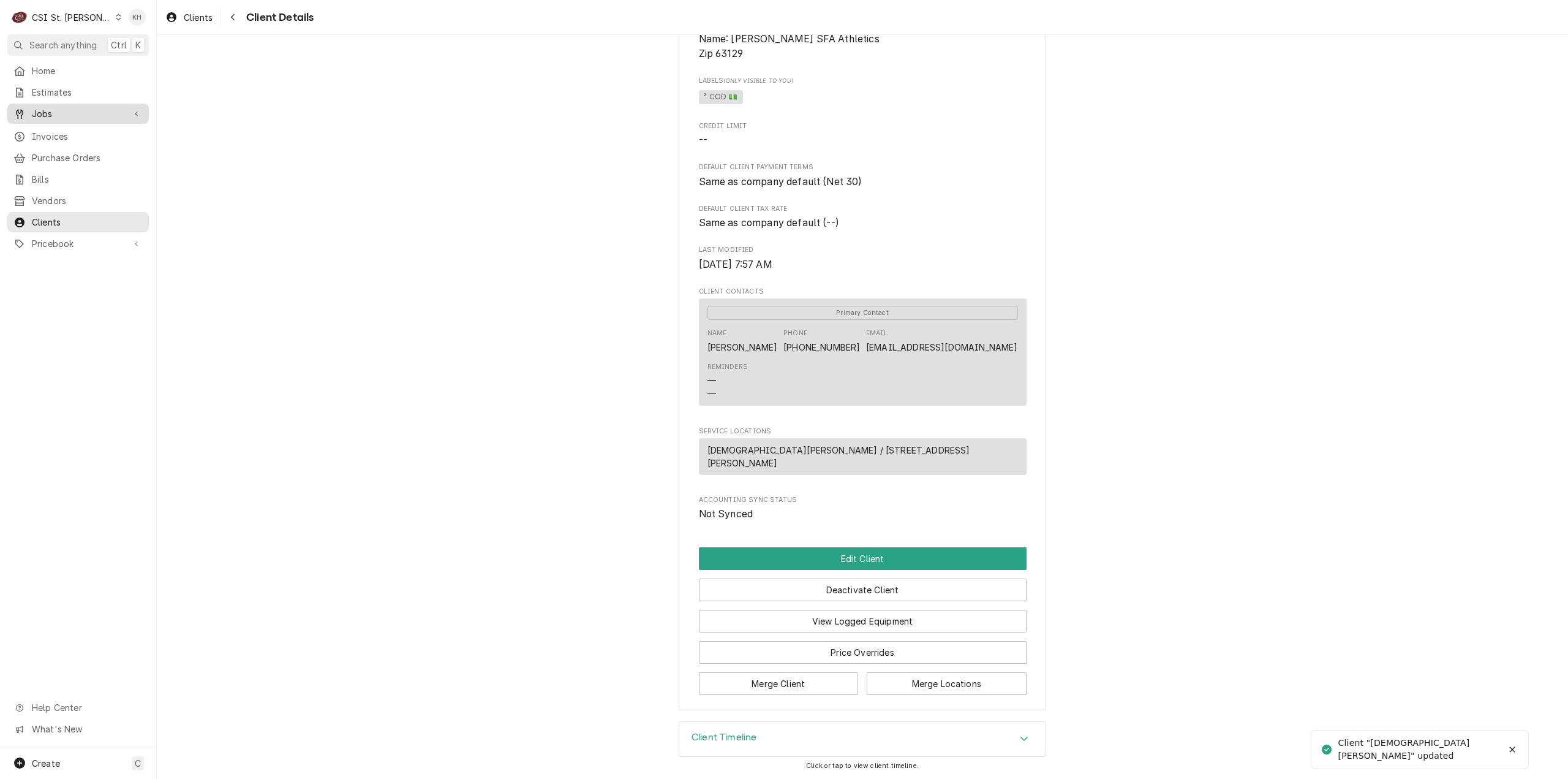
click at [57, 112] on span "Jobs" at bounding box center [78, 113] width 93 height 13
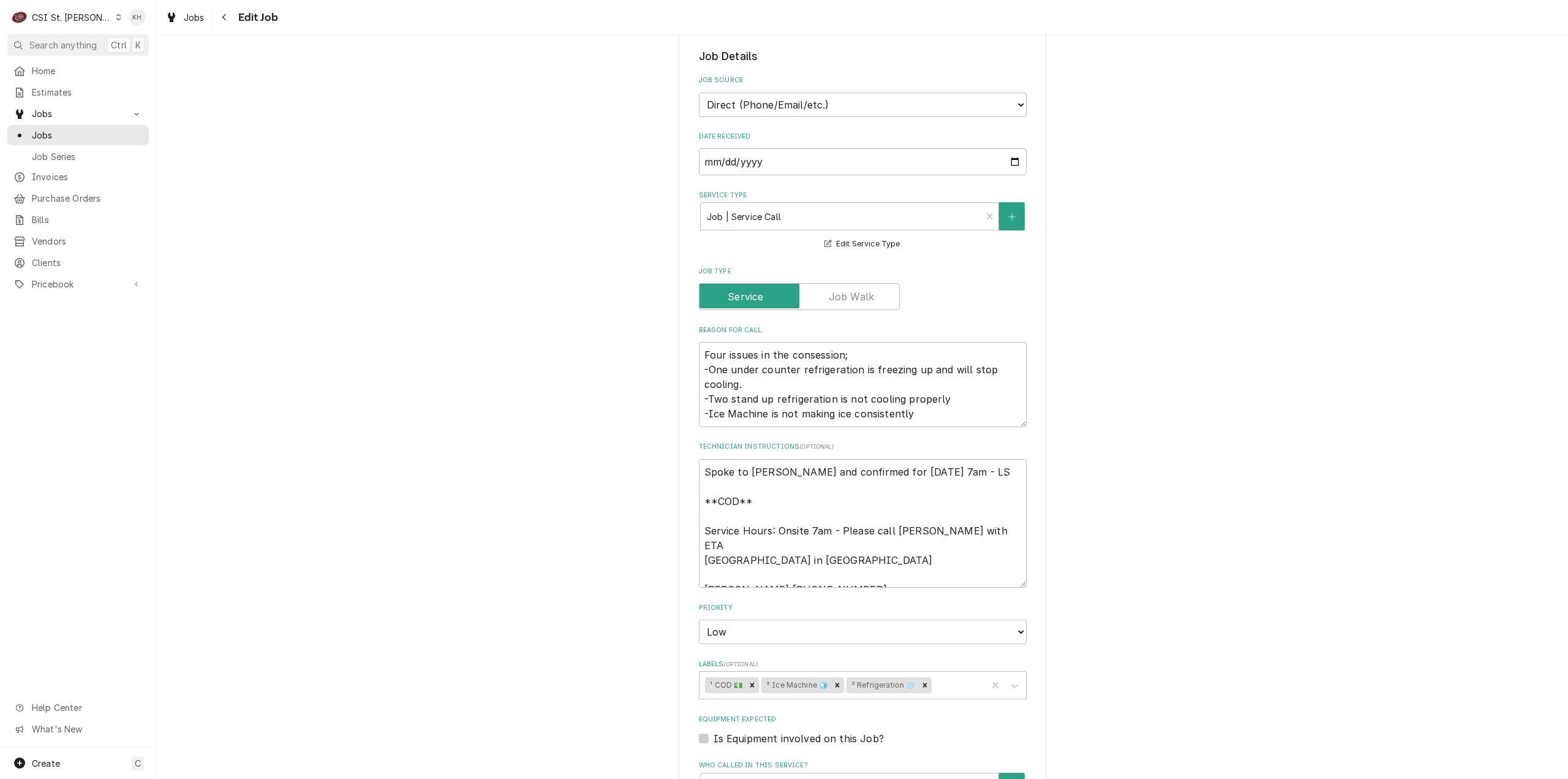
scroll to position [429, 0]
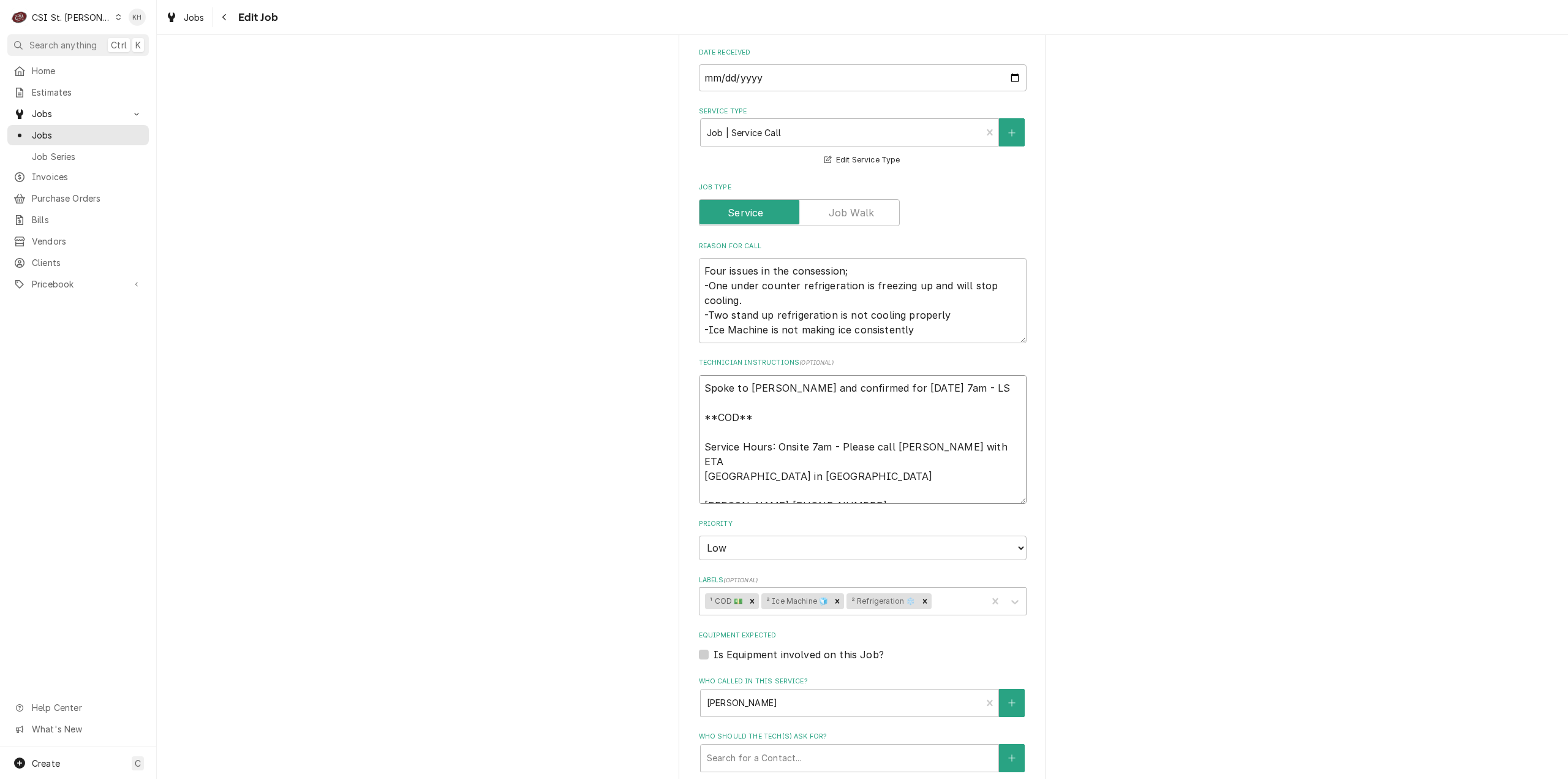
click at [701, 390] on textarea "Spoke to Adam and confirmed for Thursday 9/25 at 7am - LS **COD** Service Hours…" at bounding box center [863, 439] width 328 height 129
type textarea "x"
type textarea "Spoke to Adam and confirmed for Thursday 9/25 at 7am - LS **COD** Service Hours…"
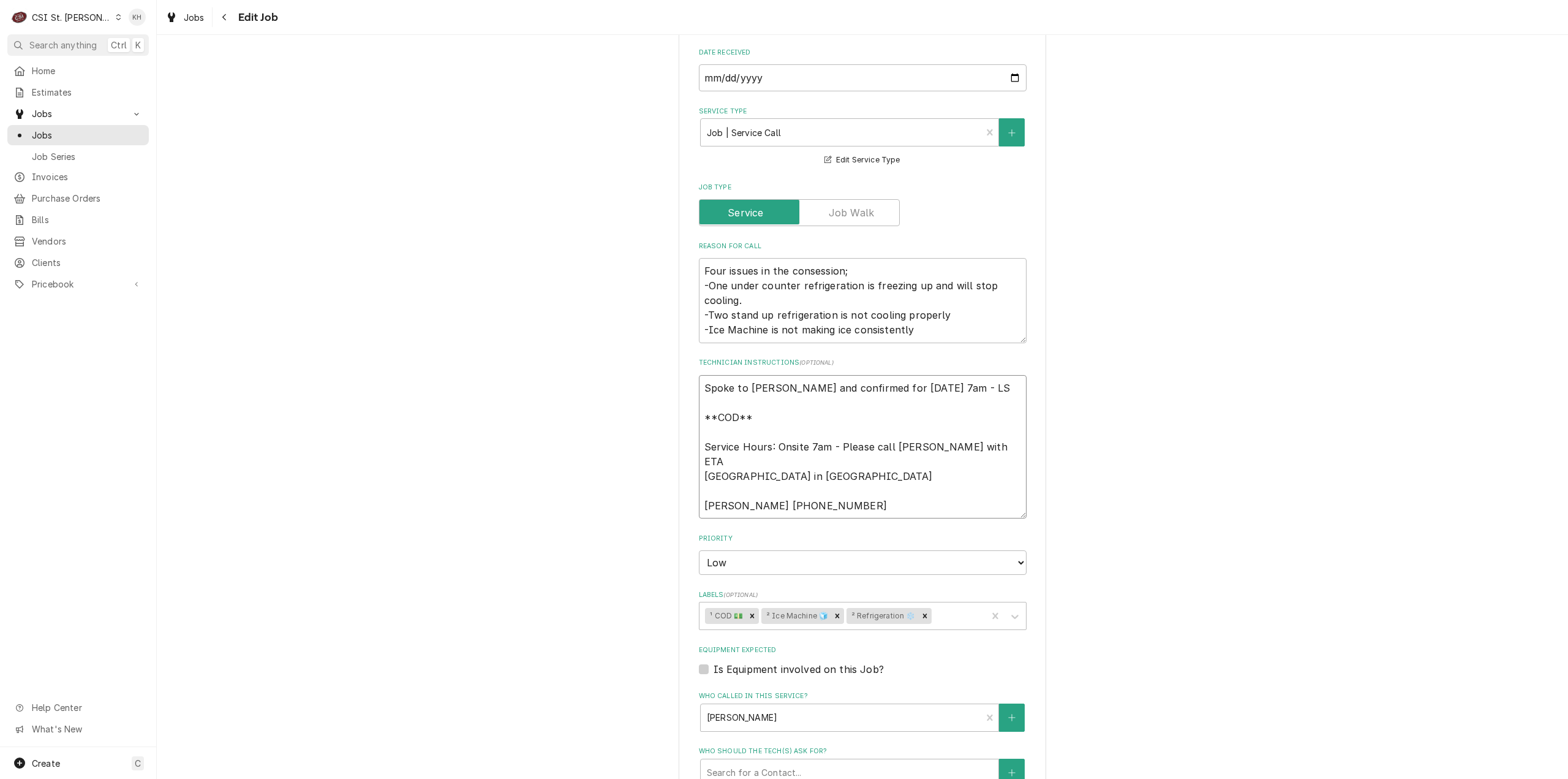
type textarea "x"
type textarea "0 Spoke to Adam and confirmed for Thursday 9/25 at 7am - LS **COD** Service Hou…"
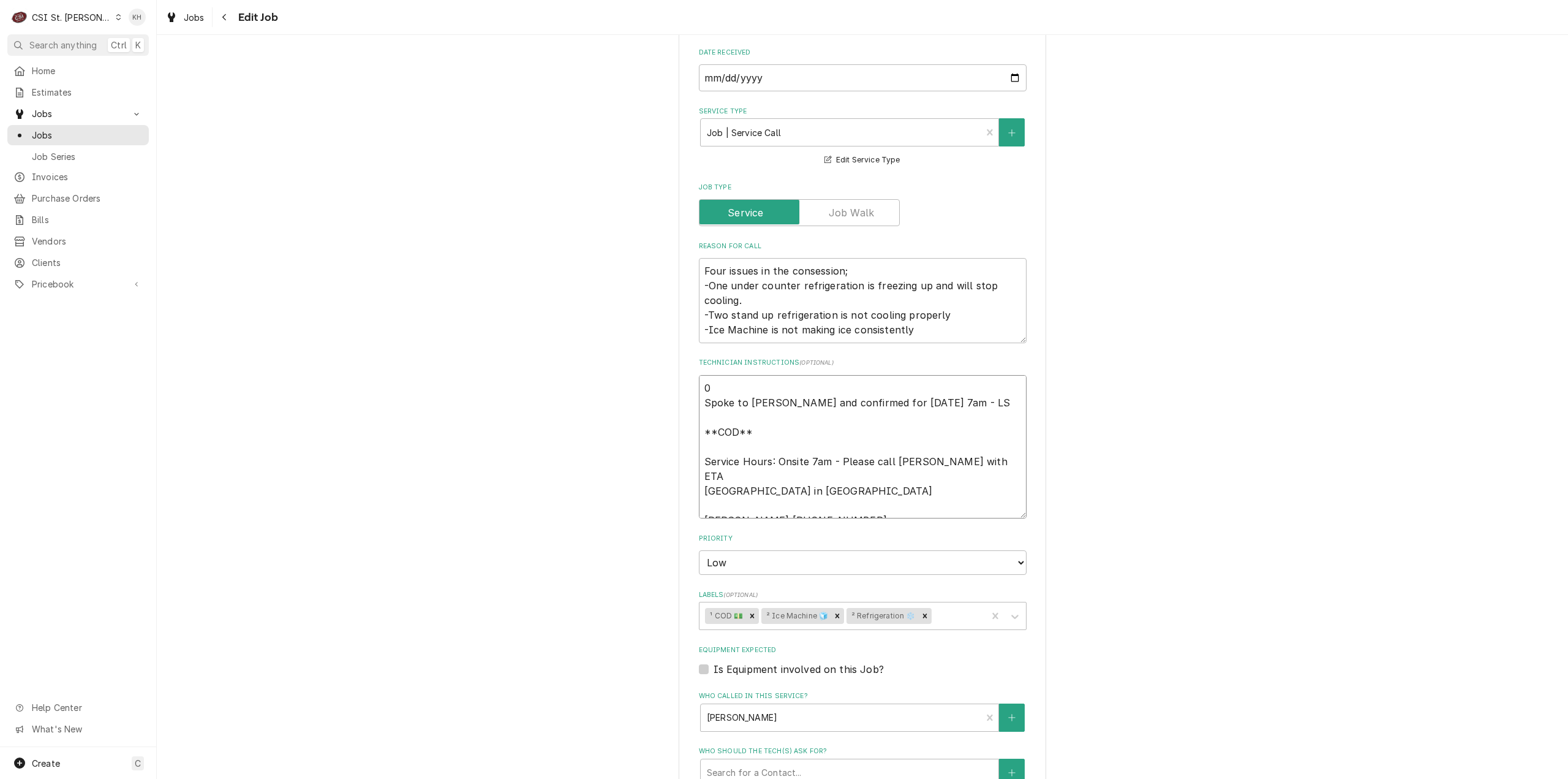
type textarea "x"
type textarea "09 Spoke to Adam and confirmed for Thursday 9/25 at 7am - LS **COD** Service Ho…"
type textarea "x"
type textarea "09/ Spoke to Adam and confirmed for Thursday 9/25 at 7am - LS **COD** Service H…"
type textarea "x"
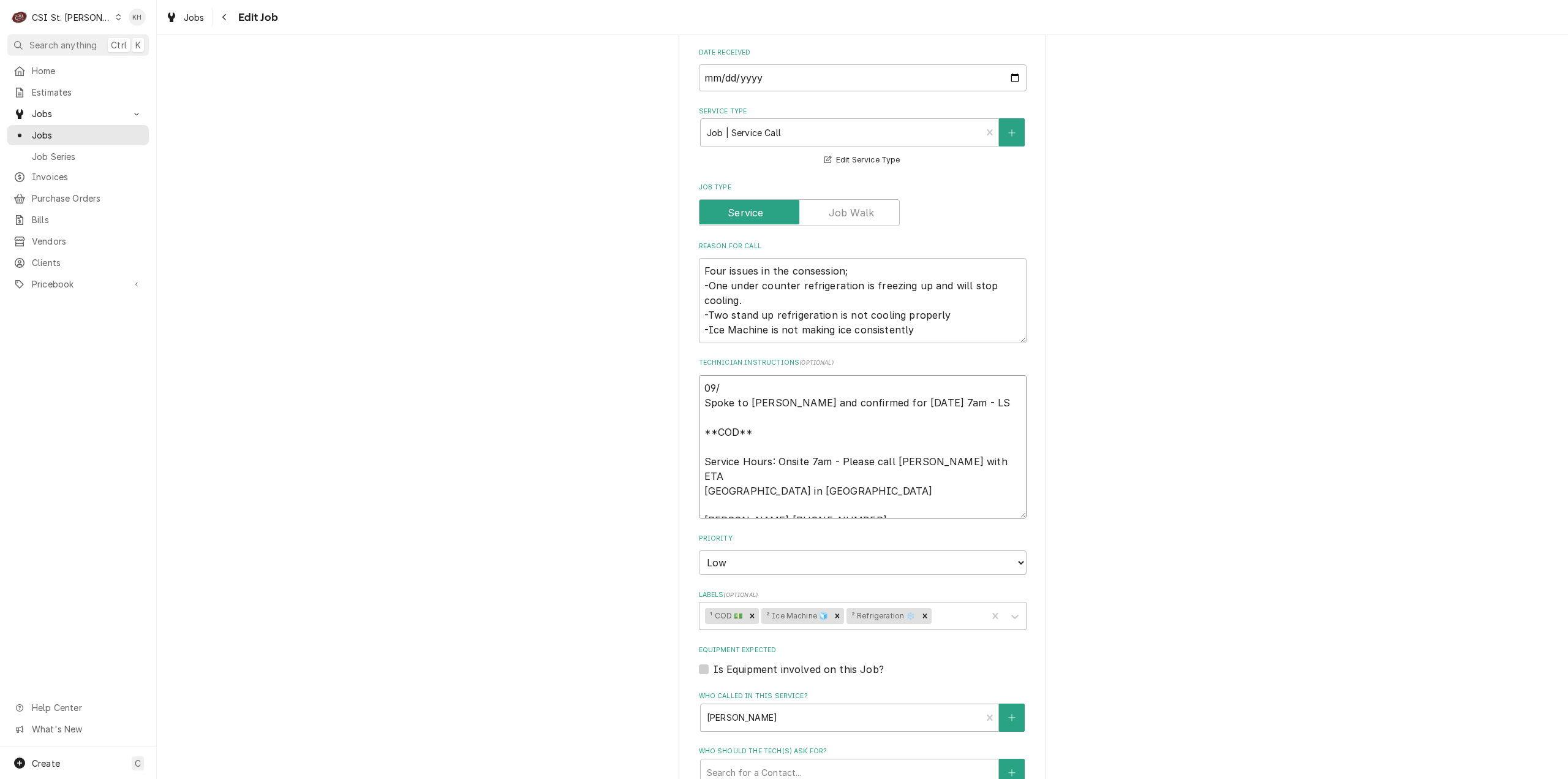
type textarea "09/2 Spoke to Adam and confirmed for Thursday 9/25 at 7am - LS **COD** Service …"
type textarea "x"
type textarea "09/25 Spoke to Adam and confirmed for Thursday 9/25 at 7am - LS **COD** Service…"
type textarea "x"
type textarea "09/25 Spoke to Adam and confirmed for Thursday 9/25 at 7am - LS **COD** Service…"
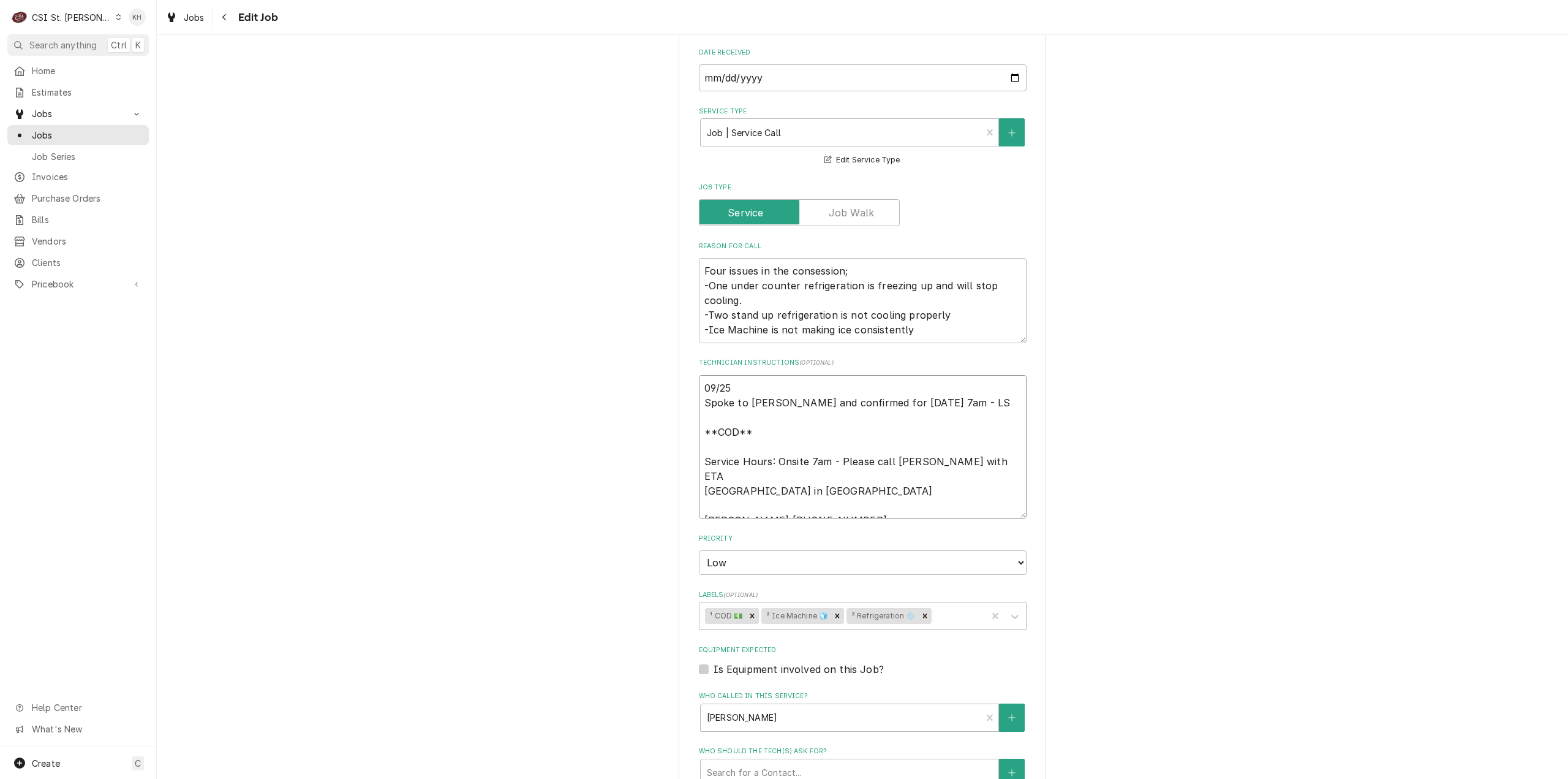
type textarea "x"
type textarea "09/25 K Spoke to Adam and confirmed for Thursday 9/25 at 7am - LS **COD** Servi…"
type textarea "x"
type textarea "09/25 KH Spoke to Adam and confirmed for Thursday 9/25 at 7am - LS **COD** Serv…"
type textarea "x"
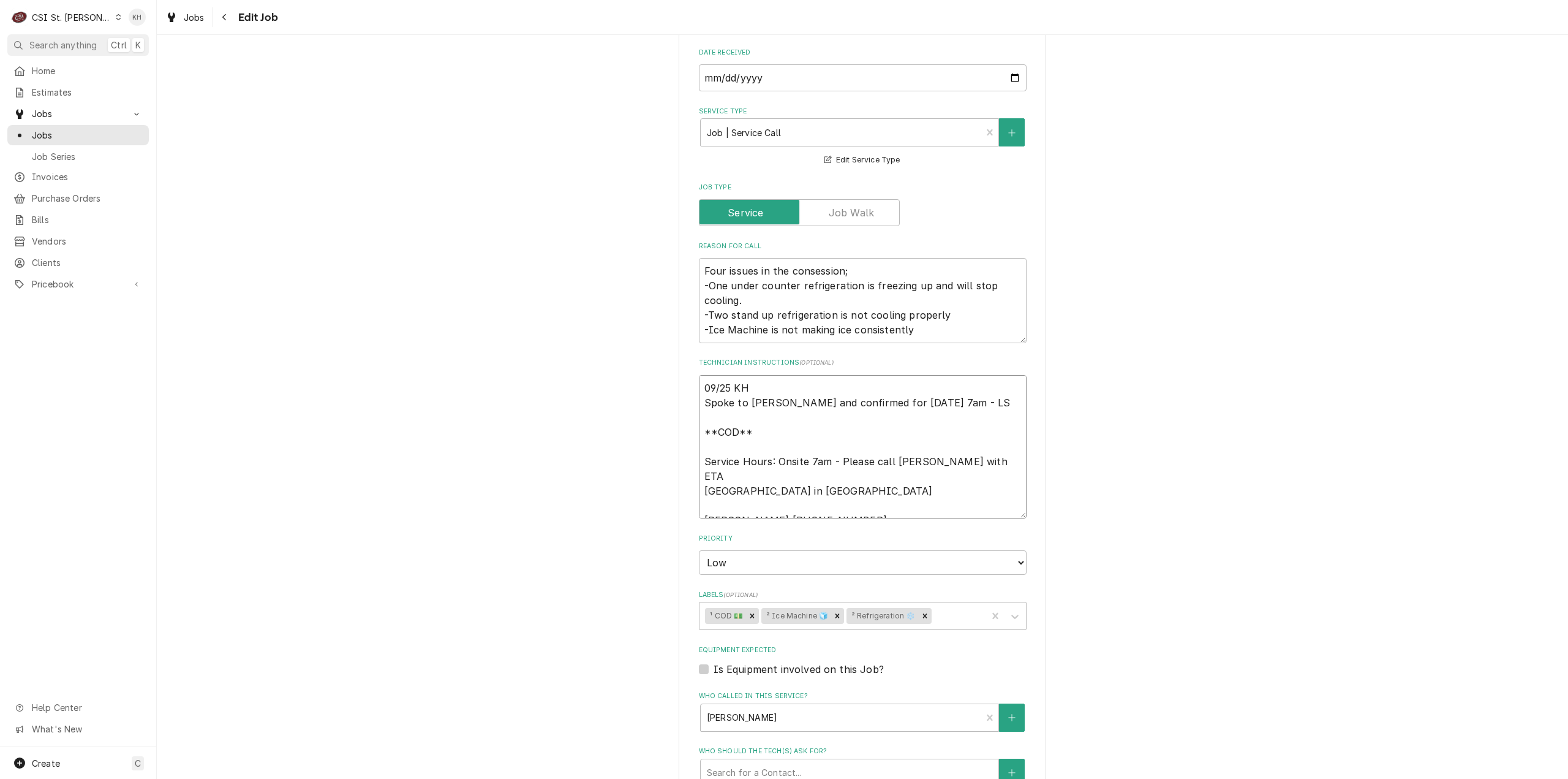
type textarea "09/25 KH - Spoke to Adam and confirmed for Thursday 9/25 at 7am - LS **COD** Se…"
type textarea "x"
type textarea "09/25 KH - Spoke to Adam and confirmed for Thursday 9/25 at 7am - LS **COD** Se…"
type textarea "x"
type textarea "09/25 KH - R Spoke to Adam and confirmed for Thursday 9/25 at 7am - LS **COD** …"
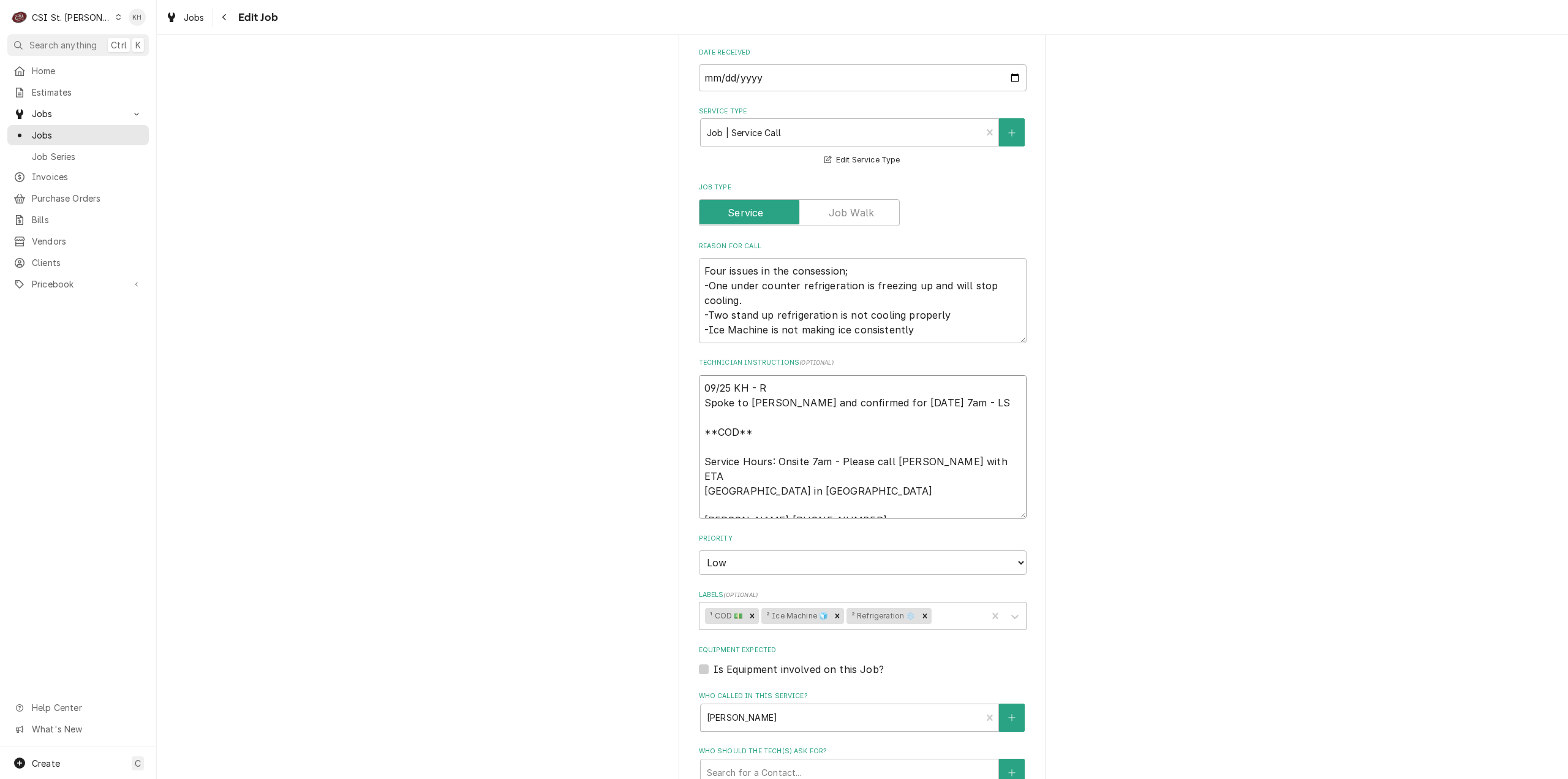
type textarea "x"
type textarea "09/25 KH - Re Spoke to Adam and confirmed for Thursday 9/25 at 7am - LS **COD**…"
type textarea "x"
type textarea "09/25 KH - Res Spoke to Adam and confirmed for Thursday 9/25 at 7am - LS **COD*…"
type textarea "x"
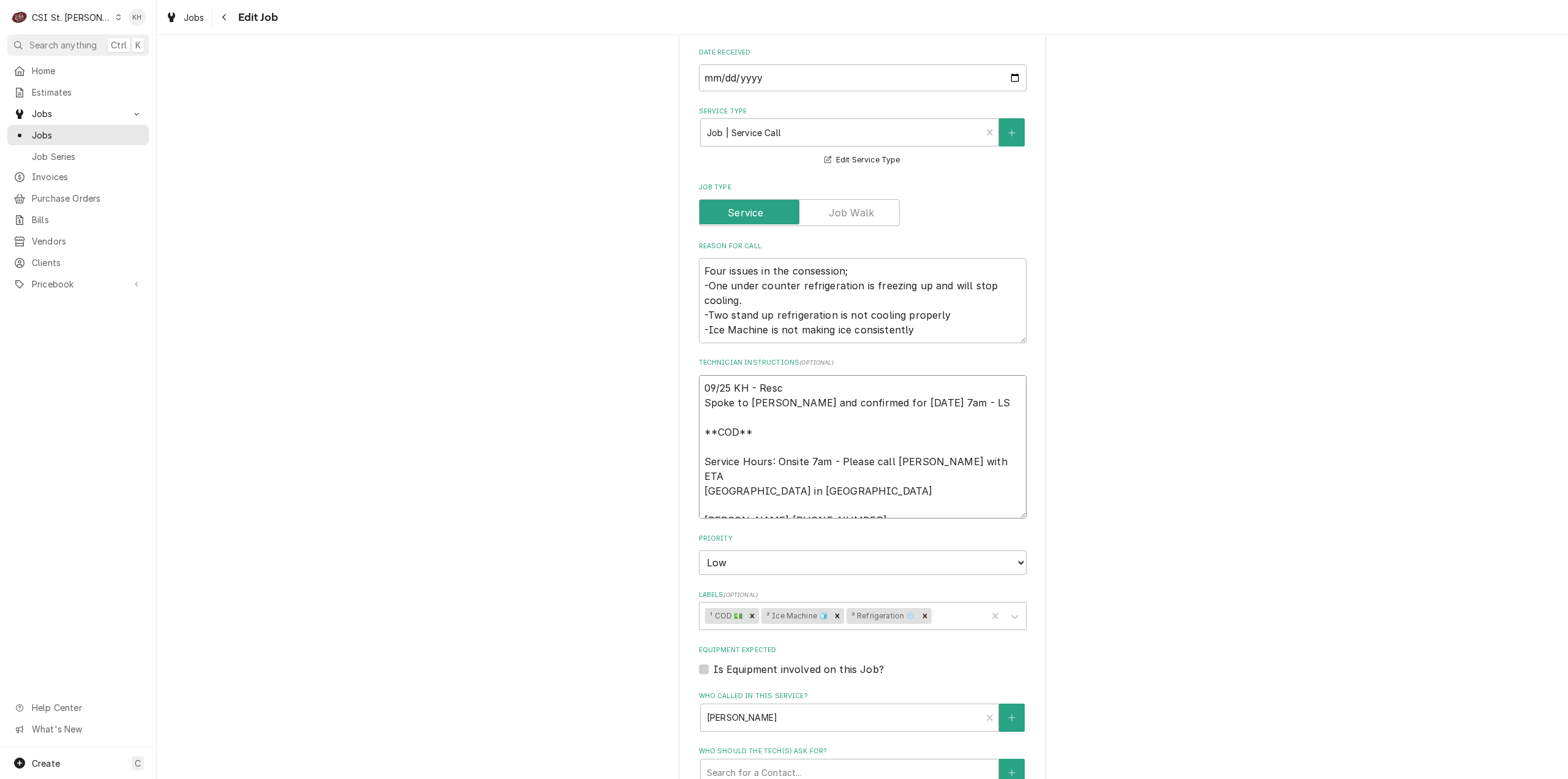
type textarea "09/25 KH - Resch Spoke to Adam and confirmed for Thursday 9/25 at 7am - LS **CO…"
type textarea "x"
type textarea "09/25 KH - Resche Spoke to Adam and confirmed for Thursday 9/25 at 7am - LS **C…"
type textarea "x"
type textarea "09/25 KH - Resched Spoke to Adam and confirmed for Thursday 9/25 at 7am - LS **…"
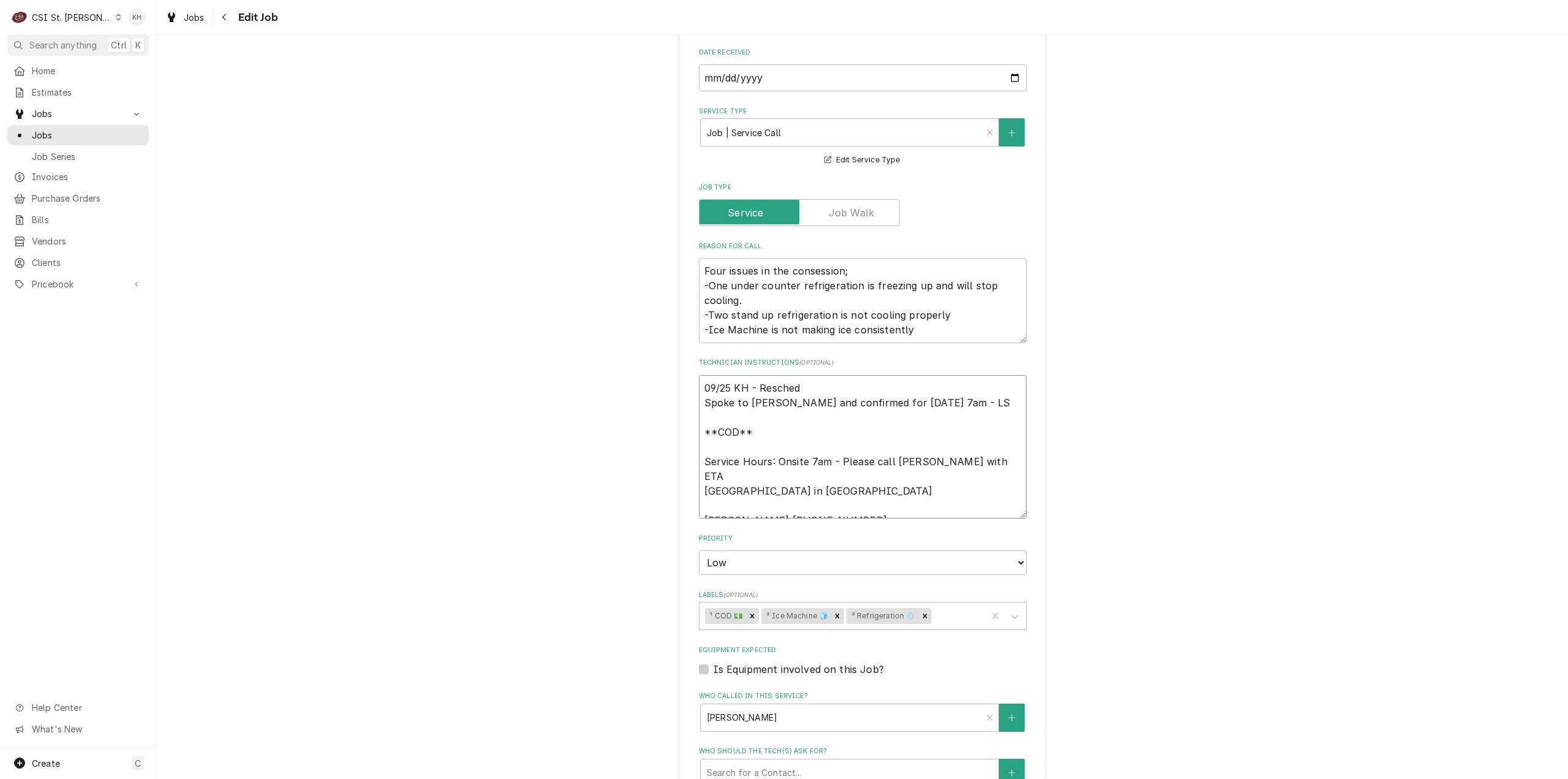
type textarea "x"
type textarea "09/25 KH - Reschedu Spoke to Adam and confirmed for Thursday 9/25 at 7am - LS *…"
type textarea "x"
type textarea "09/25 KH - Reschedul Spoke to Adam and confirmed for Thursday 9/25 at 7am - LS …"
type textarea "x"
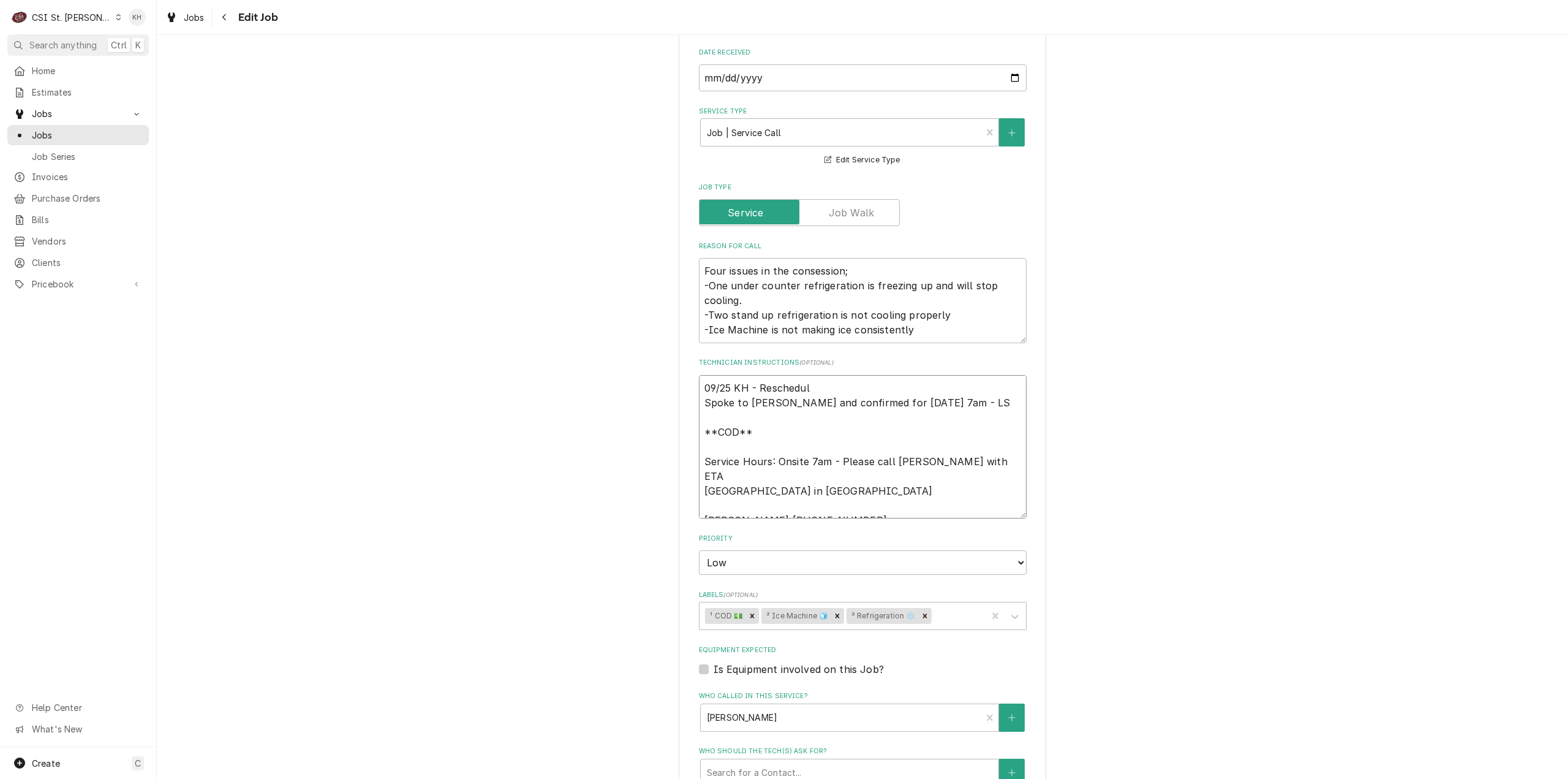
type textarea "09/25 KH - Reschedule Spoke to Adam and confirmed for Thursday 9/25 at 7am - LS…"
type textarea "x"
type textarea "09/25 KH - Reschedule Spoke to Adam and confirmed for Thursday 9/25 at 7am - LS…"
type textarea "x"
type textarea "09/25 KH - Reschedule Spoke to Adam and confirmed for Thursday 9/25 at 7am - LS…"
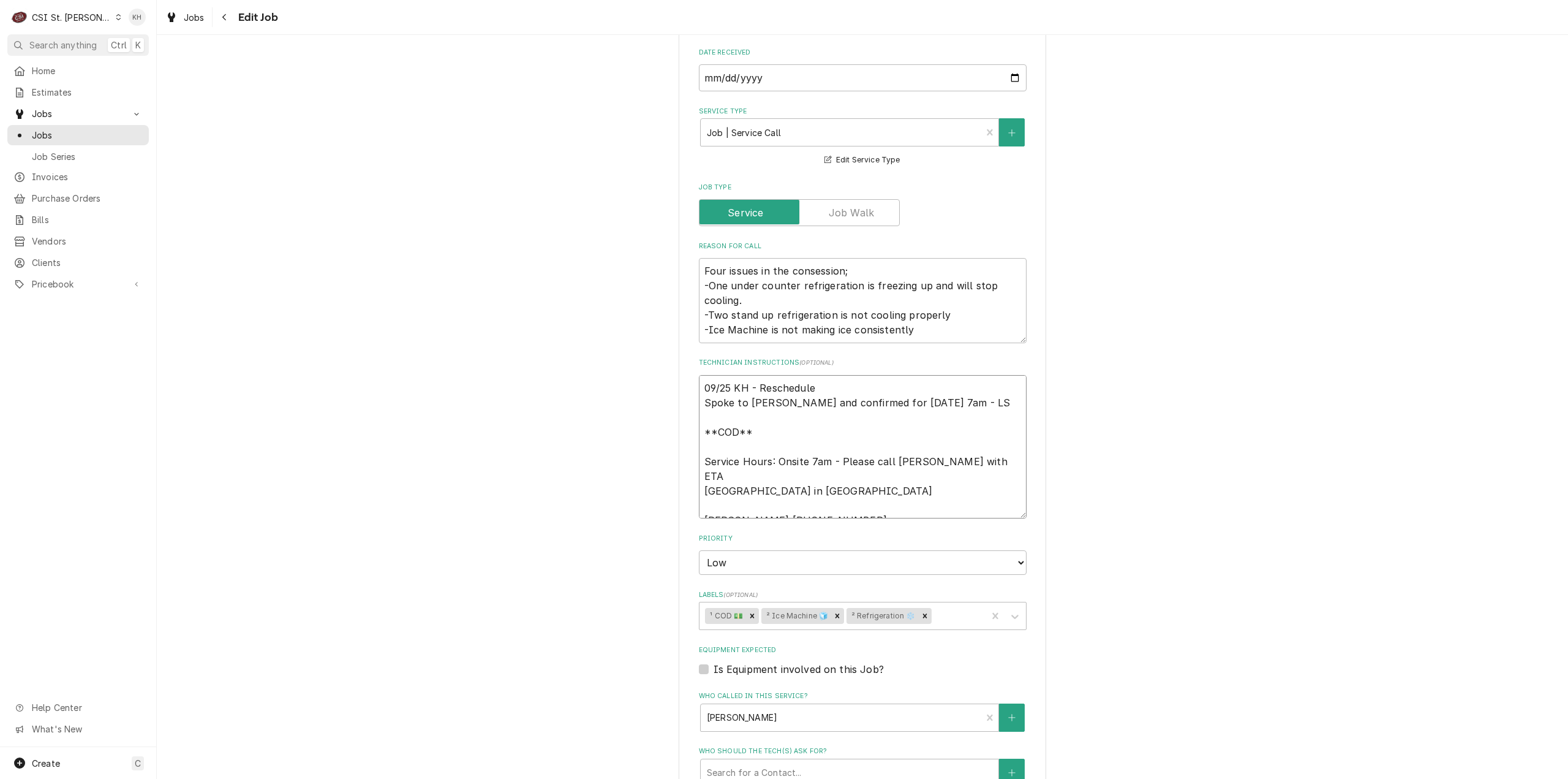
type textarea "x"
type textarea "09/25 KH - Rescheduled Spoke to Adam and confirmed for Thursday 9/25 at 7am - L…"
type textarea "x"
type textarea "09/25 KH - Rescheduled f Spoke to Adam and confirmed for Thursday 9/25 at 7am -…"
type textarea "x"
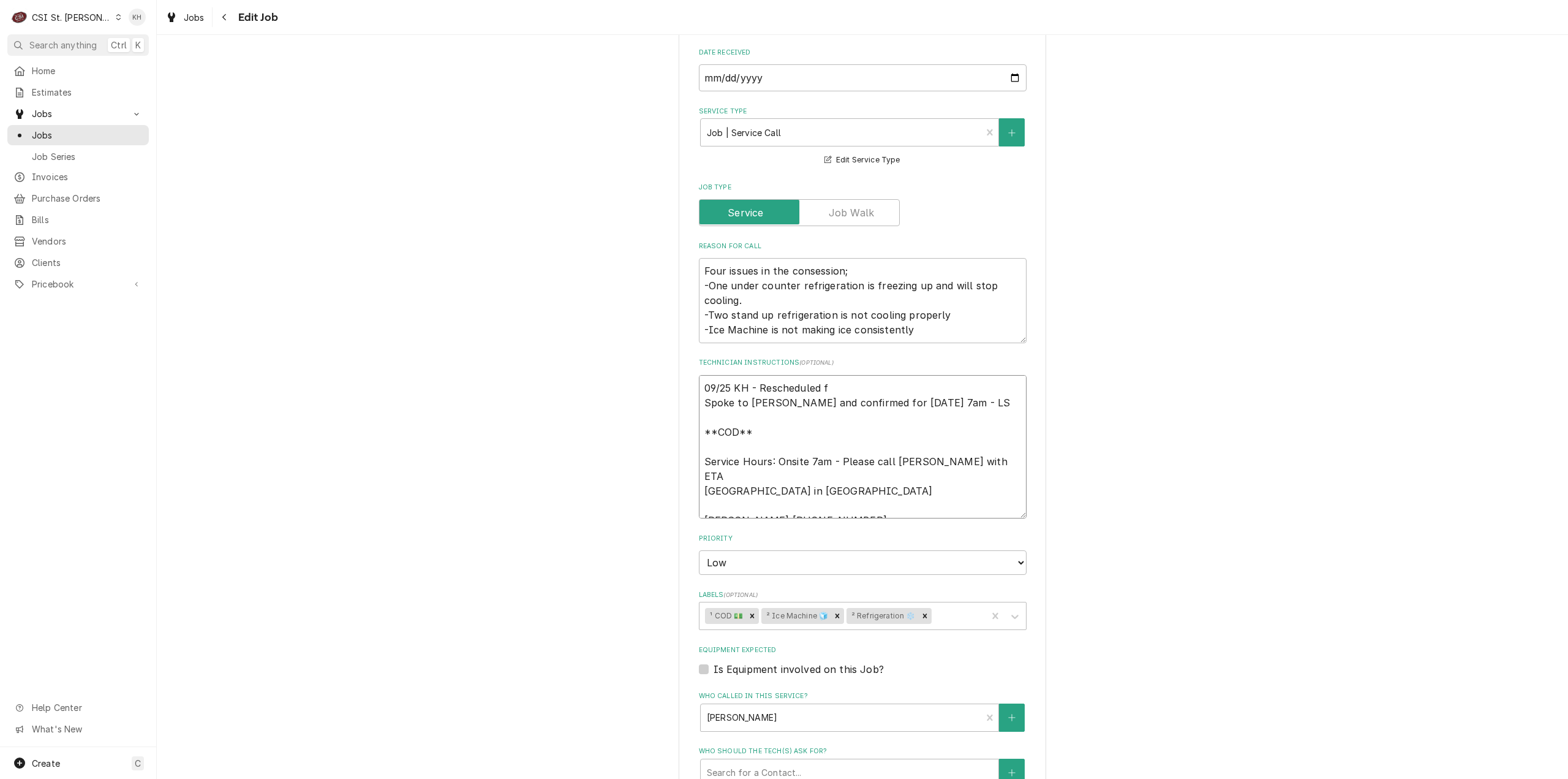
type textarea "09/25 KH - Rescheduled fo Spoke to Adam and confirmed for Thursday 9/25 at 7am …"
type textarea "x"
type textarea "09/25 KH - Rescheduled for Spoke to Adam and confirmed for Thursday 9/25 at 7am…"
type textarea "x"
type textarea "09/25 KH - Rescheduled for t Spoke to Adam and confirmed for Thursday 9/25 at 7…"
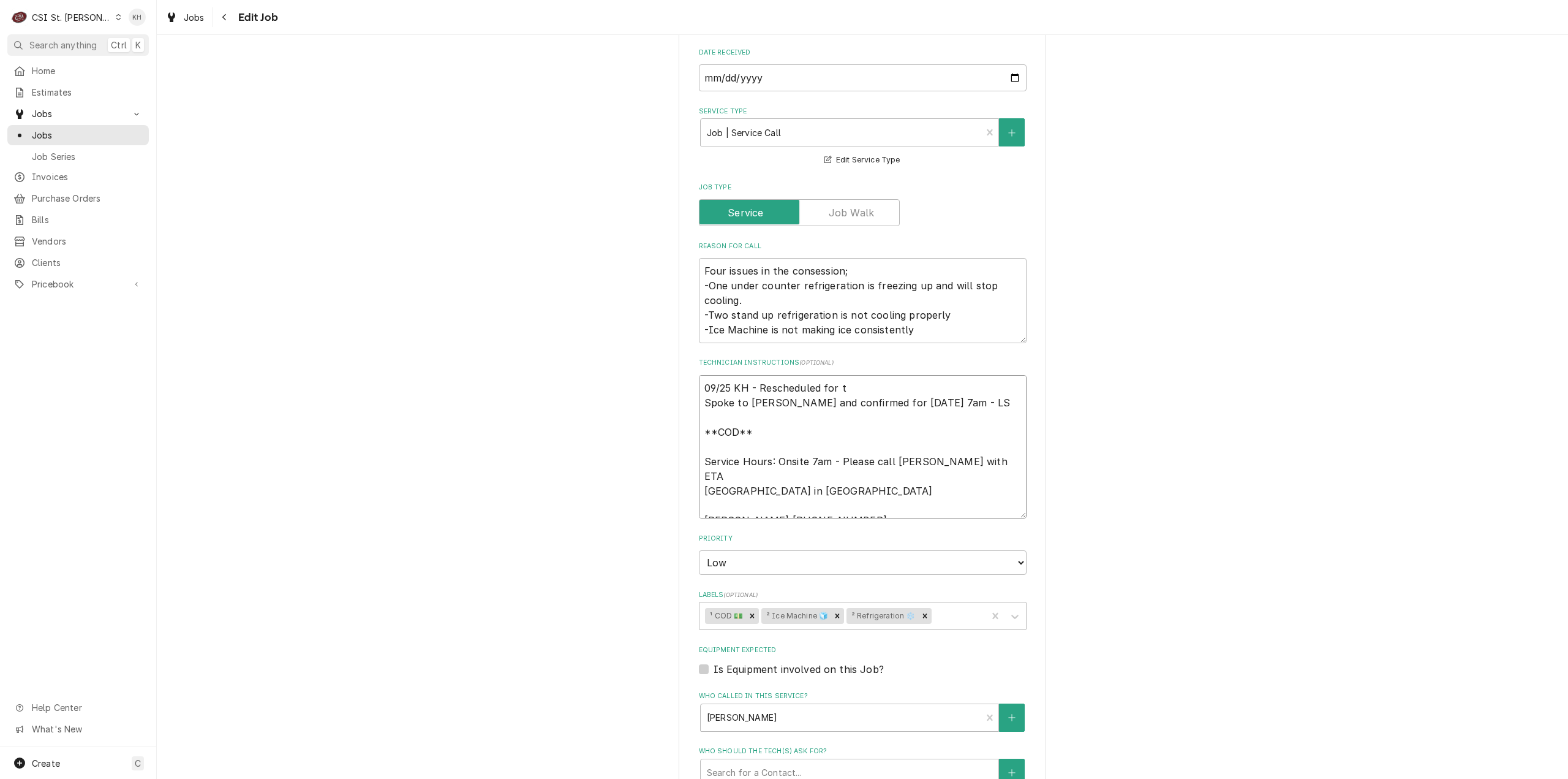
type textarea "x"
type textarea "09/25 KH - Rescheduled for to Spoke to Adam and confirmed for Thursday 9/25 at …"
type textarea "x"
type textarea "09/25 KH - Rescheduled for tom Spoke to Adam and confirmed for Thursday 9/25 at…"
type textarea "x"
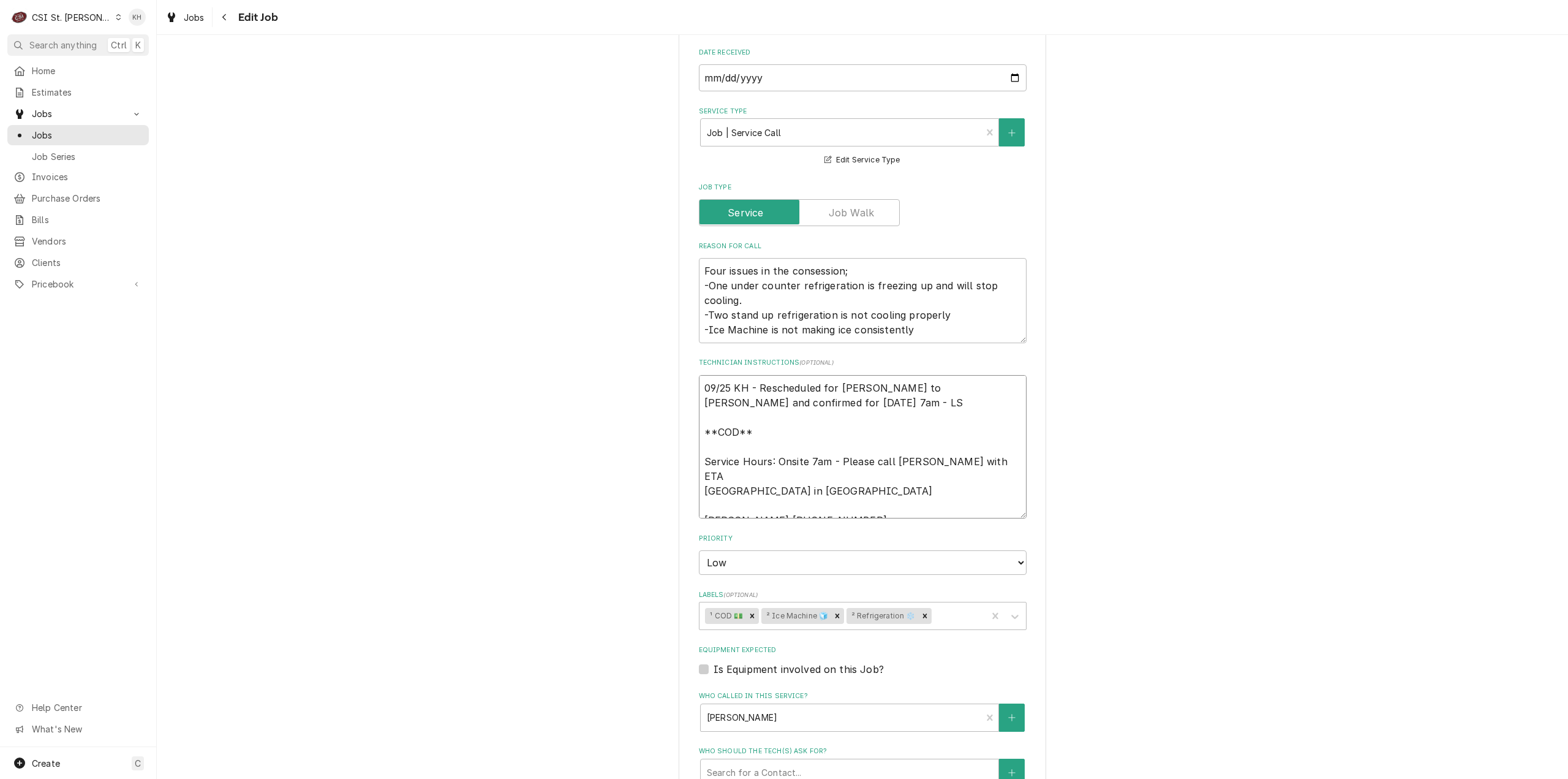
type textarea "09/25 KH - Rescheduled for tomo Spoke to Adam and confirmed for Thursday 9/25 a…"
type textarea "x"
type textarea "09/25 KH - Rescheduled for tom Spoke to Adam and confirmed for Thursday 9/25 at…"
type textarea "x"
type textarea "09/25 KH - Rescheduled for to Spoke to Adam and confirmed for Thursday 9/25 at …"
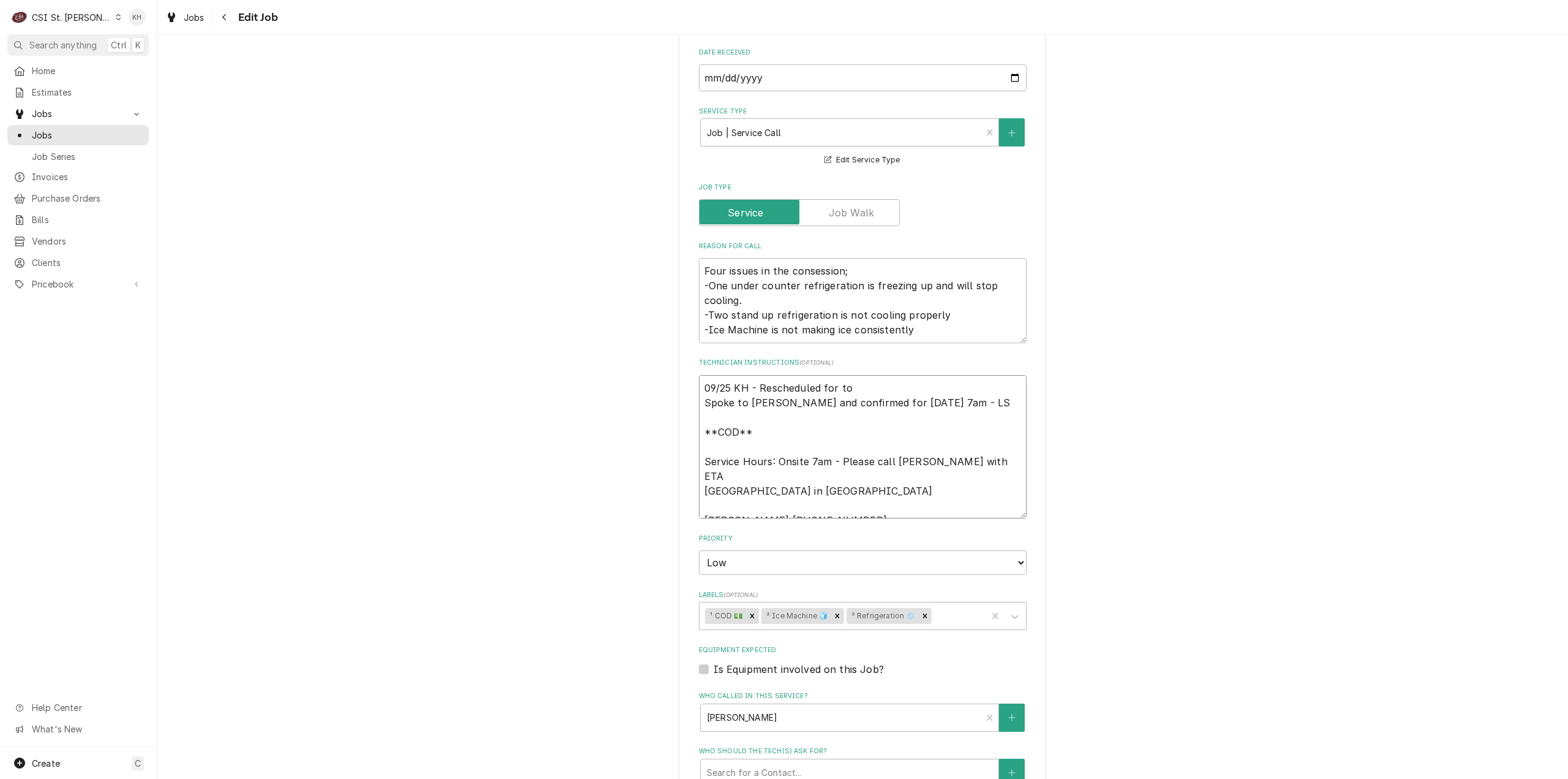
type textarea "x"
type textarea "09/25 KH - Rescheduled for t Spoke to Adam and confirmed for Thursday 9/25 at 7…"
type textarea "x"
type textarea "09/25 KH - Rescheduled for Spoke to Adam and confirmed for Thursday 9/25 at 7am…"
type textarea "x"
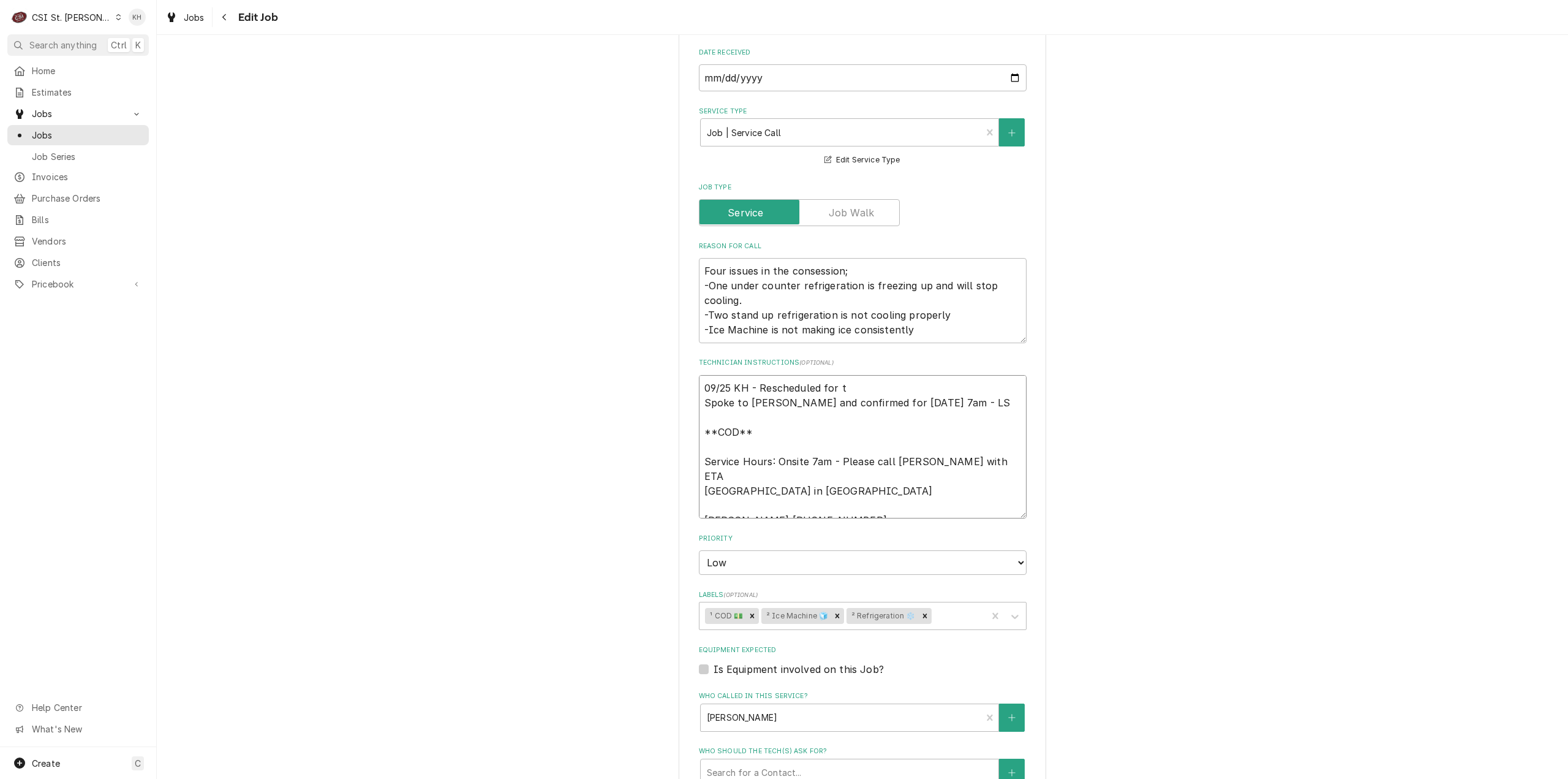
type textarea "09/25 KH - Rescheduled for to Spoke to Adam and confirmed for Thursday 9/25 at …"
type textarea "x"
type textarea "09/25 KH - Rescheduled for tom Spoke to Adam and confirmed for Thursday 9/25 at…"
type textarea "x"
type textarea "09/25 KH - Rescheduled for tomo Spoke to Adam and confirmed for Thursday 9/25 a…"
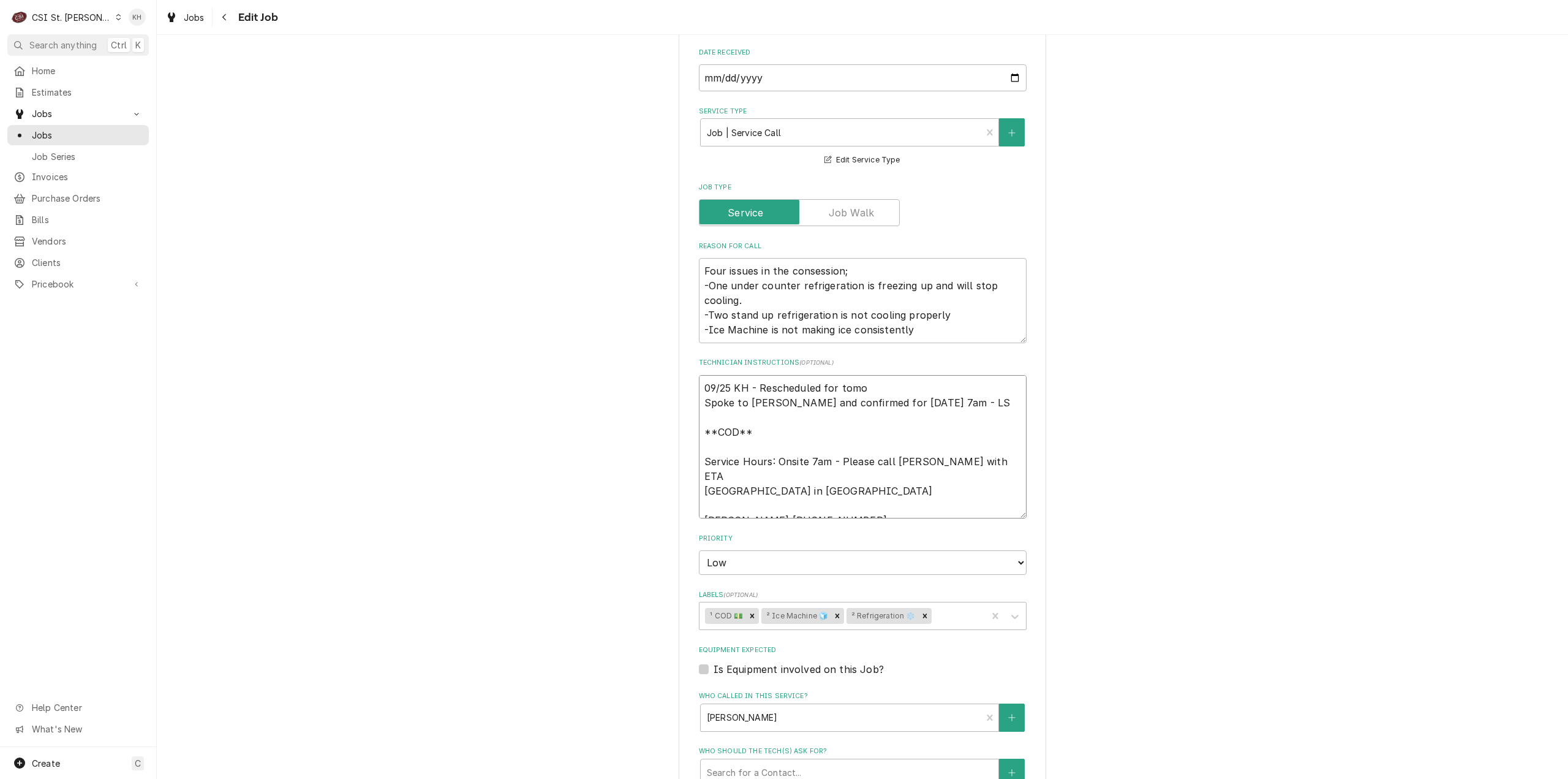
type textarea "x"
type textarea "09/25 KH - Rescheduled for tomor Spoke to Adam and confirmed for Thursday 9/25 …"
type textarea "x"
type textarea "09/25 KH - Rescheduled for tomorr Spoke to Adam and confirmed for Thursday 9/25…"
type textarea "x"
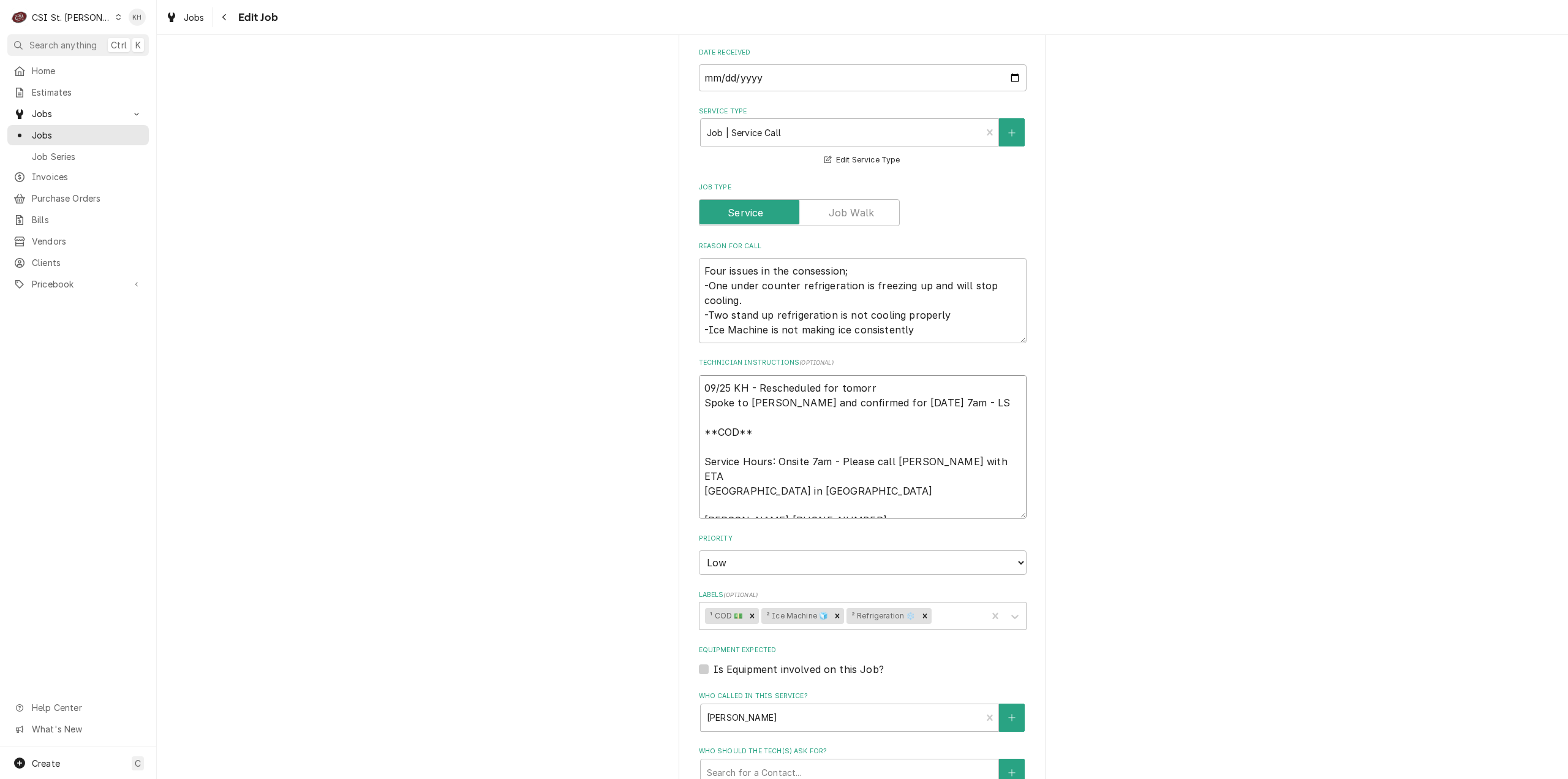
type textarea "09/25 KH - Rescheduled for tomorro Spoke to Adam and confirmed for Thursday 9/2…"
type textarea "x"
type textarea "09/25 KH - Rescheduled for tomorrow Spoke to Adam and confirmed for Thursday 9/…"
type textarea "x"
type textarea "09/25 KH - Rescheduled for tomorrow, Spoke to Adam and confirmed for Thursday 9…"
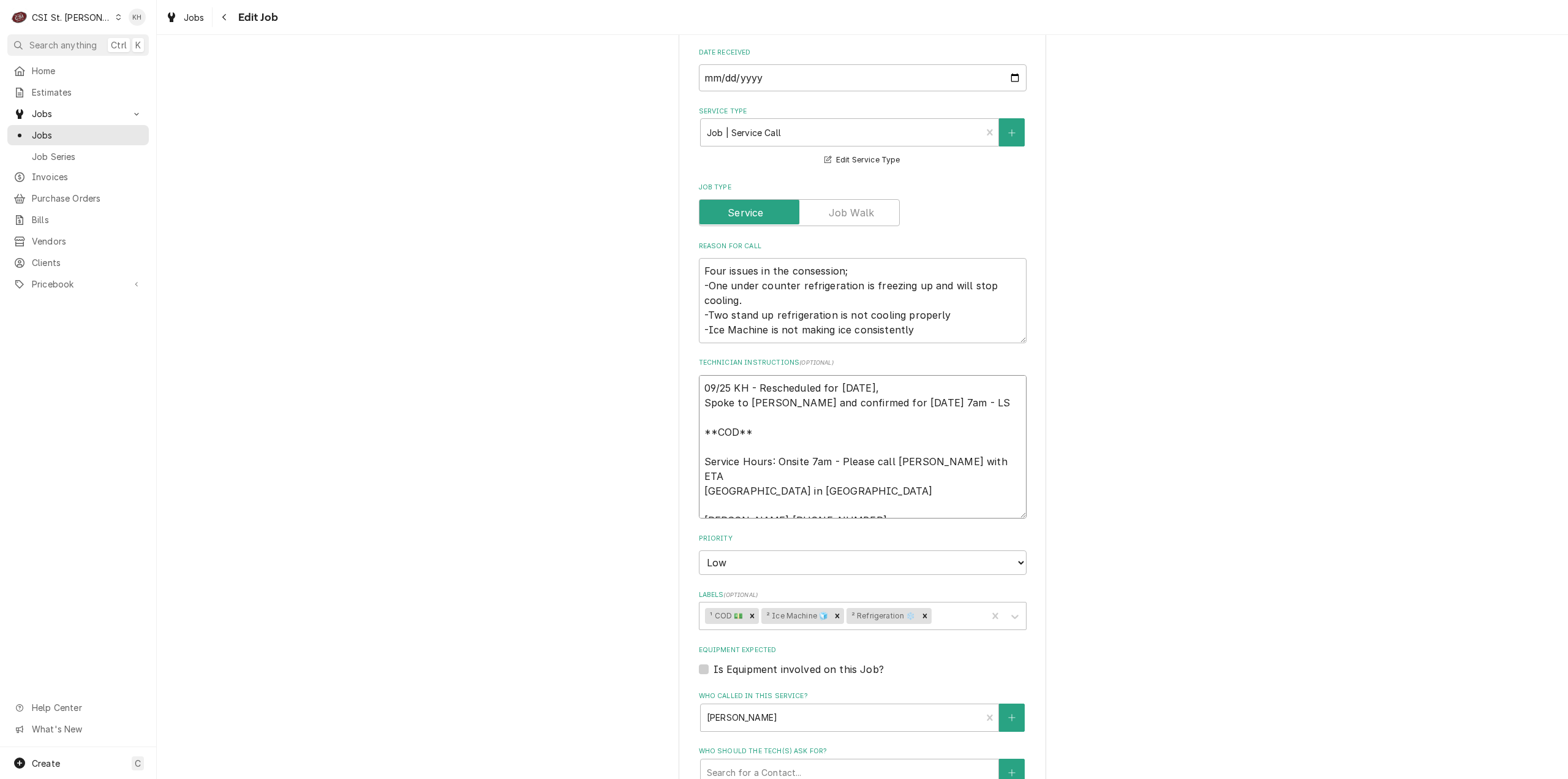
type textarea "x"
type textarea "09/25 KH - Rescheduled for tomorrow, 09 Spoke to Adam and confirmed for Thursda…"
type textarea "x"
type textarea "09/25 KH - Rescheduled for tomorrow, 09/ Spoke to Adam and confirmed for Thursd…"
type textarea "x"
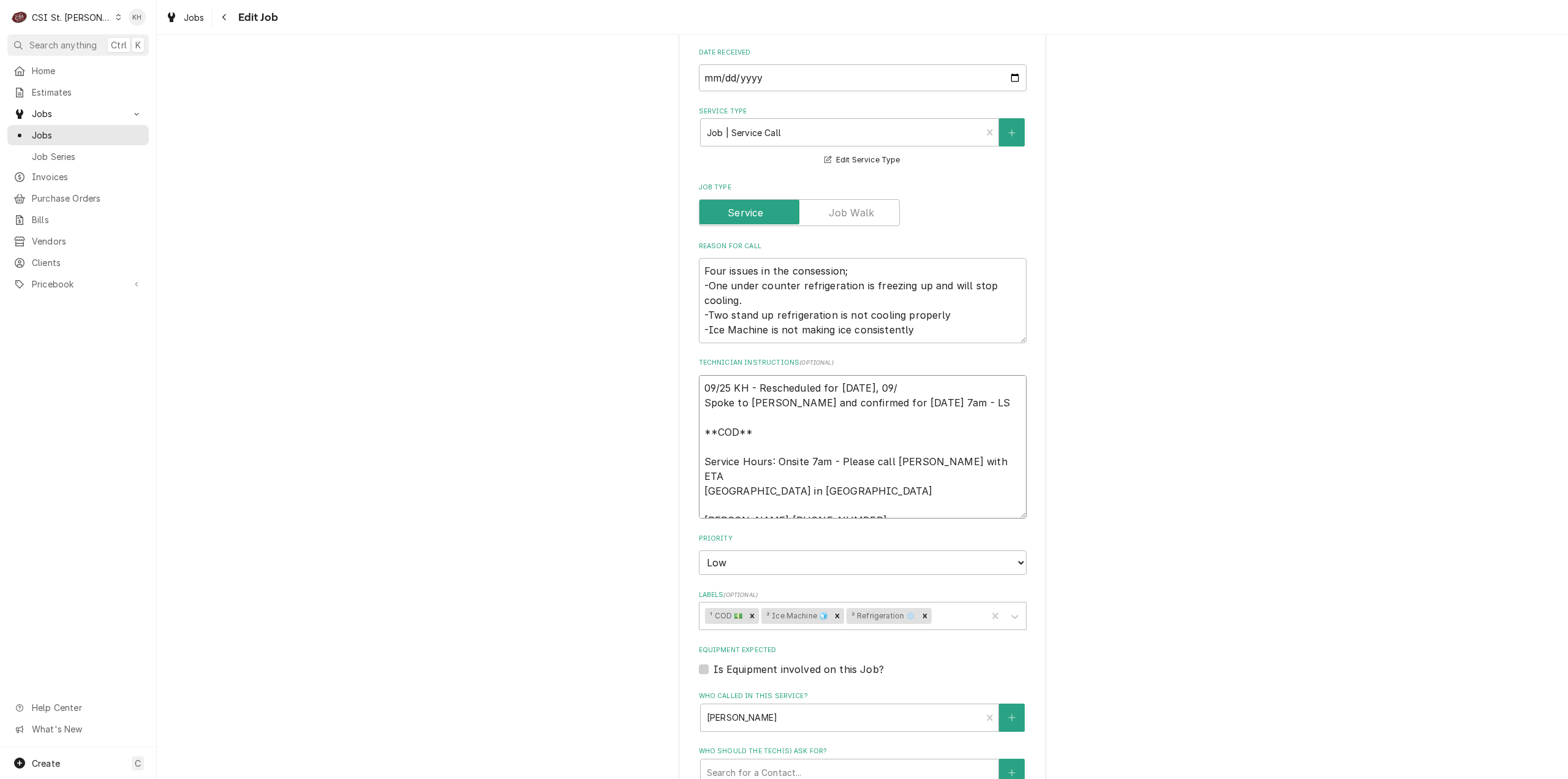
type textarea "09/25 KH - Rescheduled for tomorrow, 09/2 Spoke to Adam and confirmed for Thurs…"
type textarea "x"
type textarea "09/25 KH - Rescheduled for tomorrow, 09/26 Spoke to Adam and confirmed for Thur…"
type textarea "x"
type textarea "09/25 KH - Rescheduled for tomorrow, 09/26 Spoke to Adam and confirmed for Thur…"
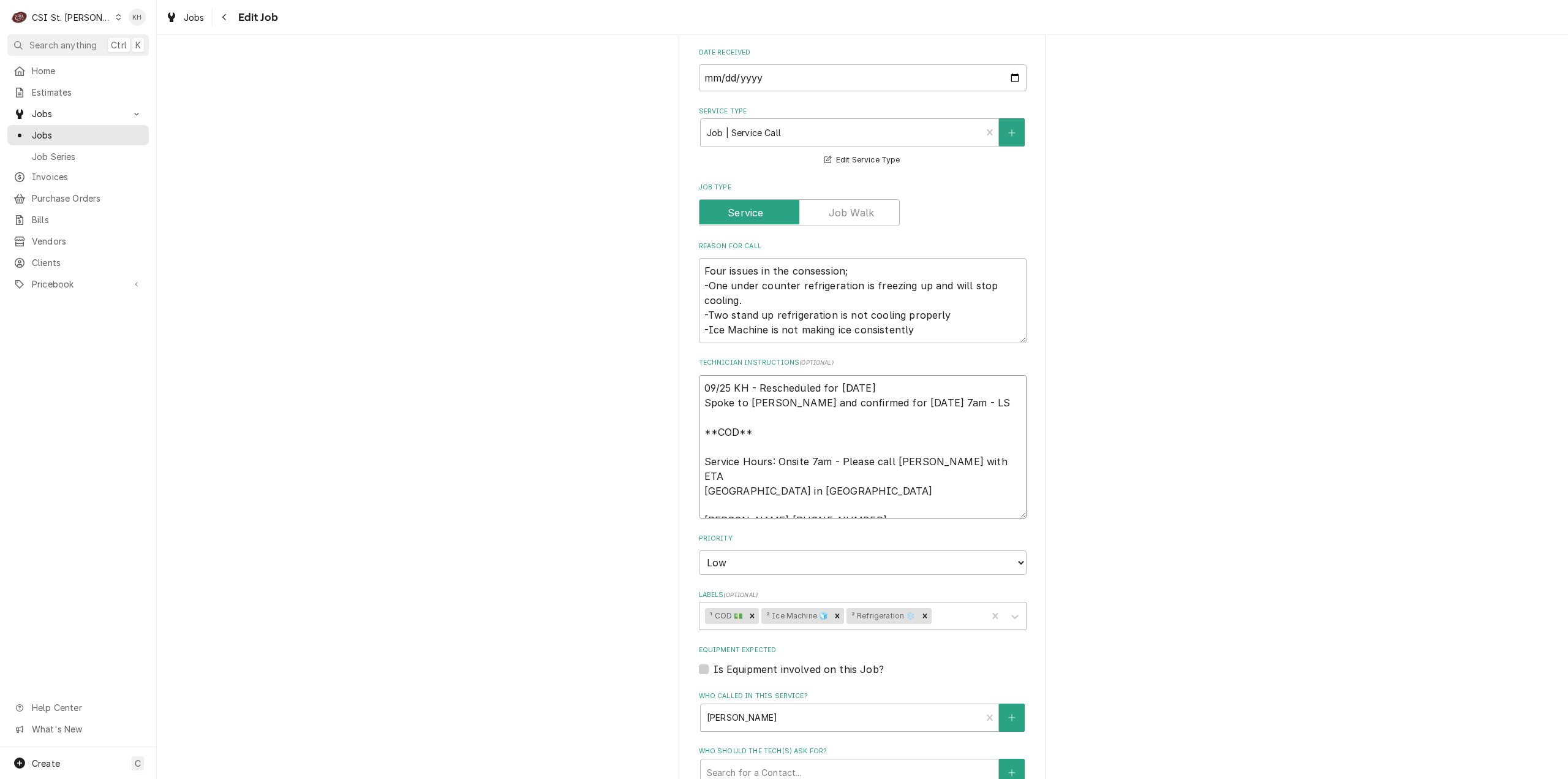
type textarea "x"
type textarea "09/25 KH - Rescheduled for tomorrow, 09/26 @ Spoke to Adam and confirmed for Th…"
type textarea "x"
type textarea "09/25 KH - Rescheduled for tomorrow, 09/26 @ Spoke to Adam and confirmed for Th…"
type textarea "x"
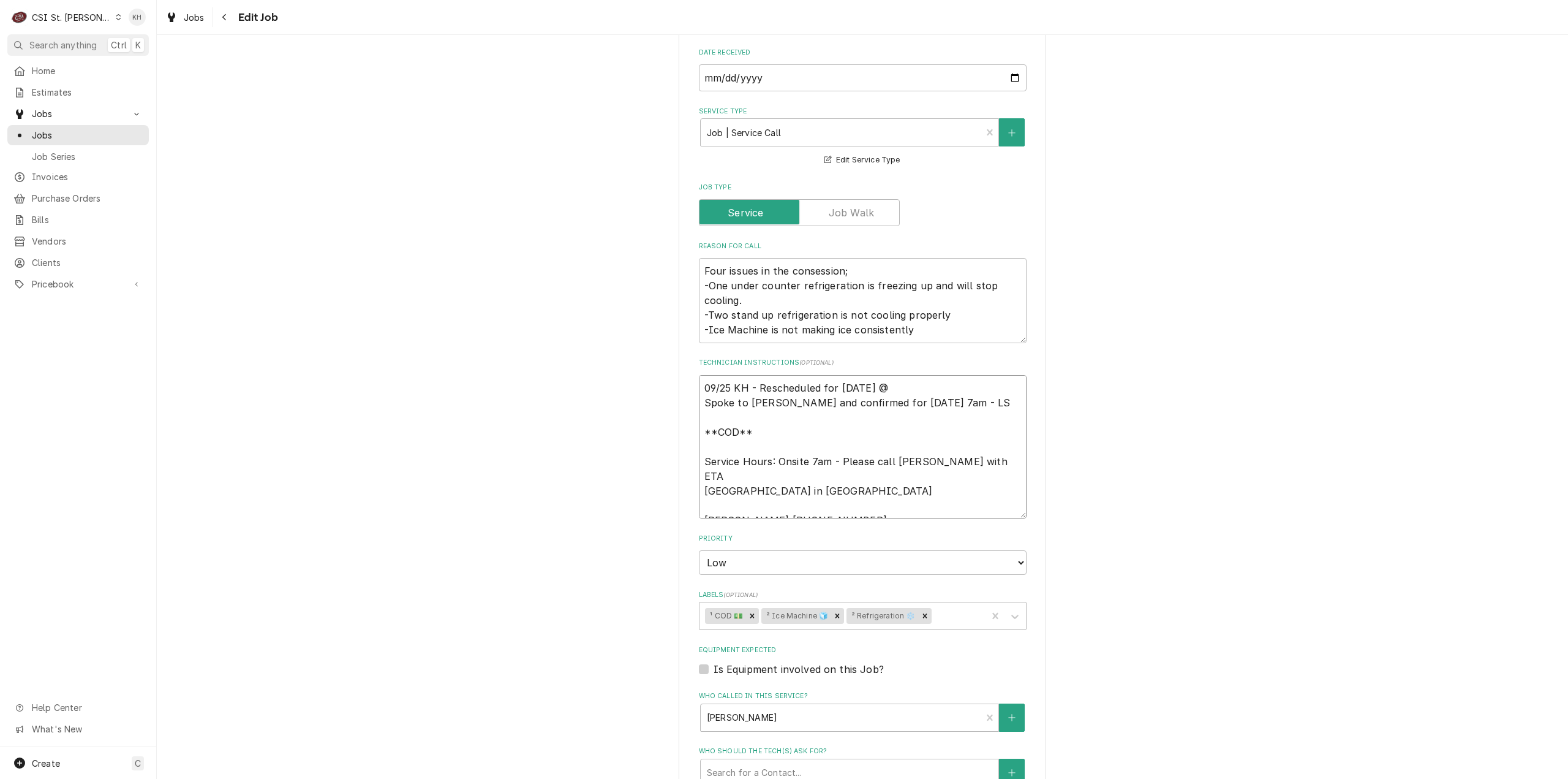
type textarea "09/25 KH - Rescheduled for tomorrow, 09/26 @ 7 Spoke to Adam and confirmed for …"
type textarea "x"
type textarea "09/25 KH - Rescheduled for tomorrow, 09/26 @ 7a Spoke to Adam and confirmed for…"
type textarea "x"
type textarea "09/25 KH - Rescheduled for tomorrow, 09/26 @ 7am Spoke to Adam and confirmed fo…"
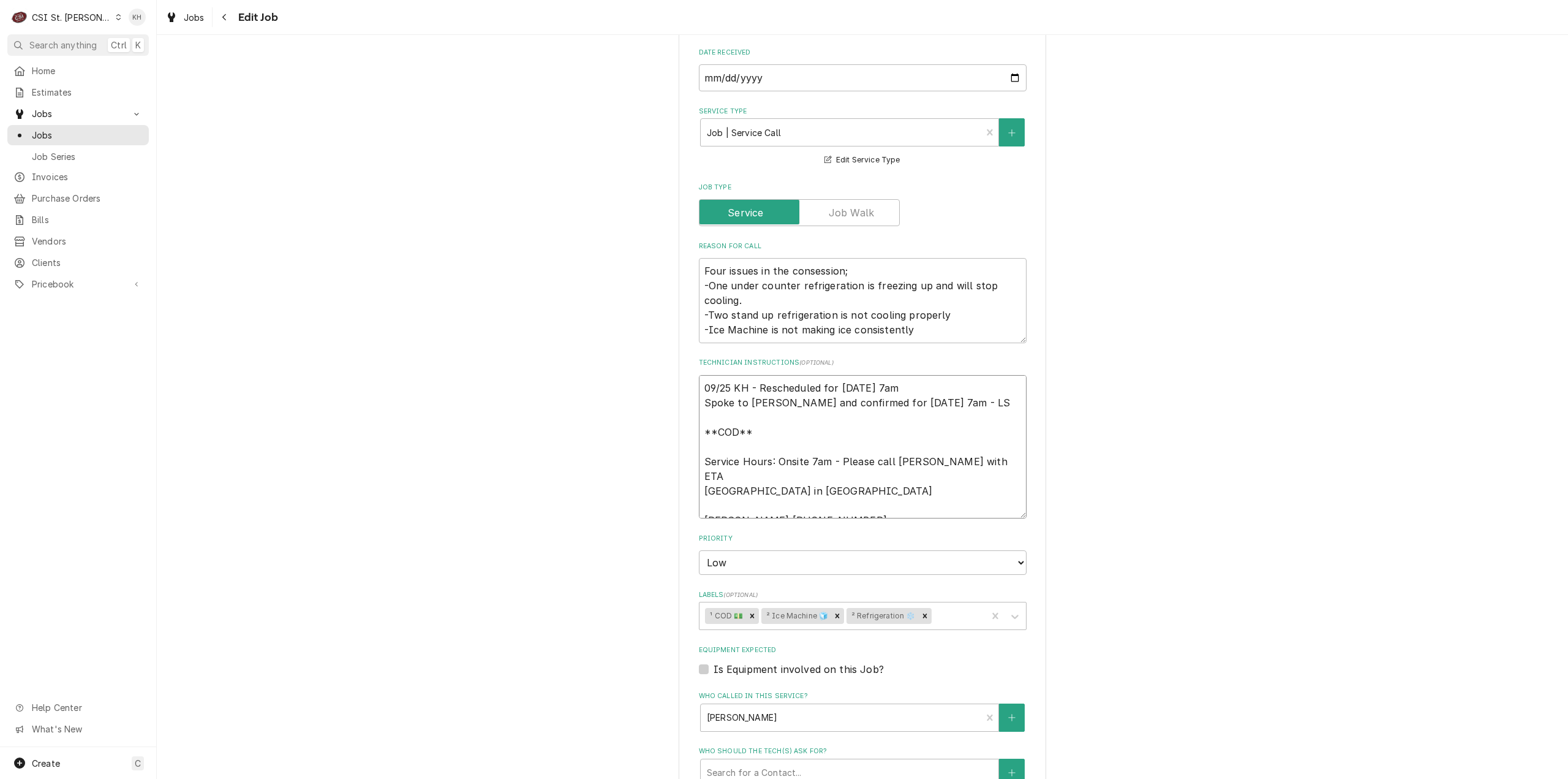
click at [818, 384] on textarea "09/25 KH - Rescheduled for tomorrow, 09/26 @ 7am Spoke to Adam and confirmed fo…" at bounding box center [863, 447] width 328 height 144
type textarea "x"
type textarea "09/25 KH - Rescheduled wfor tomorrow, 09/26 @ 7am Spoke to Adam and confirmed f…"
type textarea "x"
type textarea "09/25 KH - Rescheduled wifor tomorrow, 09/26 @ 7am Spoke to Adam and confirmed …"
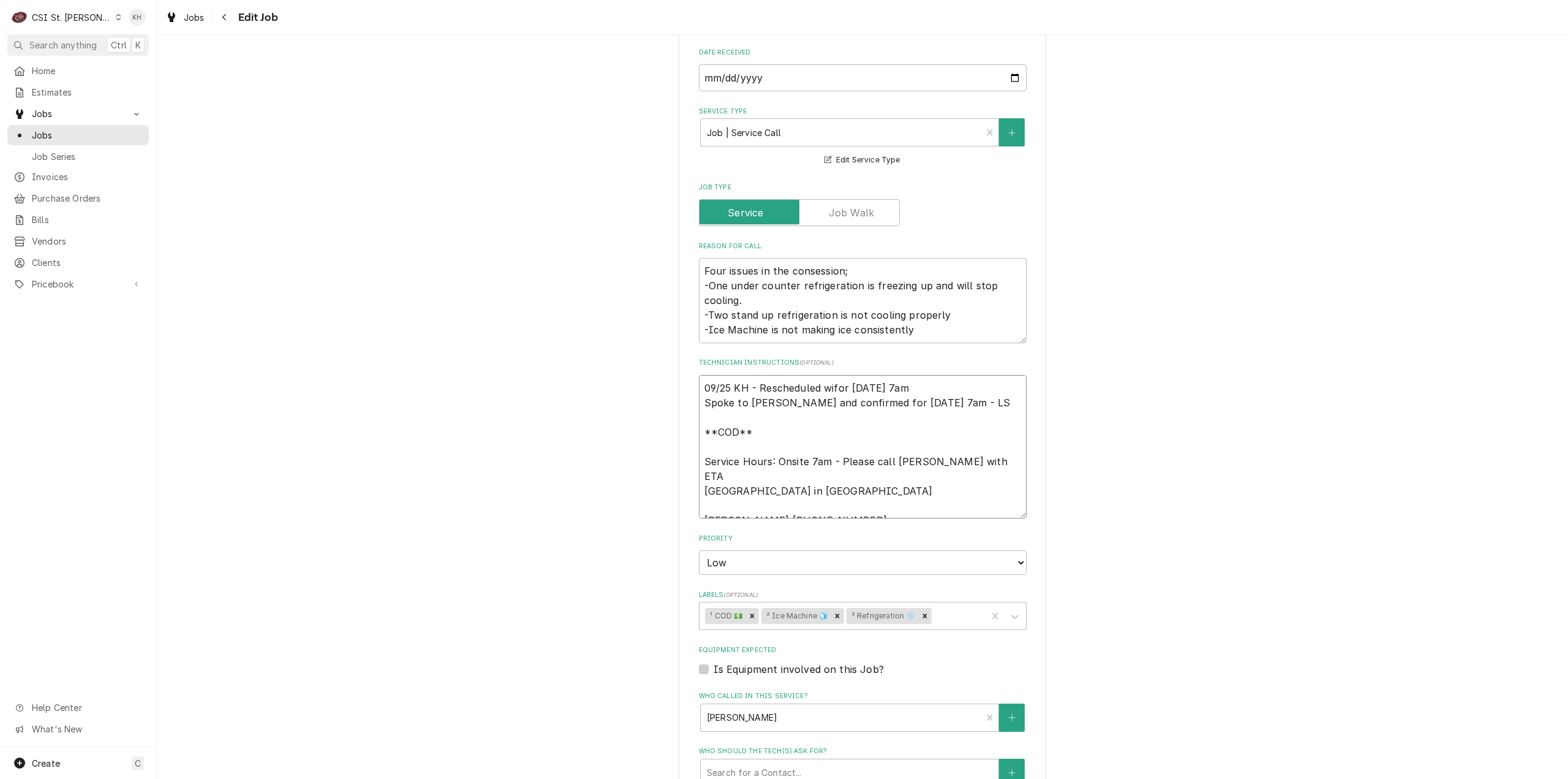
type textarea "x"
type textarea "09/25 KH - Rescheduled witfor tomorrow, 09/26 @ 7am Spoke to Adam and confirmed…"
type textarea "x"
type textarea "09/25 KH - Rescheduled withfor tomorrow, 09/26 @ 7am Spoke to Adam and confirme…"
type textarea "x"
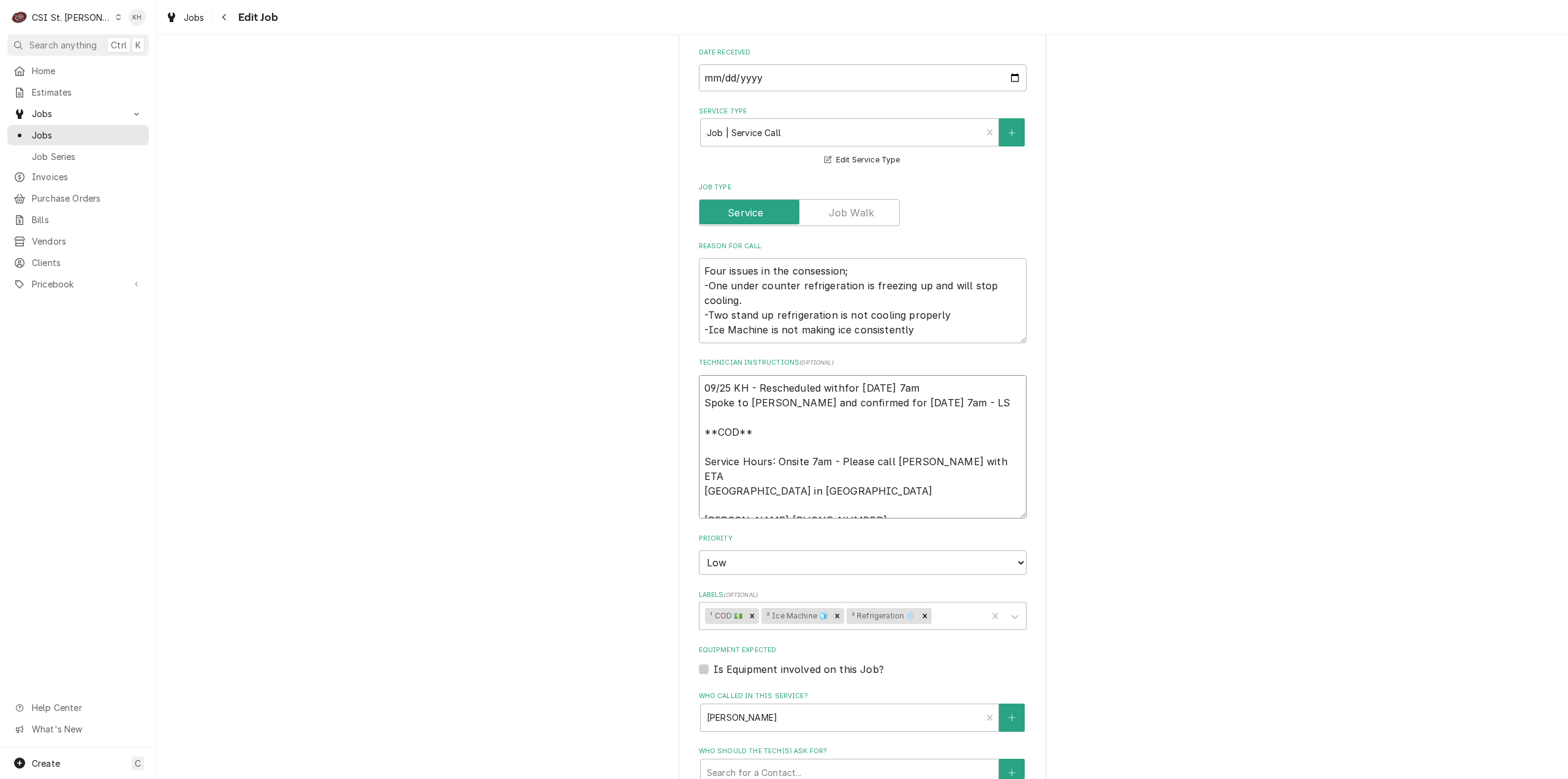
type textarea "09/25 KH - Rescheduled with for tomorrow, 09/26 @ 7am Spoke to Adam and confirm…"
type textarea "x"
type textarea "09/25 KH - Rescheduled with Afor tomorrow, 09/26 @ 7am Spoke to Adam and confir…"
type textarea "x"
type textarea "09/25 KH - Rescheduled with Adfor tomorrow, 09/26 @ 7am Spoke to Adam and confi…"
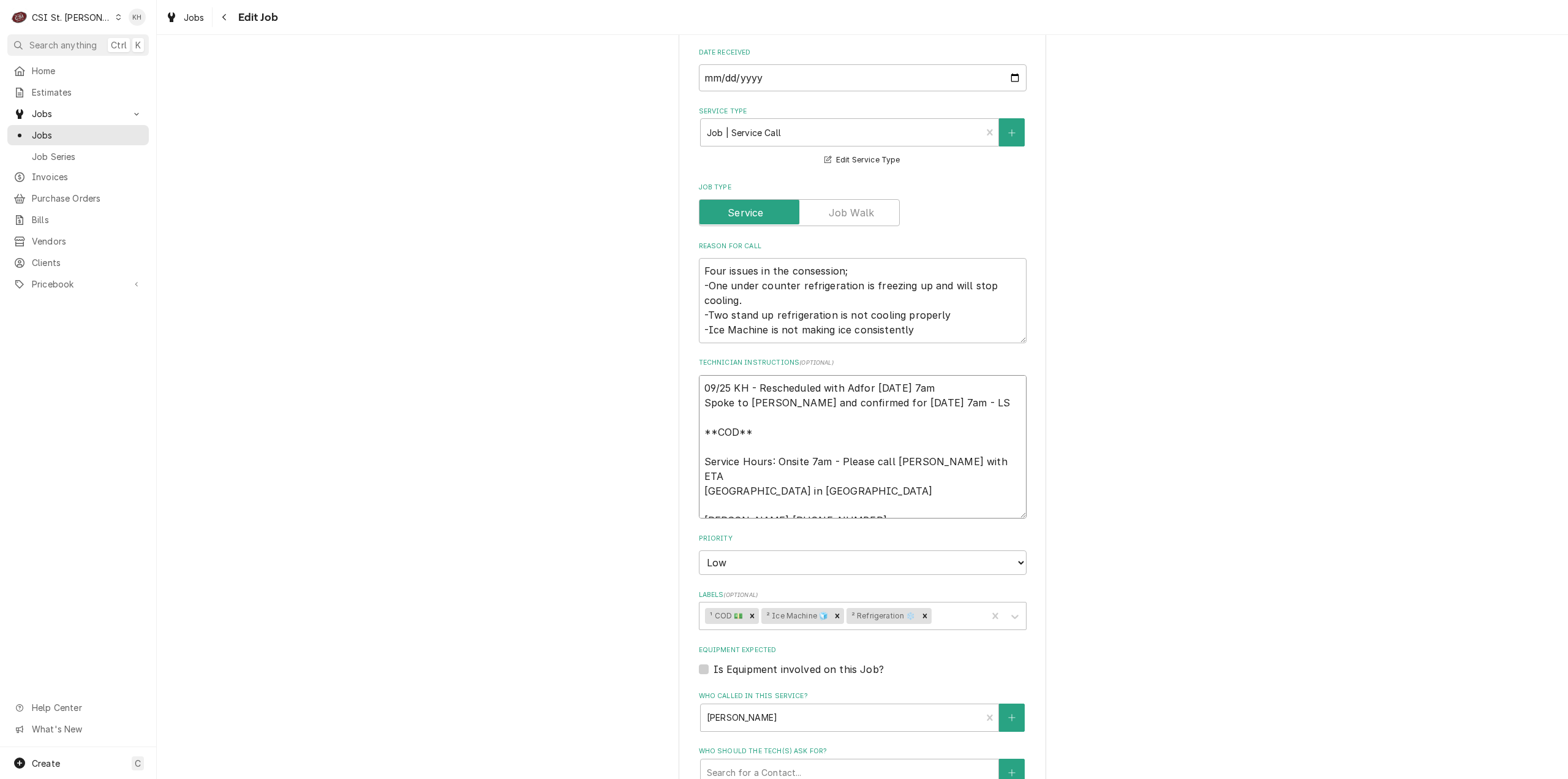
type textarea "x"
type textarea "09/25 KH - Rescheduled with Adafor tomorrow, 09/26 @ 7am Spoke to Adam and conf…"
type textarea "x"
type textarea "09/25 KH - Rescheduled with [PERSON_NAME] for [DATE] 7am Spoke to [PERSON_NAME]…"
type textarea "x"
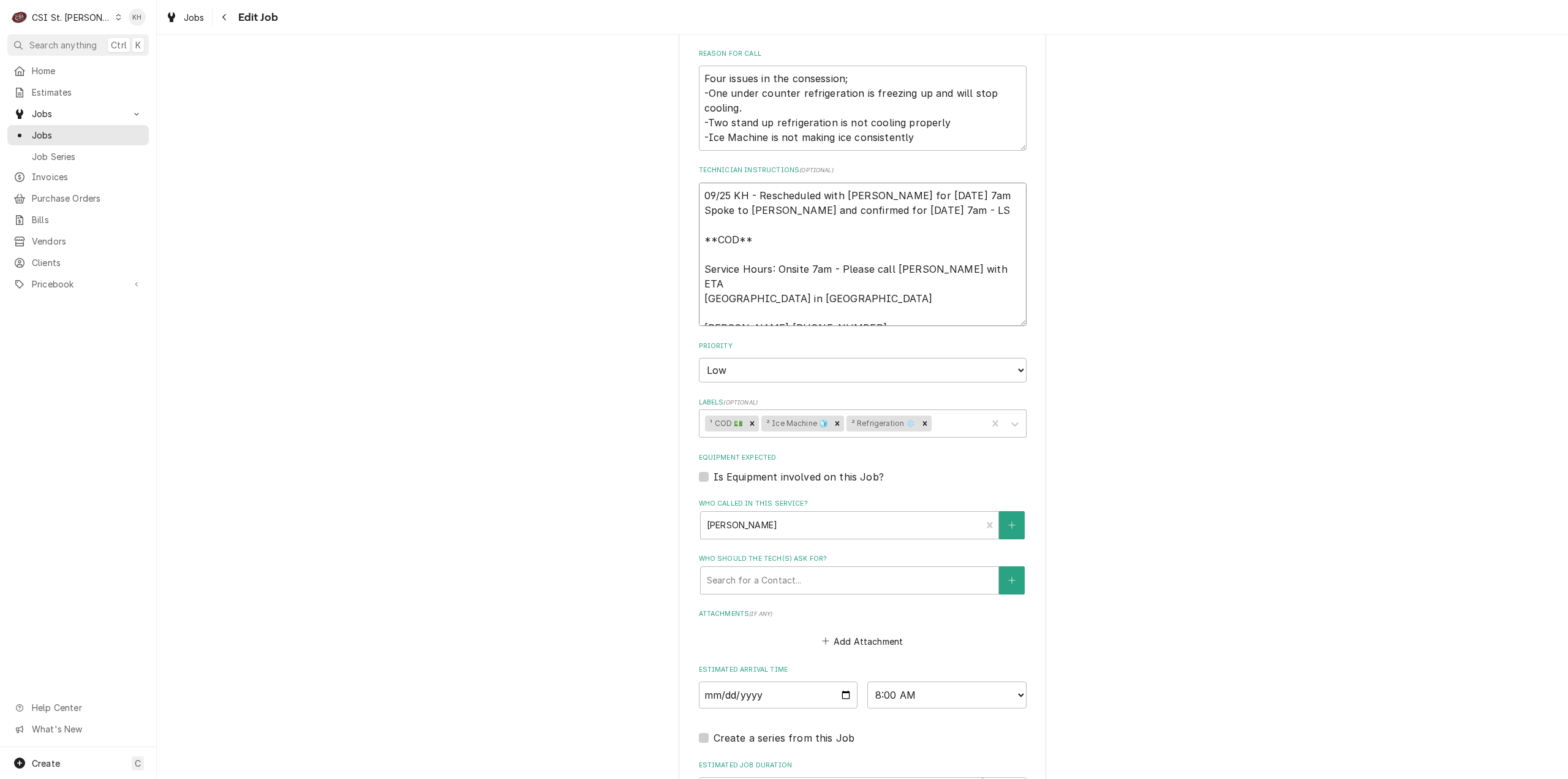
scroll to position [778, 0]
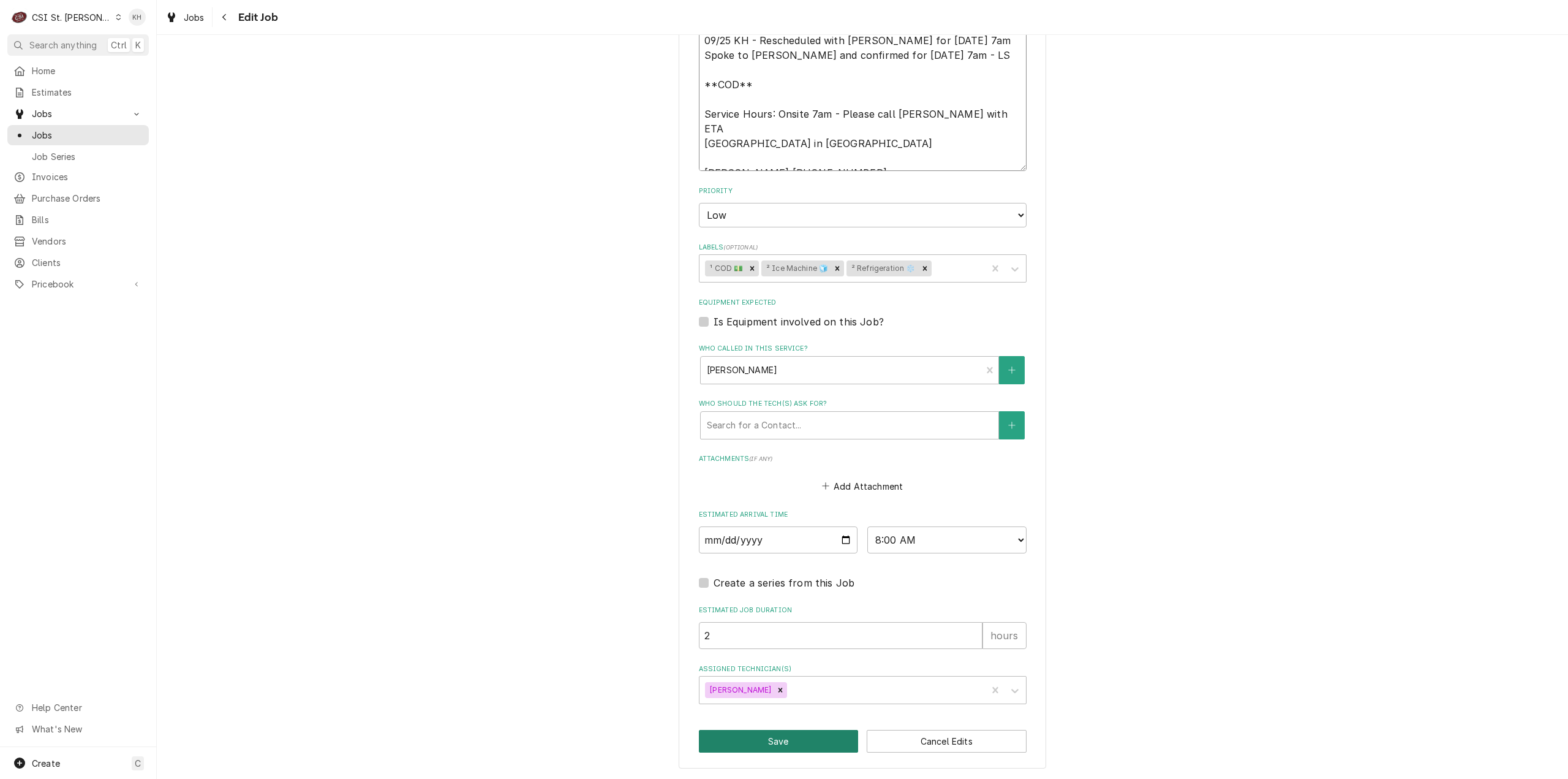
type textarea "09/25 KH - Rescheduled with [PERSON_NAME] for [DATE] 7am Spoke to [PERSON_NAME]…"
click at [769, 741] on button "Save" at bounding box center [779, 741] width 160 height 23
type textarea "x"
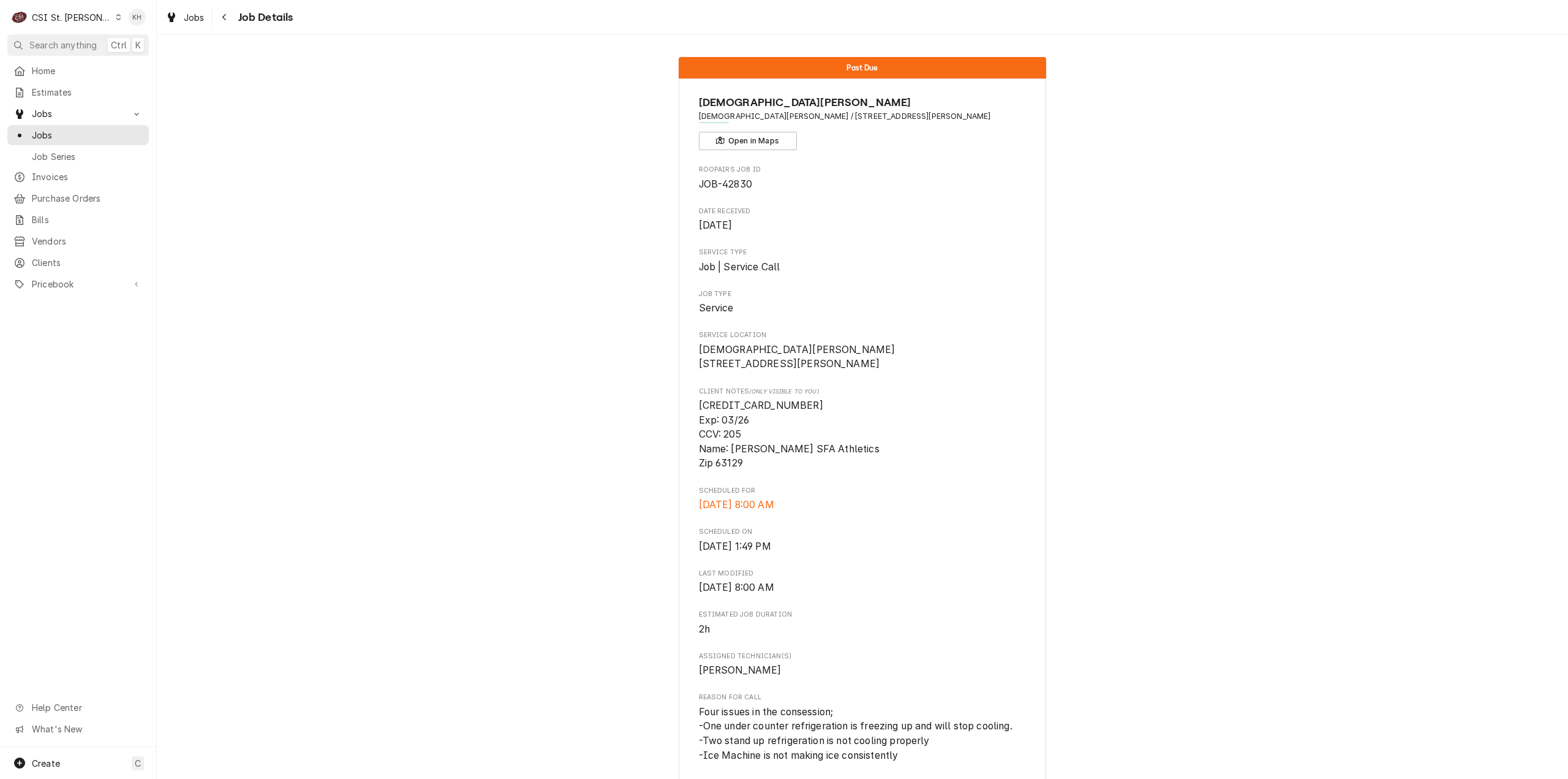
drag, startPoint x: 1358, startPoint y: 306, endPoint x: 1221, endPoint y: 318, distance: 137.5
click at [1358, 306] on div "Past Due [GEOGRAPHIC_DATA][PERSON_NAME] [GEOGRAPHIC_DATA][PERSON_NAME] / [STREE…" at bounding box center [862, 720] width 1411 height 1344
drag, startPoint x: 1354, startPoint y: 475, endPoint x: 1272, endPoint y: 472, distance: 82.1
click at [1332, 473] on div "Past Due [GEOGRAPHIC_DATA][PERSON_NAME] [GEOGRAPHIC_DATA][PERSON_NAME] / [STREE…" at bounding box center [862, 720] width 1411 height 1344
click at [1267, 337] on div "Past Due [GEOGRAPHIC_DATA][PERSON_NAME] [GEOGRAPHIC_DATA][PERSON_NAME] / [STREE…" at bounding box center [862, 720] width 1411 height 1344
